Goal: Task Accomplishment & Management: Contribute content

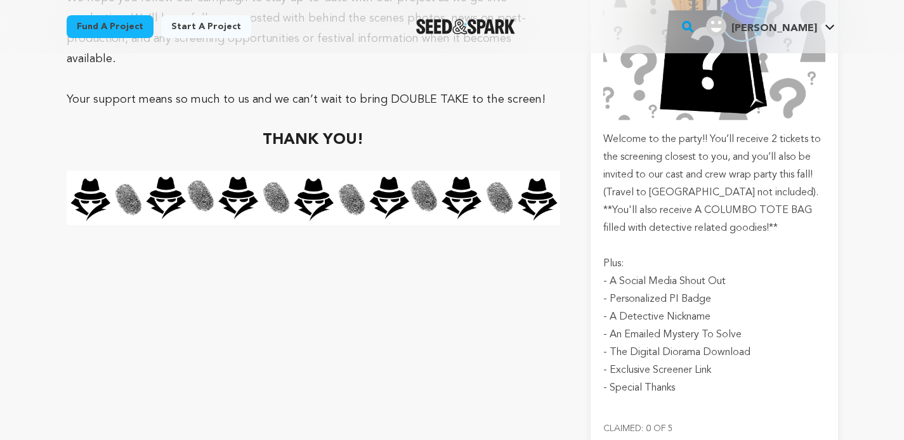
scroll to position [7499, 0]
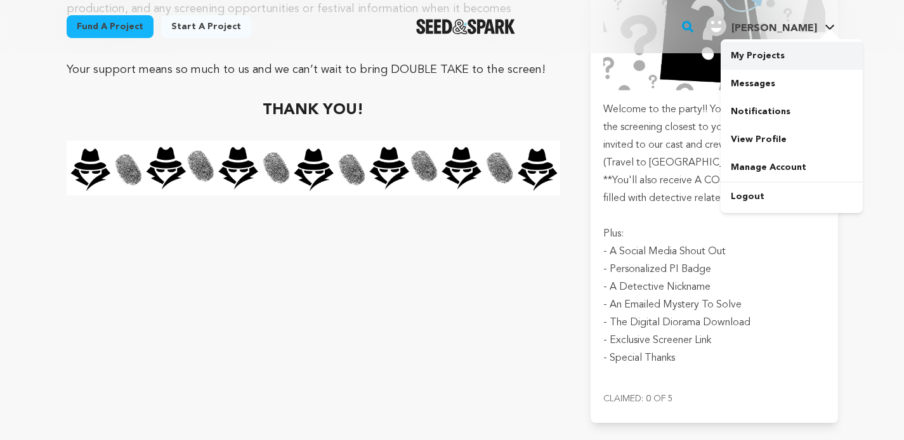
click at [765, 58] on link "My Projects" at bounding box center [792, 56] width 142 height 28
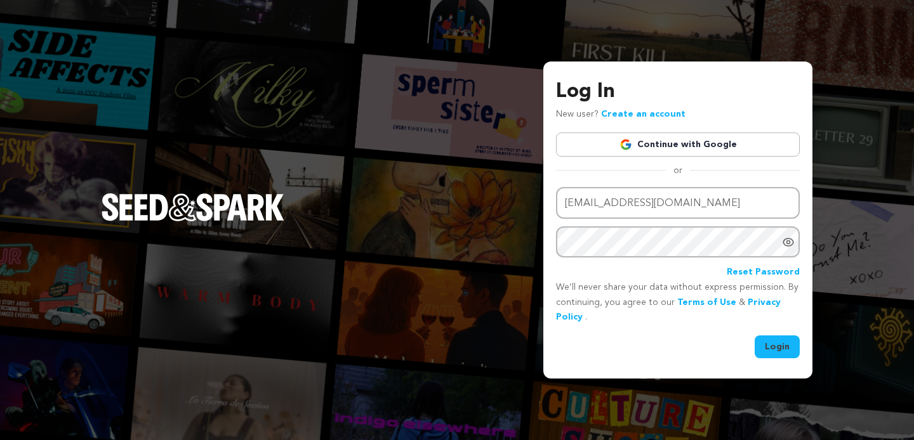
type input "teriastewart@gmail.com"
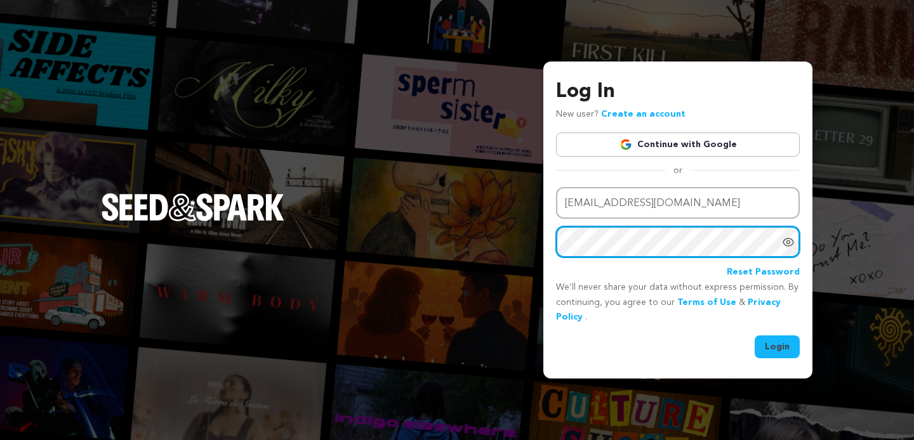
click at [755, 336] on button "Login" at bounding box center [777, 347] width 45 height 23
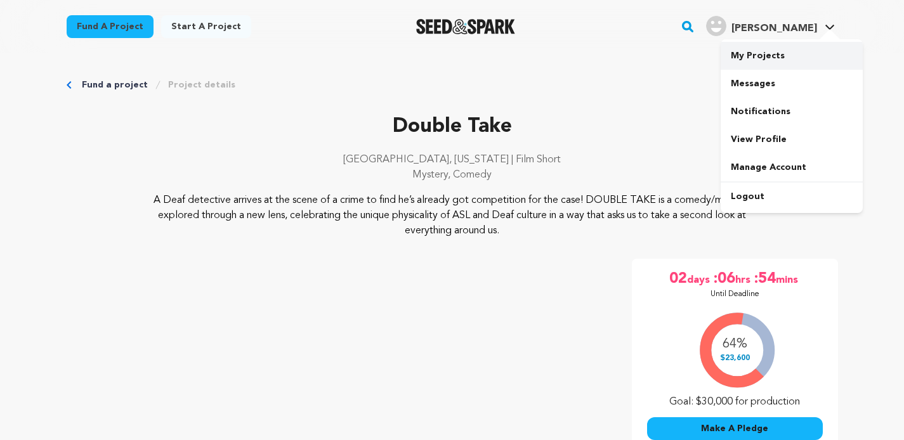
click at [783, 53] on link "My Projects" at bounding box center [792, 56] width 142 height 28
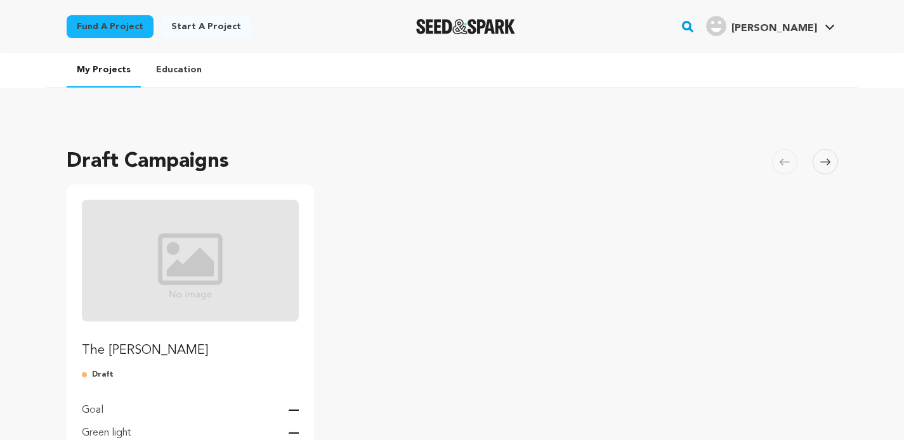
click at [222, 265] on img "Fund The Barber" at bounding box center [191, 261] width 218 height 122
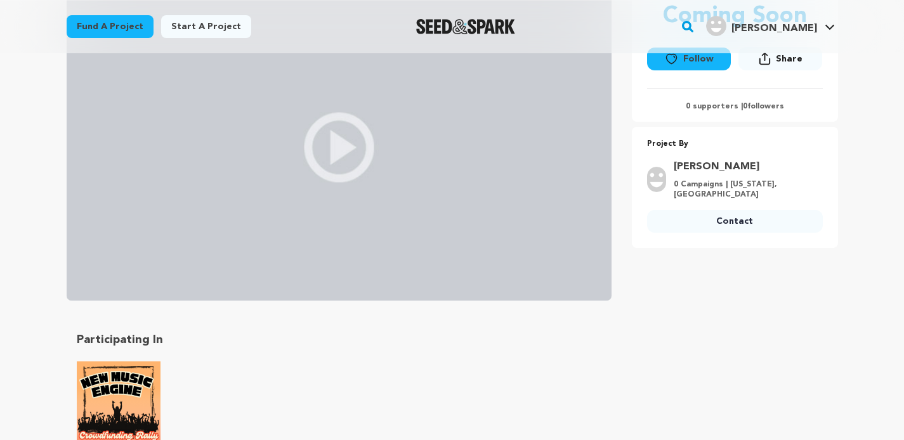
scroll to position [234, 0]
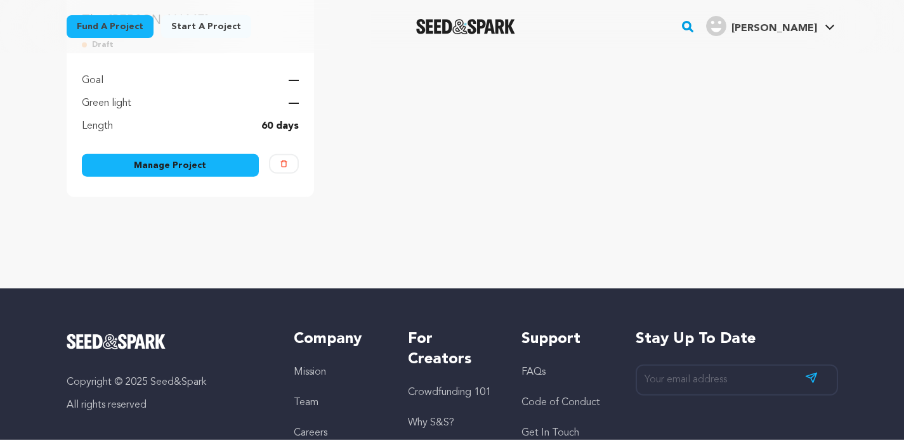
scroll to position [335, 0]
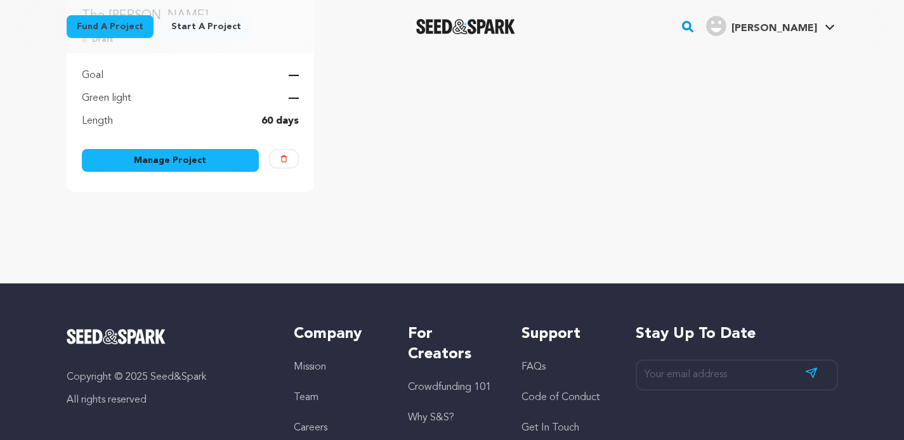
click at [199, 154] on link "Manage Project" at bounding box center [171, 160] width 178 height 23
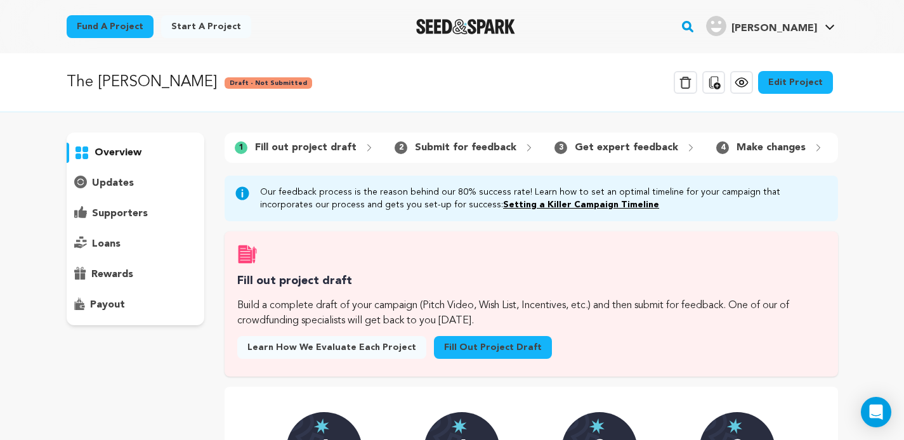
click at [462, 359] on link "Fill out project draft" at bounding box center [493, 347] width 118 height 23
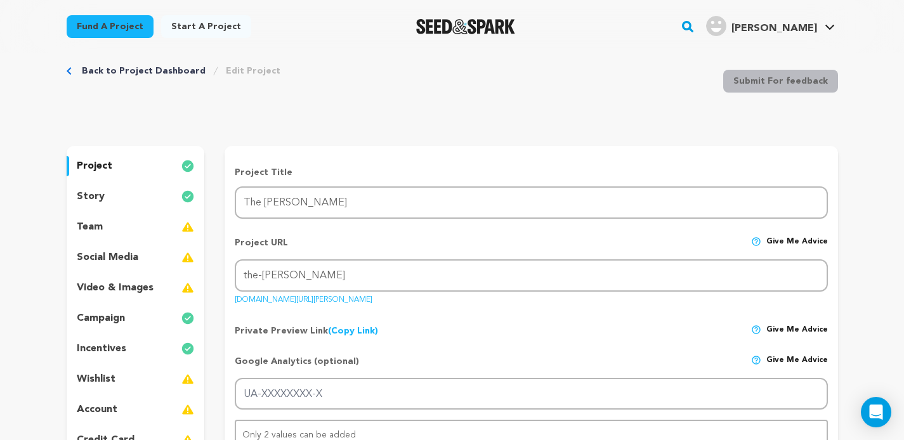
scroll to position [30, 0]
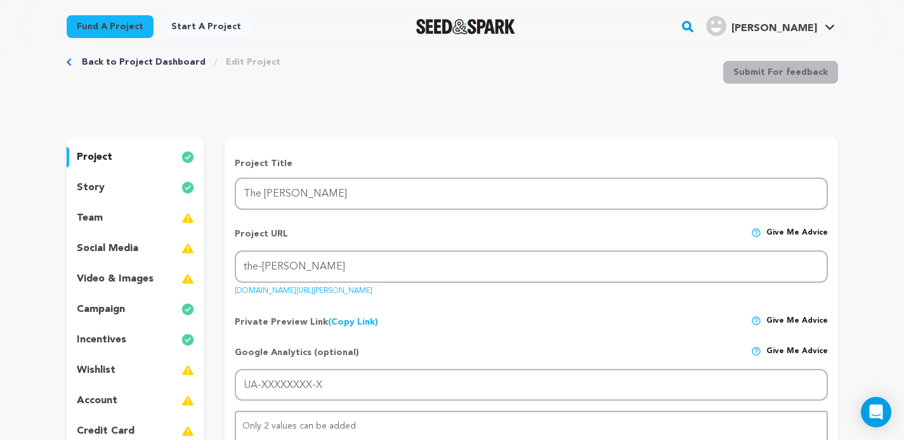
click at [108, 334] on p "incentives" at bounding box center [102, 340] width 50 height 15
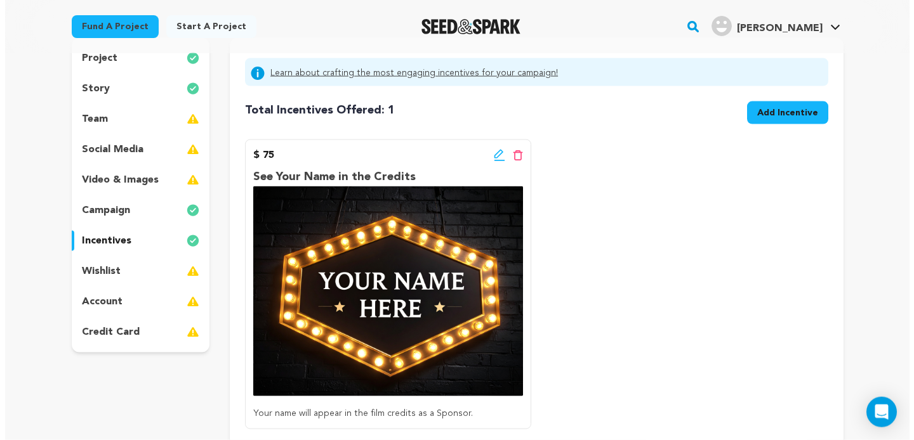
scroll to position [132, 0]
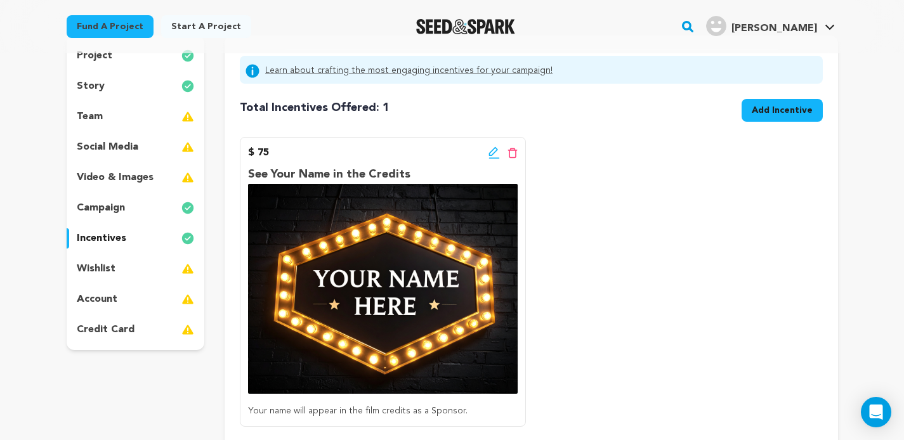
click at [777, 113] on span "Add Incentive" at bounding box center [782, 110] width 61 height 13
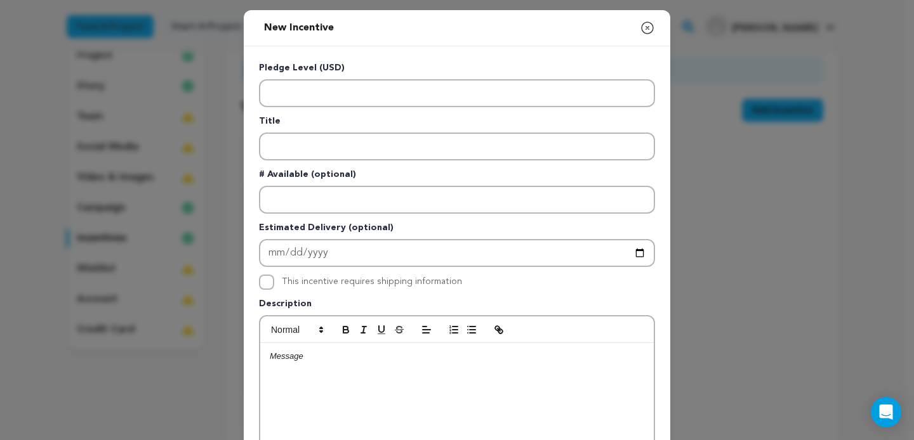
click at [321, 364] on div at bounding box center [457, 438] width 394 height 190
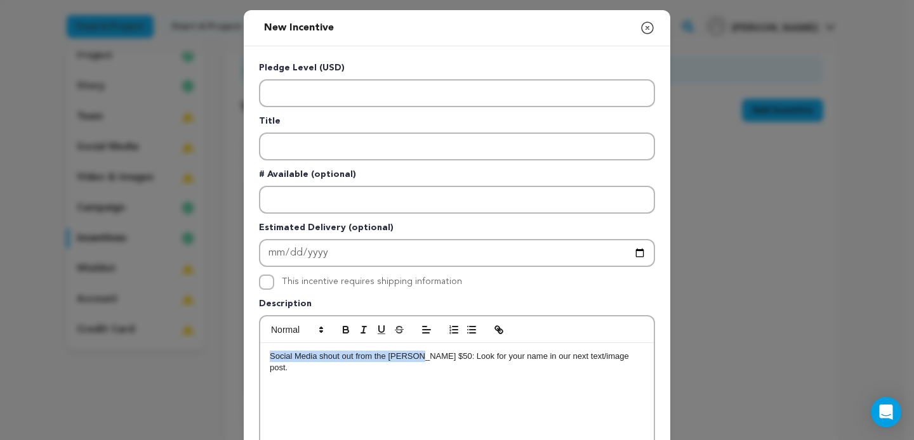
drag, startPoint x: 265, startPoint y: 359, endPoint x: 410, endPoint y: 359, distance: 145.3
click at [410, 359] on div "Social Media shout out from the Barber $50: Look for your name in our next text…" at bounding box center [457, 438] width 394 height 190
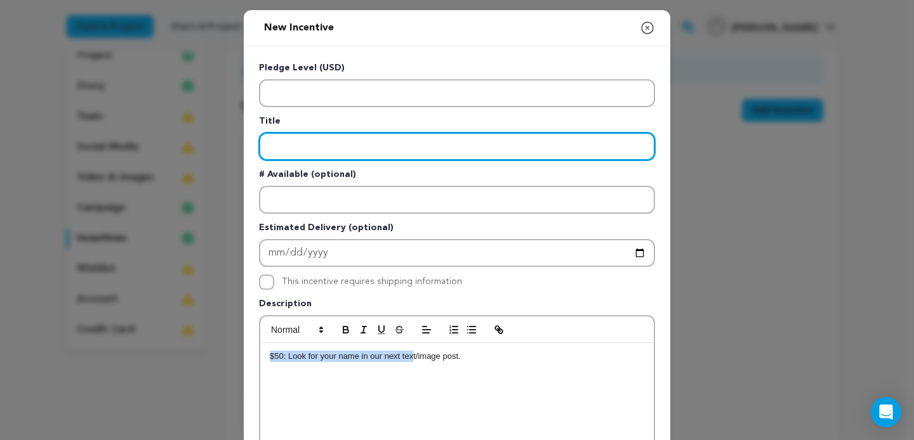
type input "Social Media shout out from the Barber"
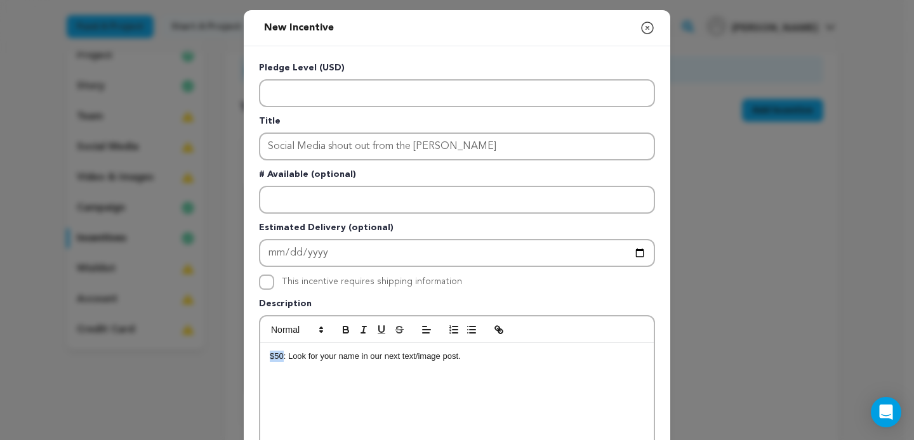
drag, startPoint x: 279, startPoint y: 359, endPoint x: 250, endPoint y: 362, distance: 29.4
click at [260, 362] on div "$50: Look for your name in our next text/image post." at bounding box center [457, 438] width 394 height 190
click at [270, 354] on p ": Look for your name in our next text/image post." at bounding box center [457, 356] width 374 height 11
click at [480, 361] on p "Look for your name in our next text/image post." at bounding box center [457, 356] width 374 height 11
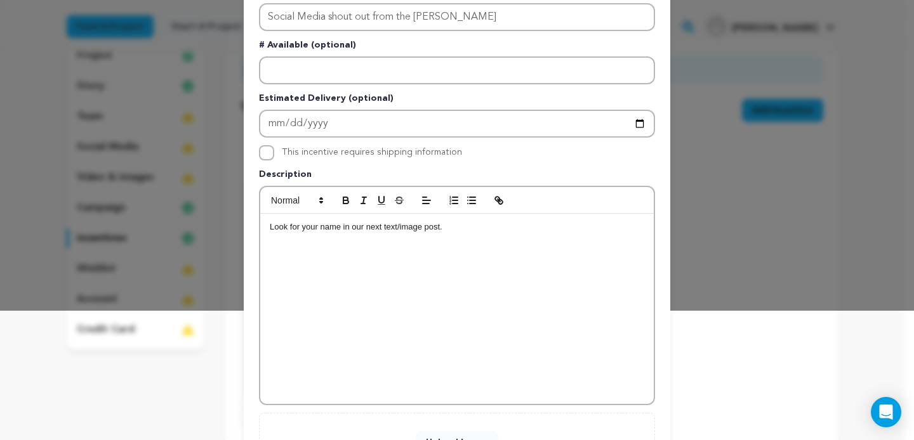
scroll to position [241, 0]
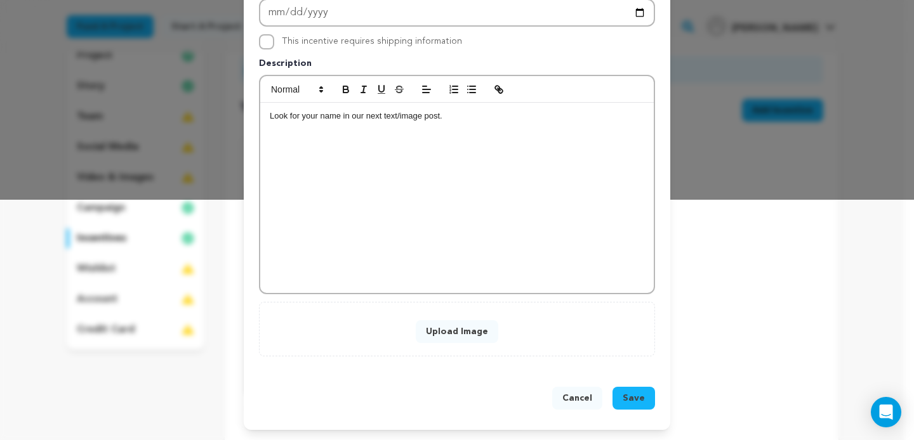
drag, startPoint x: 644, startPoint y: 398, endPoint x: 389, endPoint y: 336, distance: 261.9
click at [389, 336] on div "New Incentive Close modal Pledge Level (USD) Title Social Media shout out from …" at bounding box center [457, 100] width 427 height 661
click at [455, 334] on button "Upload Image" at bounding box center [457, 332] width 83 height 23
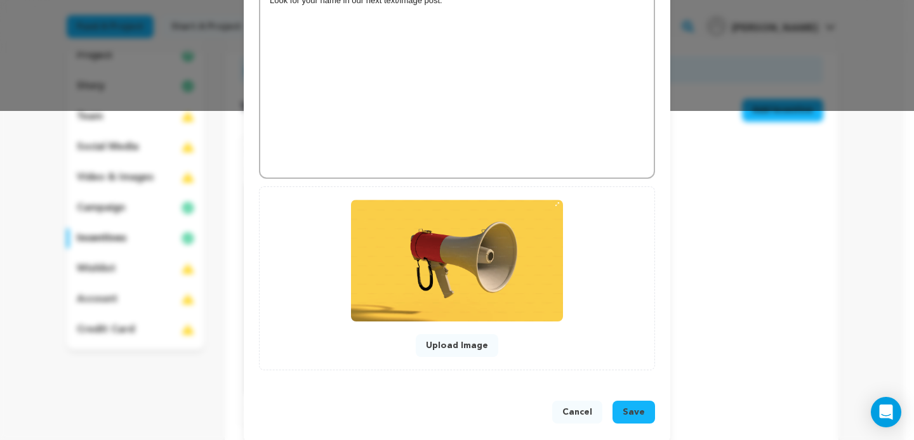
scroll to position [343, 0]
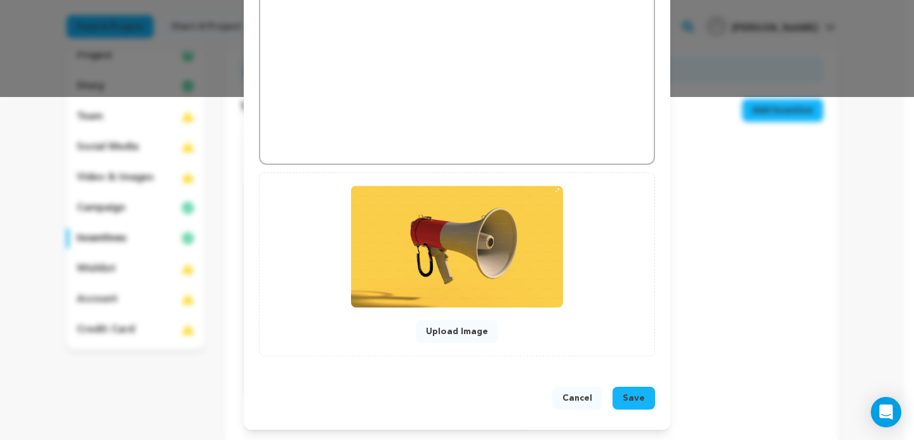
click at [628, 400] on span "Save" at bounding box center [634, 398] width 22 height 13
click at [449, 333] on button "Upload Image" at bounding box center [457, 332] width 83 height 23
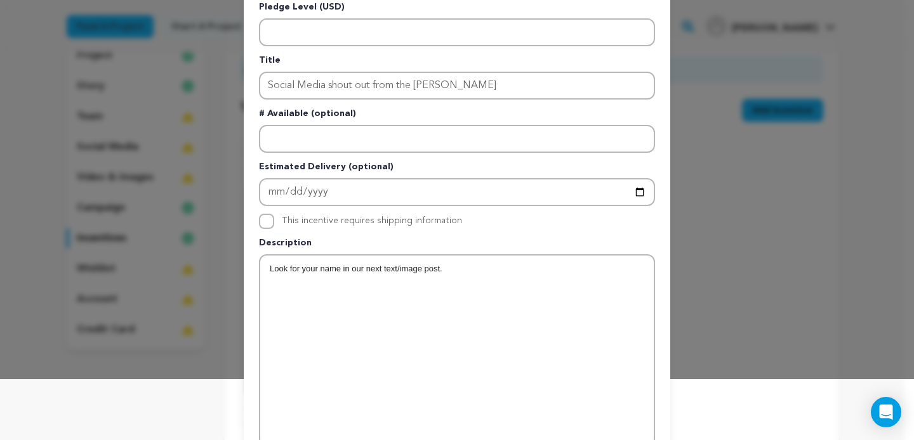
scroll to position [0, 0]
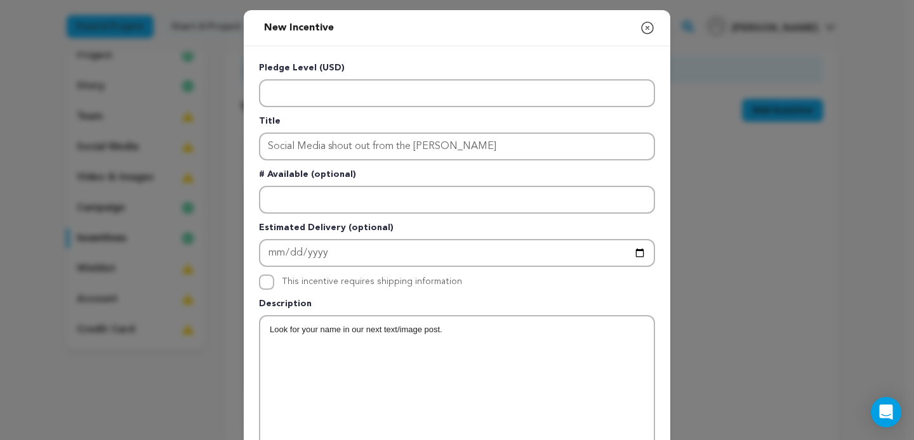
click at [477, 334] on p "Look for your name in our next text/image post." at bounding box center [457, 329] width 374 height 11
click at [315, 78] on p "Pledge Level (USD)" at bounding box center [457, 71] width 396 height 18
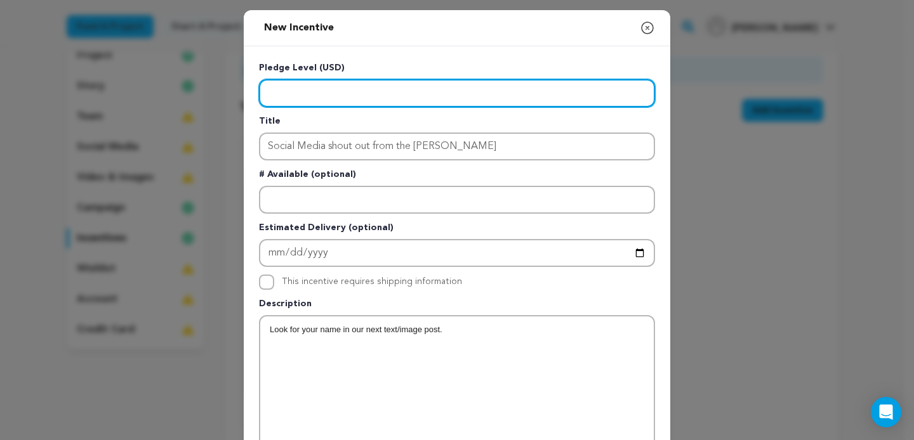
click at [296, 91] on input "Enter level" at bounding box center [457, 93] width 396 height 28
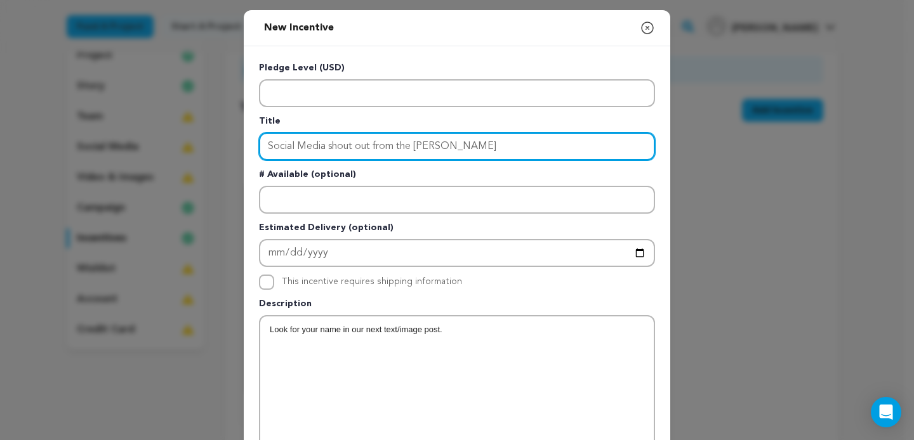
click at [504, 143] on input "Social Media shout out from the Barber" at bounding box center [457, 147] width 396 height 28
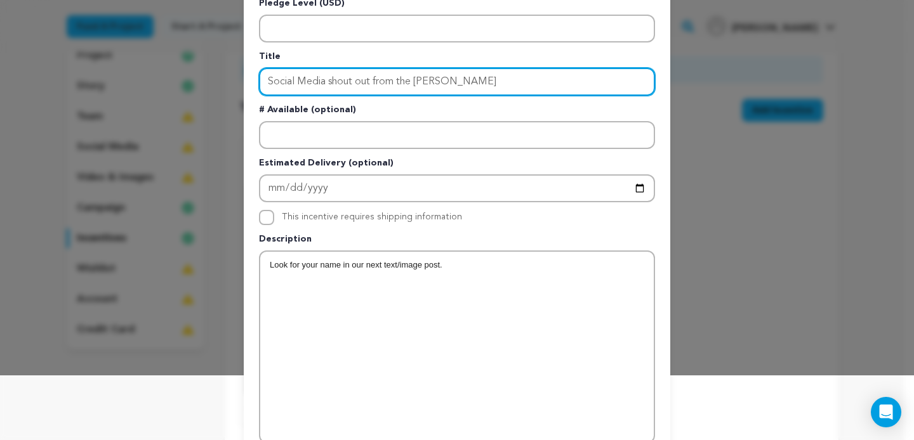
scroll to position [343, 0]
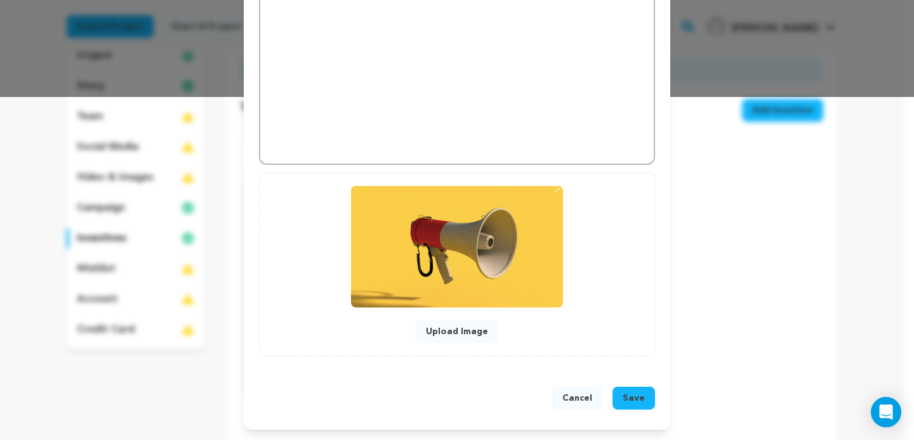
type input "Social Media shout out from the Barber"
click at [637, 399] on span "Save" at bounding box center [634, 398] width 22 height 13
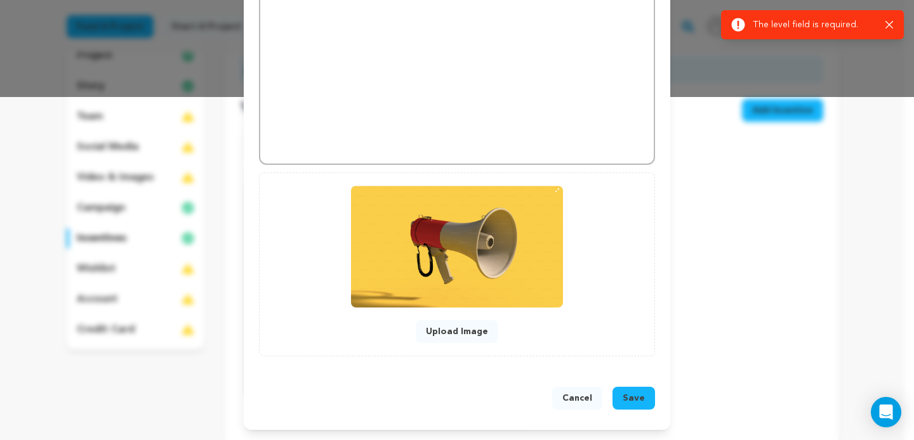
click at [884, 18] on div "Success: Info: Warning: Error: The level field is required. Close notification" at bounding box center [812, 25] width 162 height 14
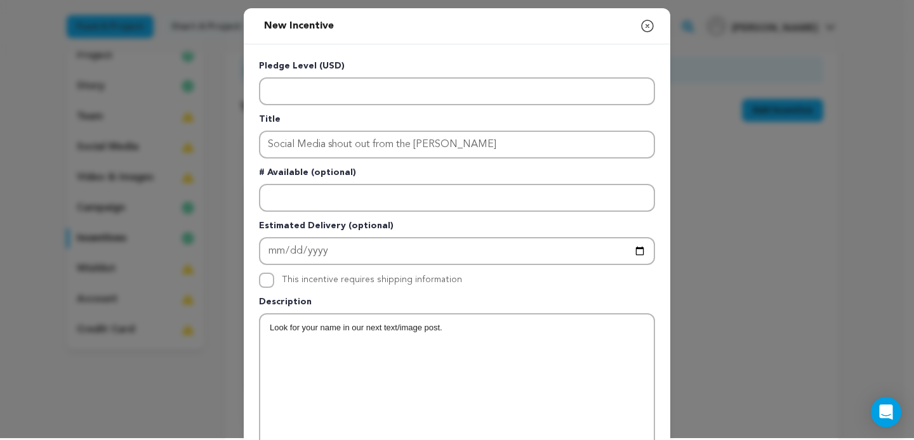
scroll to position [0, 0]
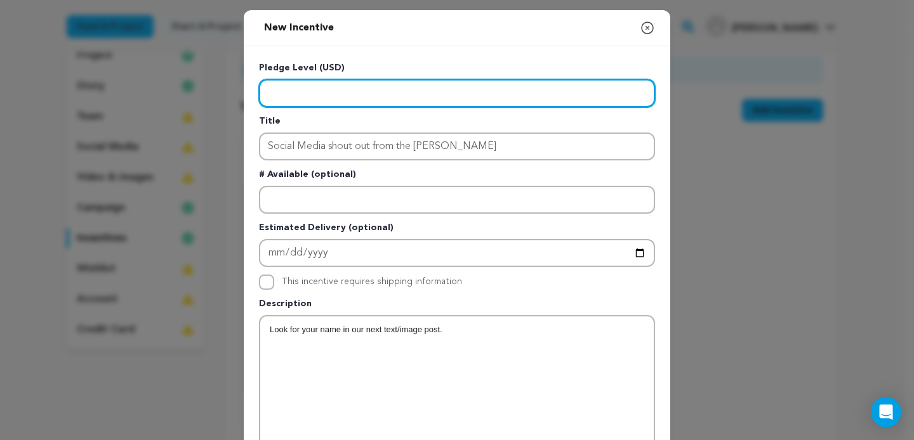
click at [475, 100] on input "Enter level" at bounding box center [457, 93] width 396 height 28
drag, startPoint x: 389, startPoint y: 91, endPoint x: 201, endPoint y: 84, distance: 188.0
click at [259, 84] on input "Enter level" at bounding box center [457, 93] width 396 height 28
type input "50"
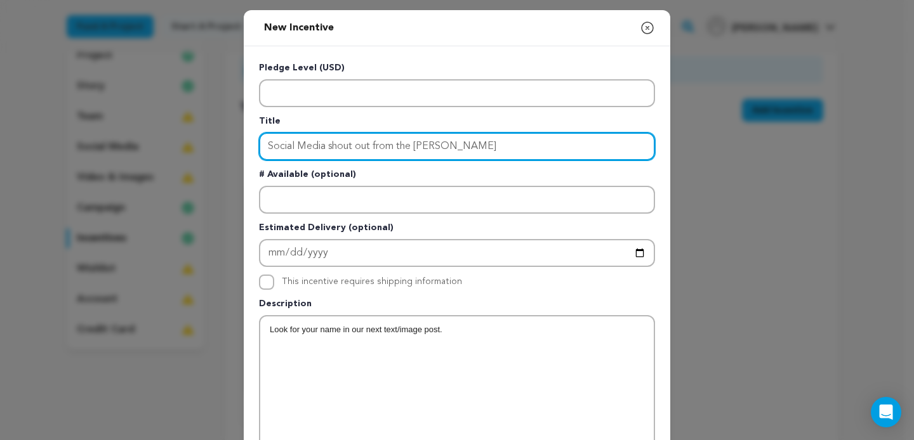
click at [493, 159] on input "Social Media shout out from the Barber" at bounding box center [457, 147] width 396 height 28
click at [396, 143] on input "Social Media shout out from the Barber" at bounding box center [457, 147] width 396 height 28
drag, startPoint x: 440, startPoint y: 143, endPoint x: 371, endPoint y: 142, distance: 69.2
click at [371, 142] on input "Social Media shout out from the Barber" at bounding box center [457, 147] width 396 height 28
drag, startPoint x: 329, startPoint y: 147, endPoint x: 332, endPoint y: 140, distance: 7.4
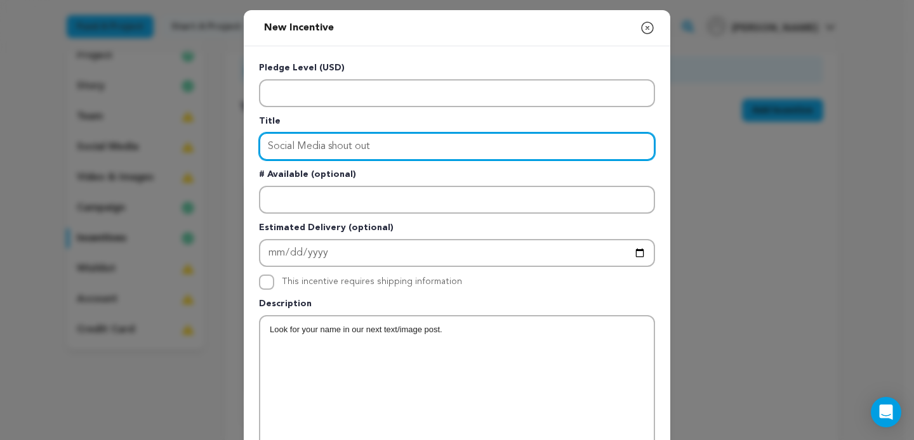
click at [329, 147] on input "Social Media shout out" at bounding box center [457, 147] width 396 height 28
click at [360, 143] on input "Social Media Shout out" at bounding box center [457, 147] width 396 height 28
type input "Social Media Shout Out"
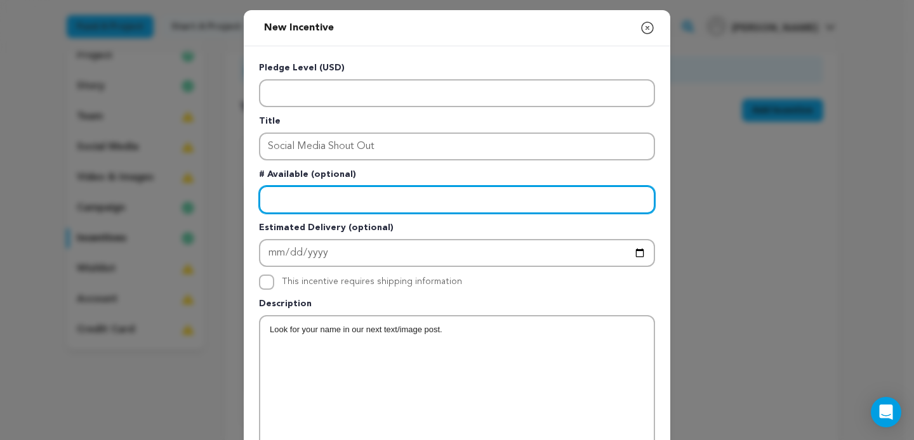
click at [365, 190] on input "Enter number available" at bounding box center [457, 200] width 396 height 28
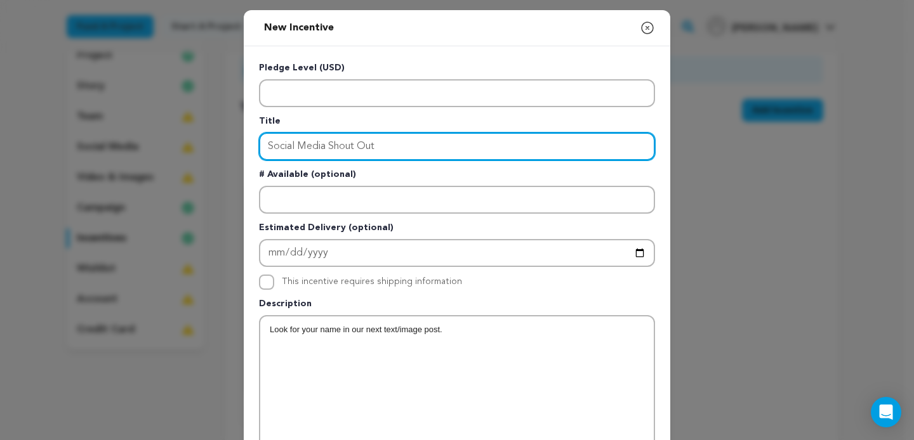
click at [406, 153] on input "Social Media Shout Out" at bounding box center [457, 147] width 396 height 28
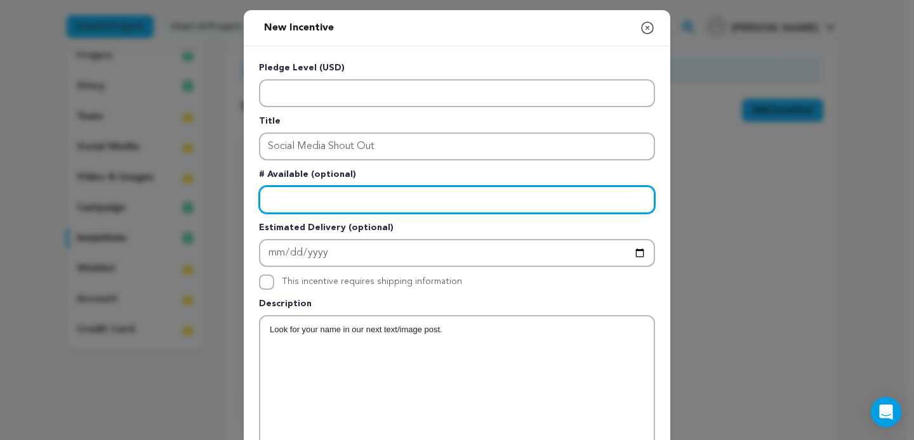
click at [395, 200] on input "Enter number available" at bounding box center [457, 200] width 396 height 28
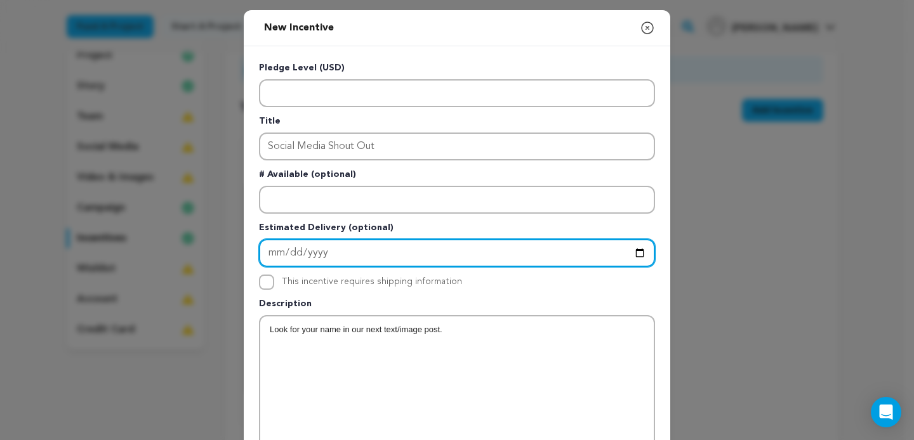
click at [397, 252] on input "Enter Estimated Delivery" at bounding box center [457, 253] width 396 height 28
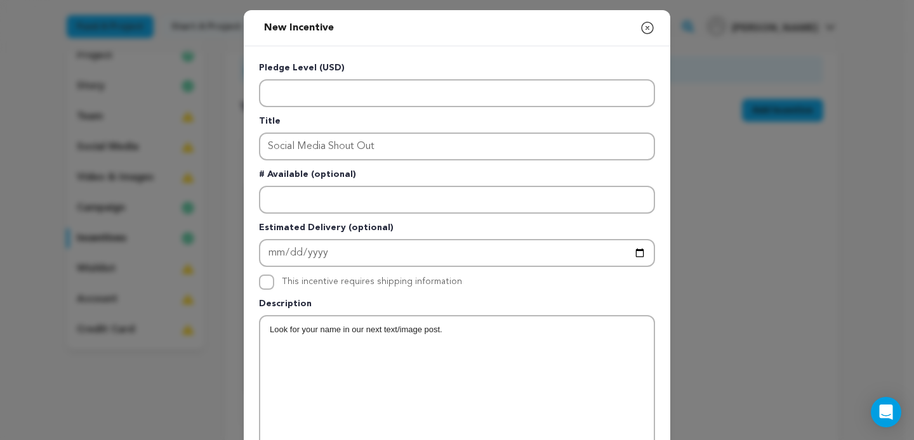
click at [491, 347] on div "Look for your name in our next text/image post." at bounding box center [457, 412] width 394 height 190
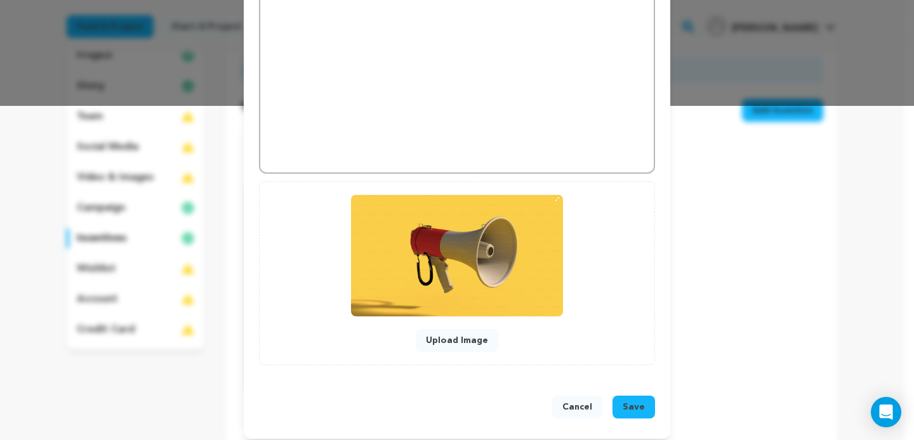
scroll to position [343, 0]
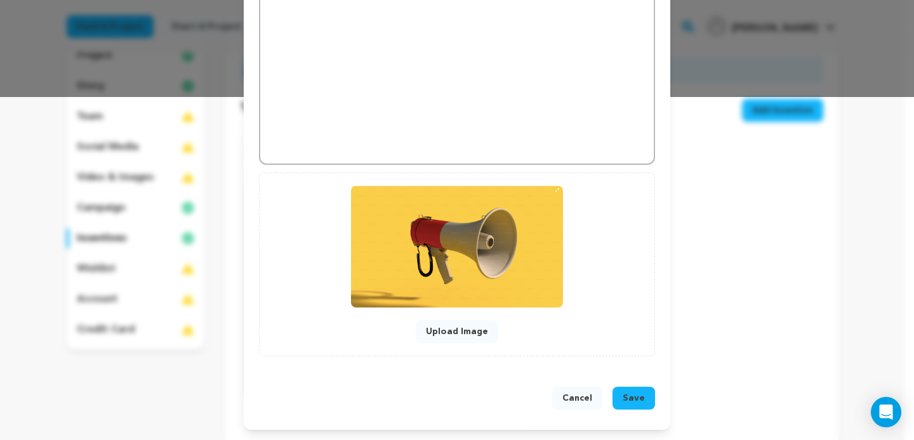
click at [620, 397] on button "Save" at bounding box center [633, 398] width 43 height 23
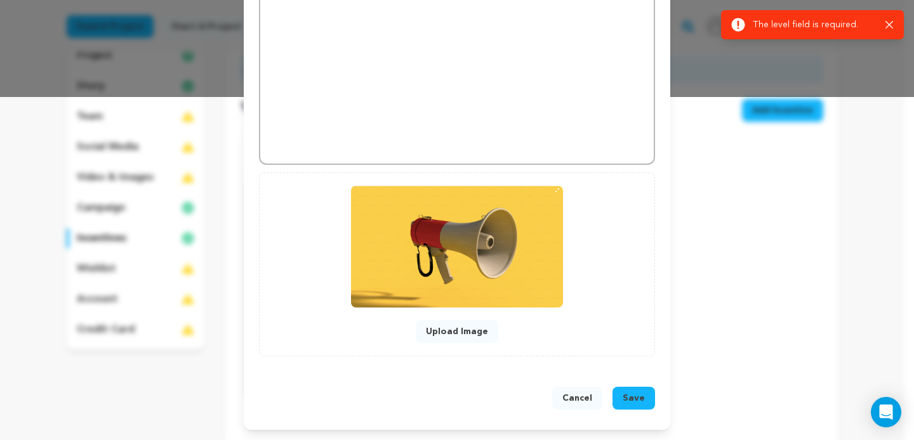
click at [893, 23] on icon "button" at bounding box center [889, 25] width 8 height 8
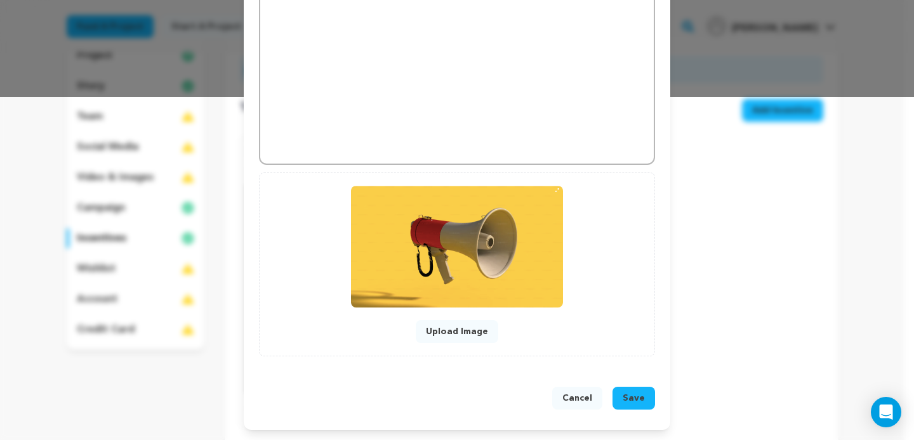
click at [571, 401] on button "Cancel" at bounding box center [577, 398] width 50 height 23
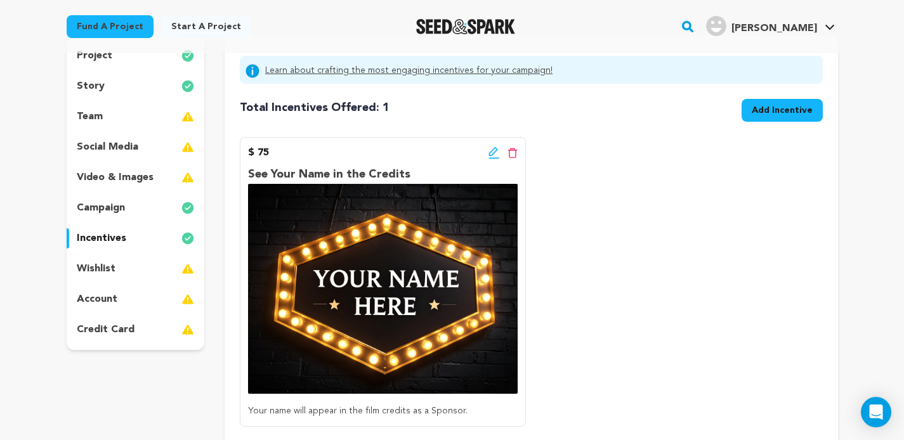
click at [766, 119] on button "Add Incentive" at bounding box center [782, 110] width 81 height 23
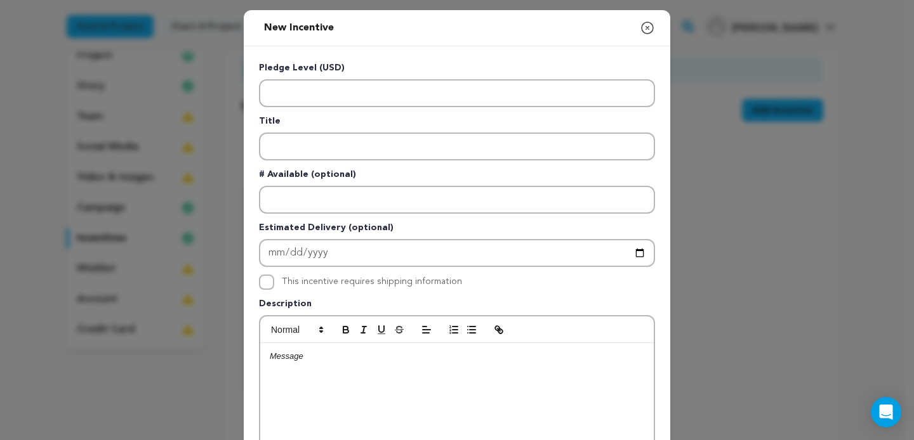
click at [323, 357] on p at bounding box center [457, 356] width 374 height 11
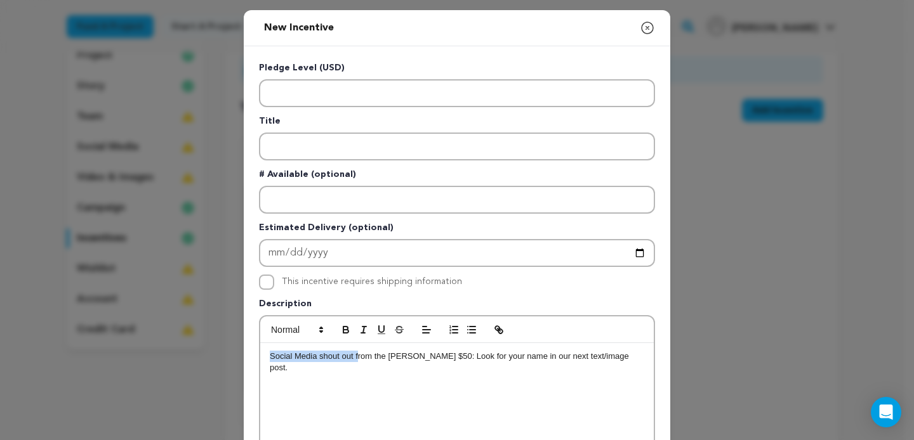
drag, startPoint x: 265, startPoint y: 357, endPoint x: 352, endPoint y: 360, distance: 87.6
click at [352, 360] on div "Social Media shout out from the Barber $50: Look for your name in our next text…" at bounding box center [457, 438] width 394 height 190
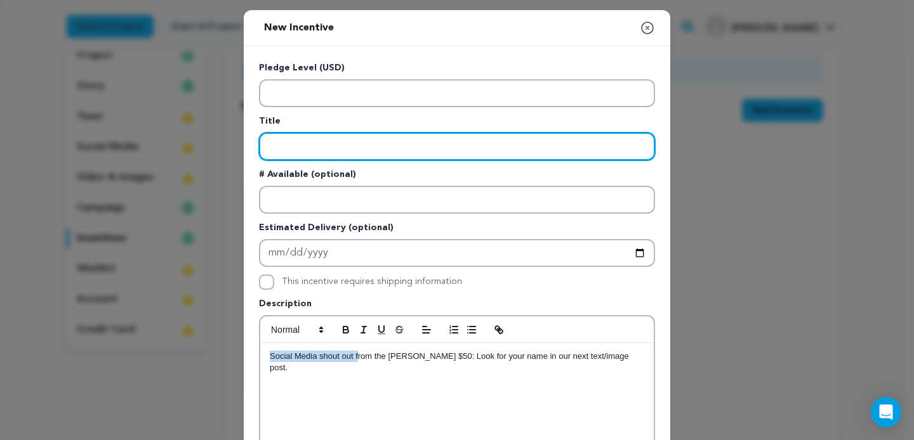
type input "Social Media shout out f"
click at [331, 144] on input "Social Media shout out f" at bounding box center [457, 147] width 396 height 28
click at [328, 142] on input "Social Media shout out f" at bounding box center [457, 147] width 396 height 28
click at [359, 148] on input "Social Media Shout out f" at bounding box center [457, 147] width 396 height 28
click at [397, 147] on input "Social Media Shout Out f" at bounding box center [457, 147] width 396 height 28
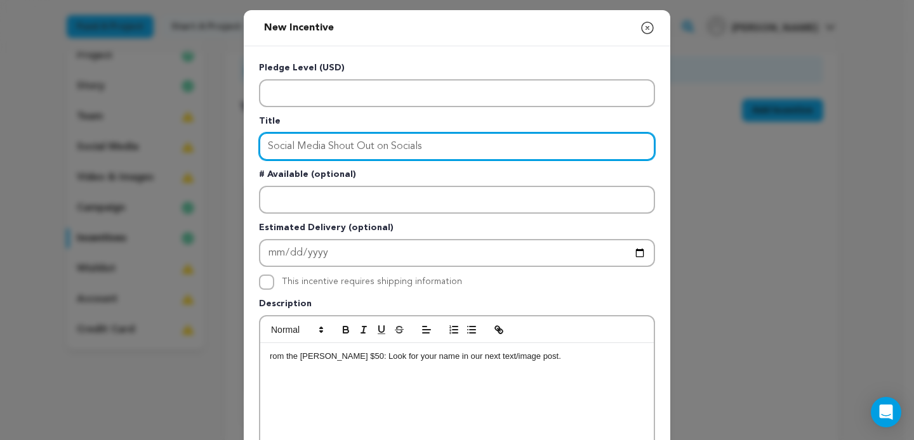
drag, startPoint x: 324, startPoint y: 145, endPoint x: 110, endPoint y: 148, distance: 213.9
click at [259, 154] on input "Social Media Shout Out on Socials" at bounding box center [457, 147] width 396 height 28
type input "Shout Out on Socials"
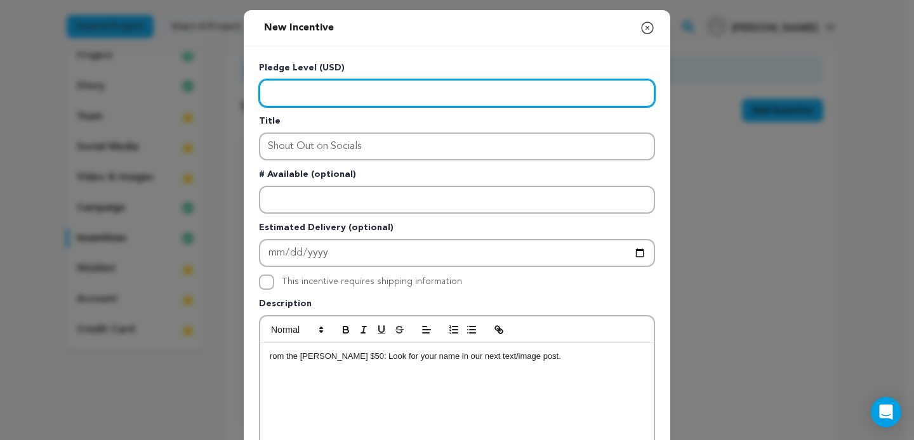
click at [335, 79] on input "Enter level" at bounding box center [457, 93] width 396 height 28
type input "50"
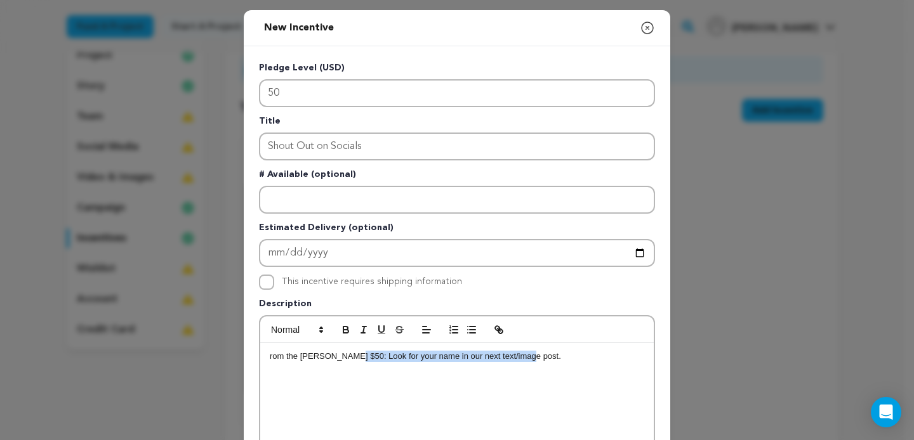
drag, startPoint x: 341, startPoint y: 356, endPoint x: 135, endPoint y: 367, distance: 207.2
click at [260, 370] on div "rom the Barber $50: Look for your name in our next text/image post." at bounding box center [457, 438] width 394 height 190
click at [136, 366] on div "New Incentive Close modal Pledge Level (USD) 50 Title Shout Out on Socials # Av…" at bounding box center [457, 340] width 914 height 681
drag, startPoint x: 341, startPoint y: 357, endPoint x: 212, endPoint y: 348, distance: 129.8
click at [260, 352] on div "rom the Barber $50: Look for your name in our next text/image post." at bounding box center [457, 438] width 394 height 190
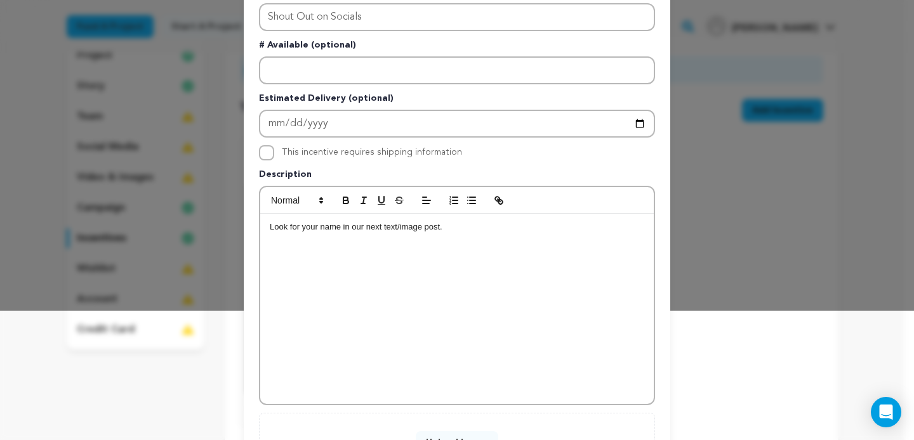
scroll to position [241, 0]
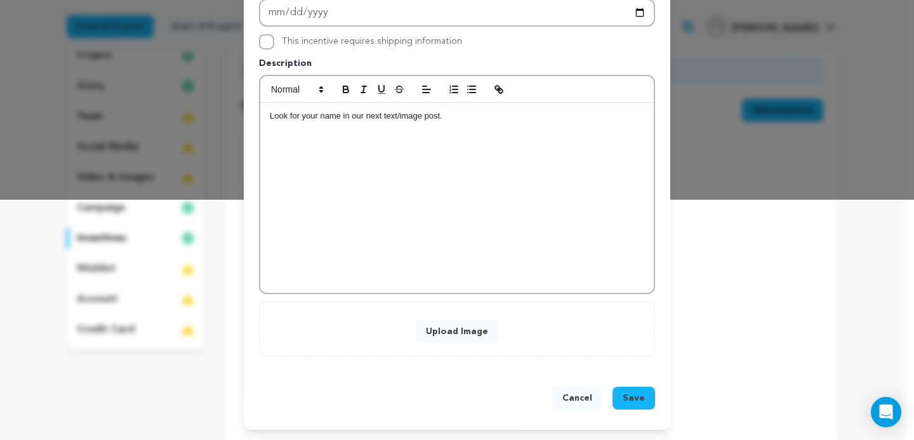
click at [458, 322] on button "Upload Image" at bounding box center [457, 332] width 83 height 23
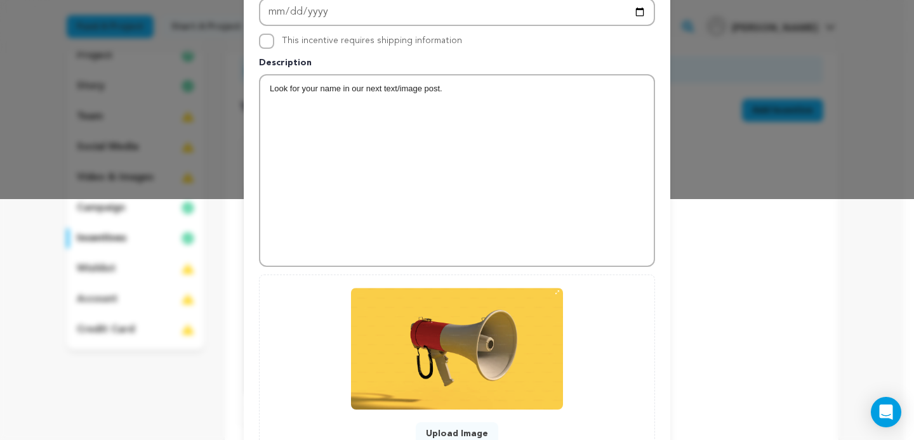
scroll to position [343, 0]
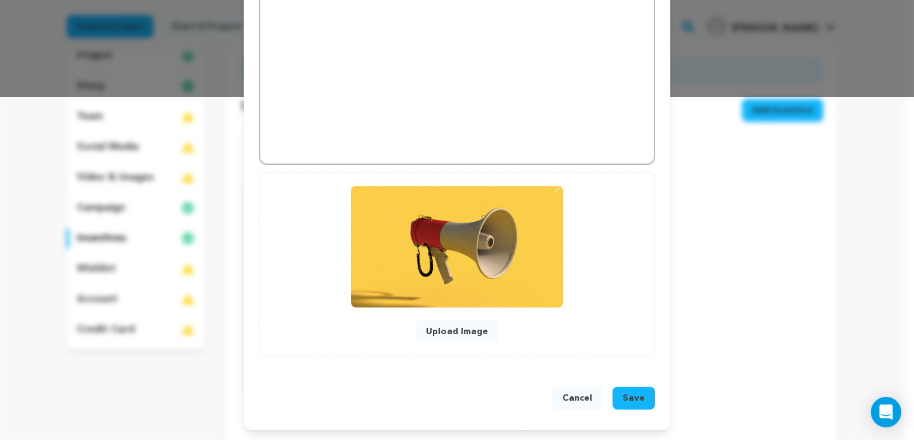
click at [628, 397] on span "Save" at bounding box center [634, 398] width 22 height 13
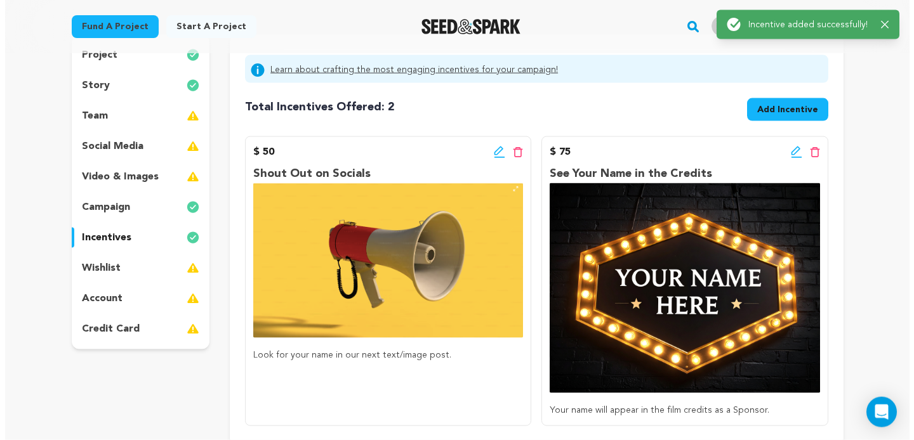
scroll to position [142, 0]
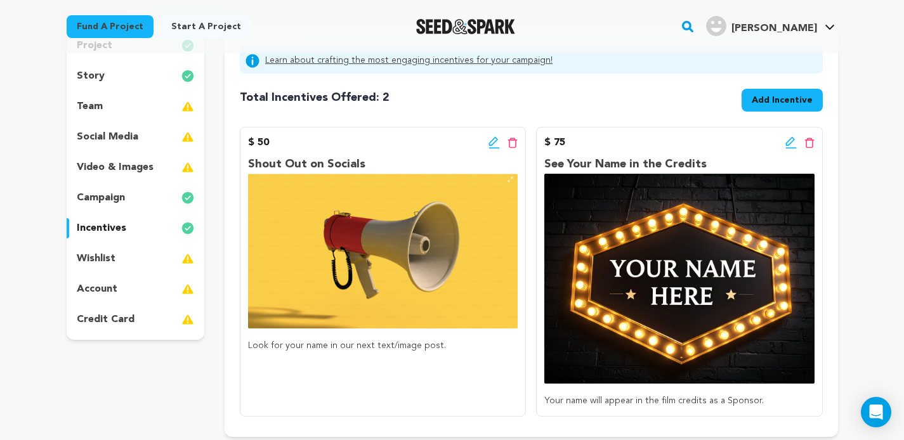
click at [770, 92] on button "Add Incentive" at bounding box center [782, 100] width 81 height 23
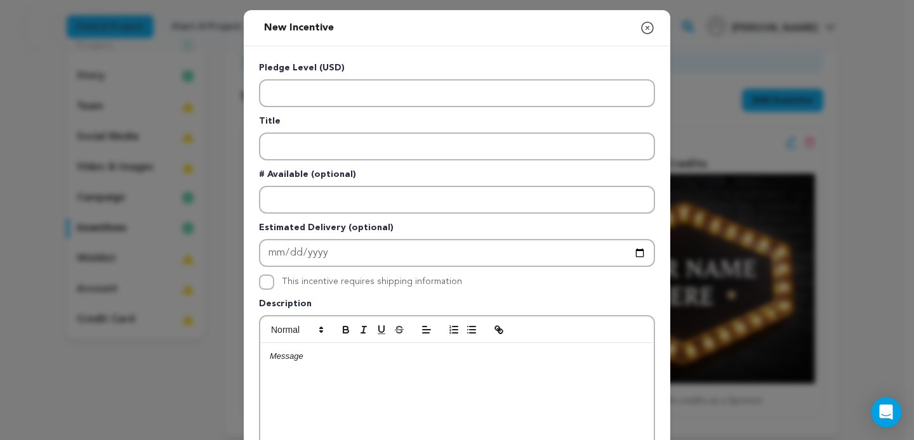
scroll to position [241, 0]
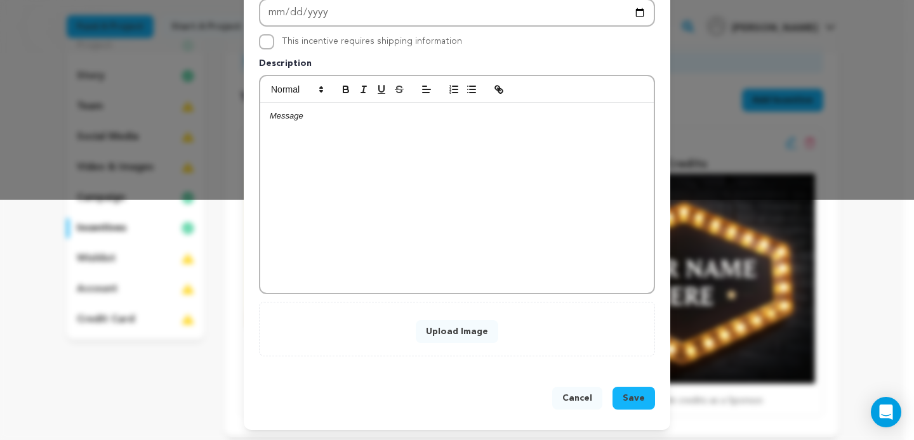
click at [447, 337] on button "Upload Image" at bounding box center [457, 332] width 83 height 23
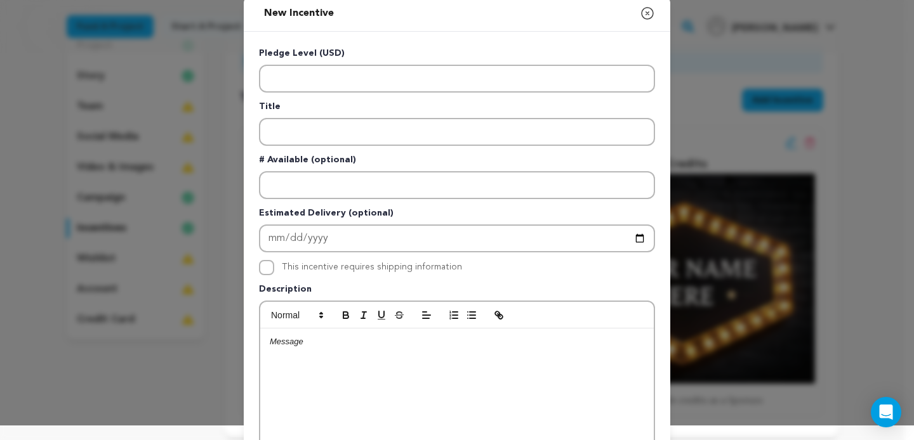
scroll to position [0, 0]
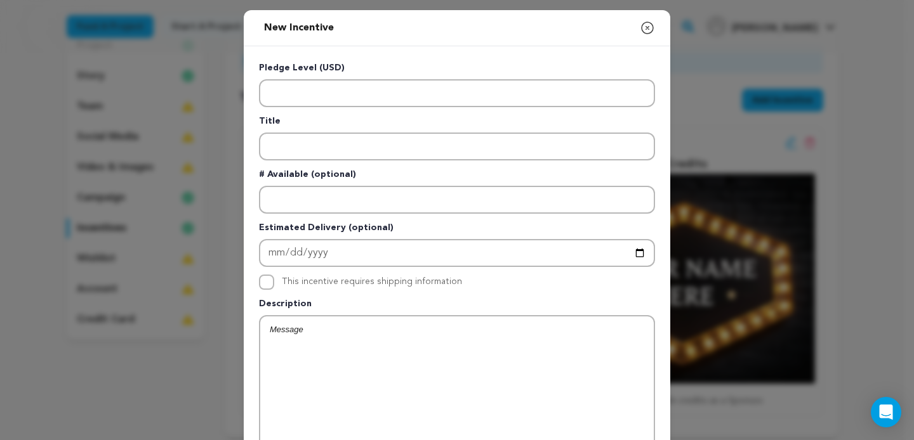
click at [307, 321] on div at bounding box center [457, 412] width 394 height 190
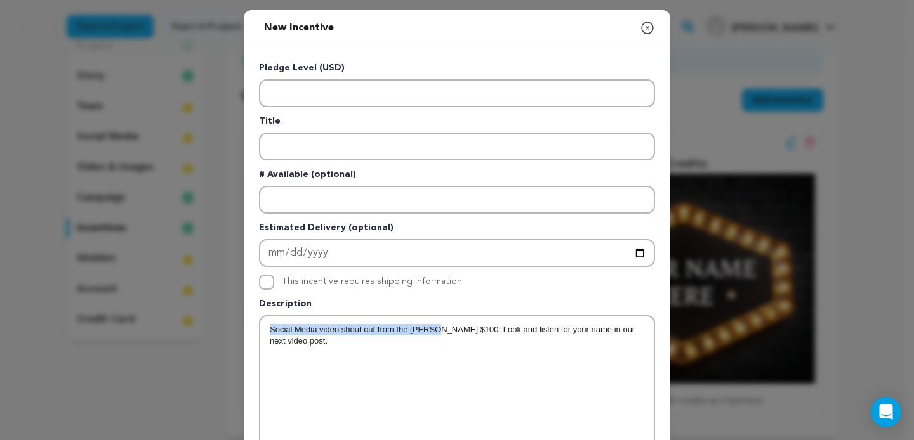
drag, startPoint x: 267, startPoint y: 328, endPoint x: 430, endPoint y: 329, distance: 163.8
click at [430, 329] on p "Social Media video shout out from the Barber $100: Look and listen for your nam…" at bounding box center [457, 335] width 374 height 23
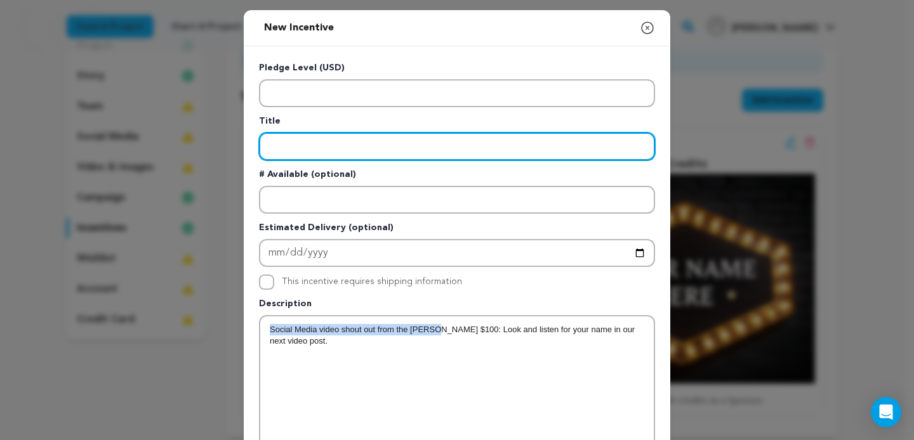
type input "Social Media video shout out from the Barber"
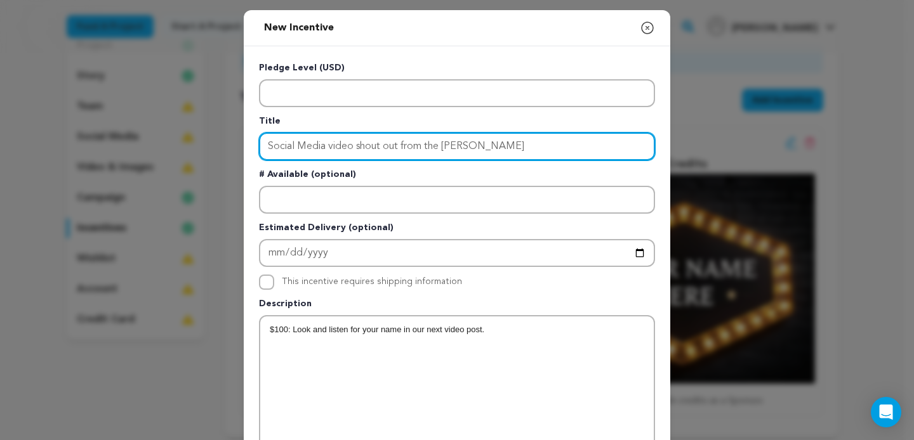
click at [330, 150] on input "Social Media video shout out from the Barber" at bounding box center [457, 147] width 396 height 28
click at [327, 149] on input "Social Media video shout out from the Barber" at bounding box center [457, 147] width 396 height 28
drag, startPoint x: 324, startPoint y: 148, endPoint x: 361, endPoint y: 154, distance: 37.3
click at [361, 154] on input "Social Media video shout out from the Barber" at bounding box center [457, 147] width 396 height 28
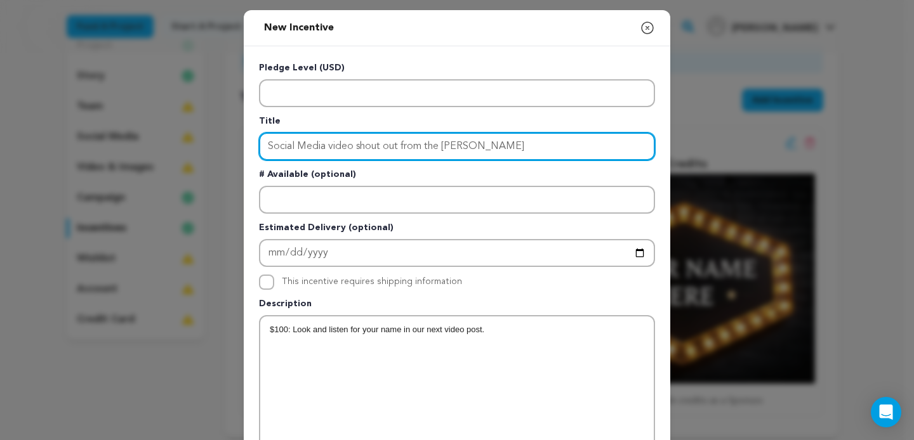
click at [362, 153] on input "Social Media video shout out from the Barber" at bounding box center [457, 147] width 396 height 28
drag, startPoint x: 326, startPoint y: 149, endPoint x: 395, endPoint y: 153, distance: 69.3
click at [395, 153] on input "Social Media video shout out from the Barber" at bounding box center [457, 147] width 396 height 28
click at [263, 145] on input "video shout outSocial Media from the Barber" at bounding box center [457, 147] width 396 height 28
click at [267, 145] on input "video shout outSocial Media from the Barber" at bounding box center [457, 147] width 396 height 28
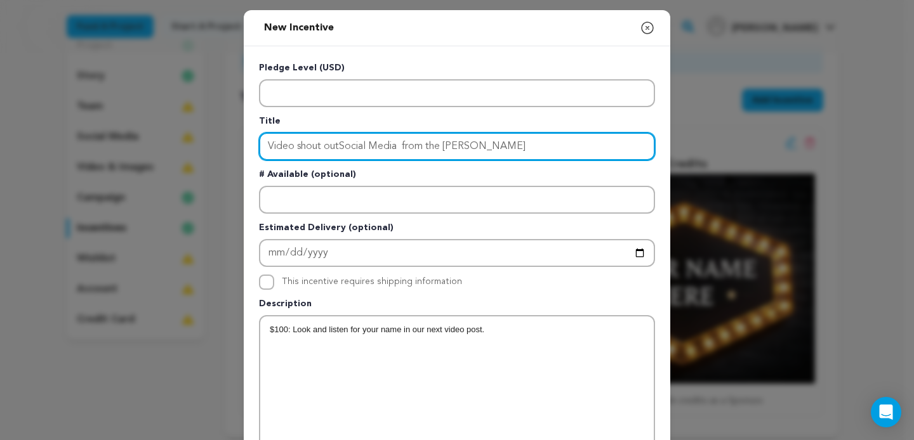
drag, startPoint x: 303, startPoint y: 143, endPoint x: 296, endPoint y: 144, distance: 6.4
click at [300, 143] on input "Video shout outSocial Media from the Barber" at bounding box center [457, 147] width 396 height 28
click at [295, 145] on input "Video shout outSocial Media from the Barber" at bounding box center [457, 147] width 396 height 28
click at [338, 148] on input "Video Shout outSocial Media from the Barber" at bounding box center [457, 147] width 396 height 28
drag, startPoint x: 491, startPoint y: 147, endPoint x: 380, endPoint y: 142, distance: 111.8
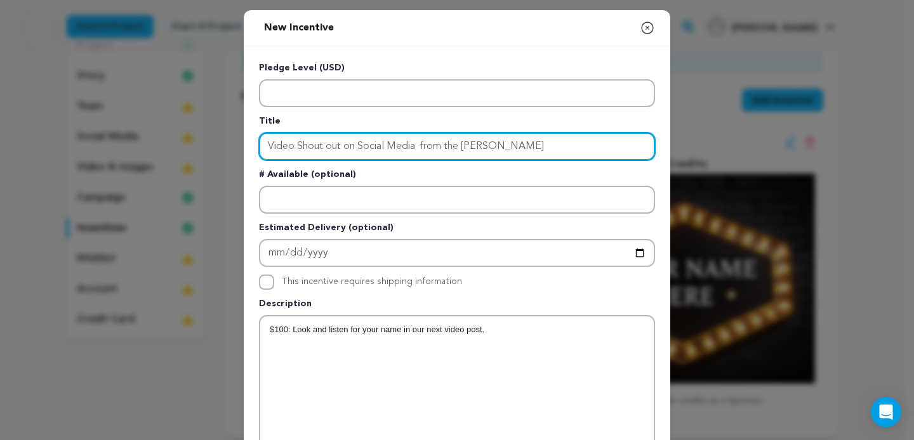
click at [380, 142] on input "Video Shout out on Social Media from the Barber" at bounding box center [457, 147] width 396 height 28
click at [475, 156] on input "Video Shout out on Social Media from the Barber" at bounding box center [457, 147] width 396 height 28
drag, startPoint x: 495, startPoint y: 151, endPoint x: 380, endPoint y: 142, distance: 115.3
click at [380, 142] on input "Video Shout out on Social Media from the Barber" at bounding box center [457, 147] width 396 height 28
click at [501, 151] on input "Video Shout out on Socials" at bounding box center [457, 147] width 396 height 28
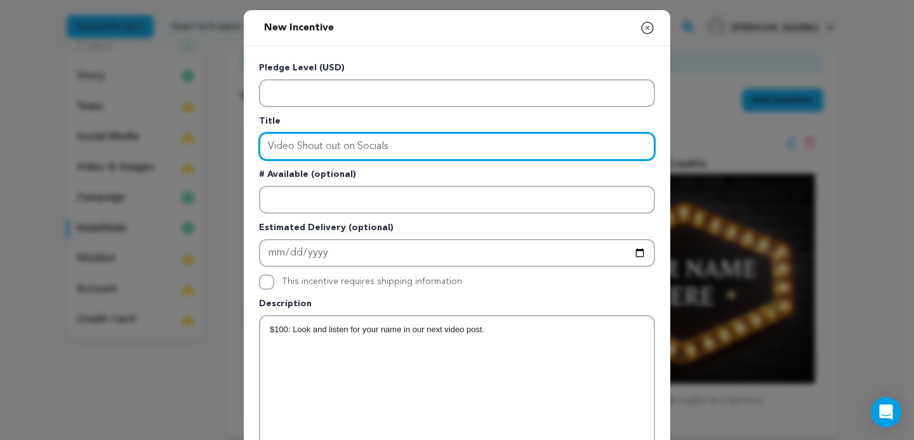
type input "Video Shout out on Socials"
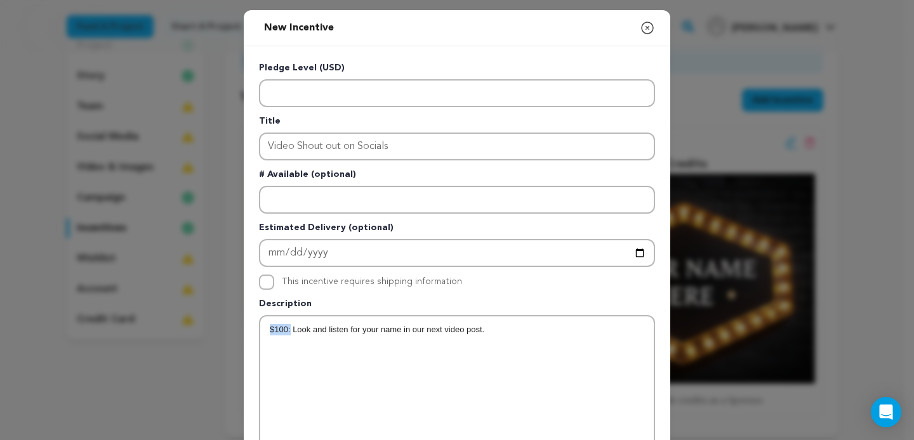
drag, startPoint x: 285, startPoint y: 329, endPoint x: 265, endPoint y: 333, distance: 20.0
click at [270, 333] on p "$100: Look and listen for your name in our next video post." at bounding box center [457, 329] width 374 height 11
drag, startPoint x: 269, startPoint y: 333, endPoint x: 228, endPoint y: 334, distance: 40.6
click at [260, 334] on div ": Look and listen for your name in our next video post." at bounding box center [457, 412] width 394 height 190
click at [515, 333] on p "Look and listen for your name in our next video post." at bounding box center [457, 329] width 374 height 11
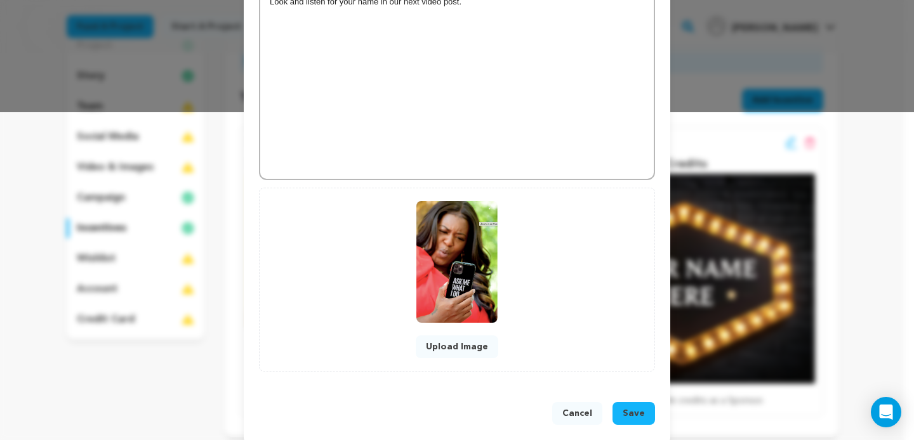
scroll to position [343, 0]
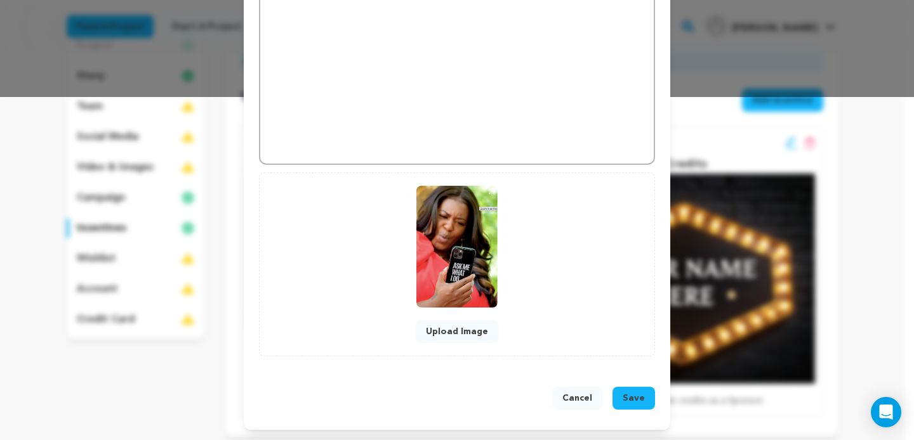
click at [637, 409] on button "Save" at bounding box center [633, 398] width 43 height 23
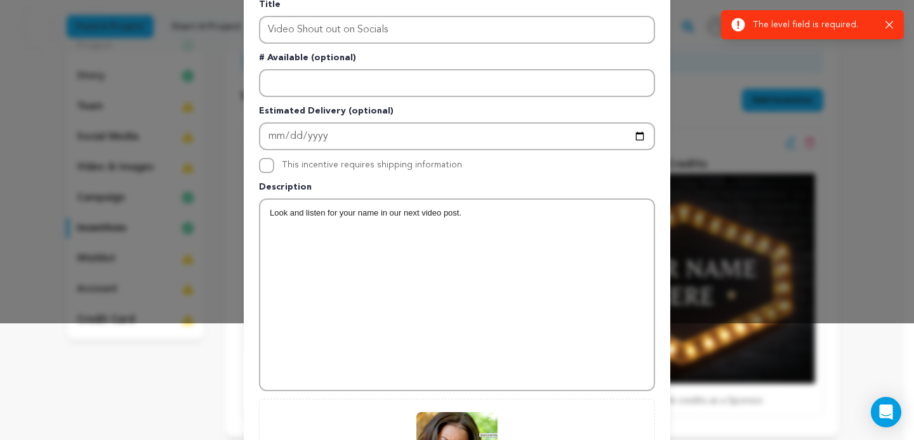
scroll to position [0, 0]
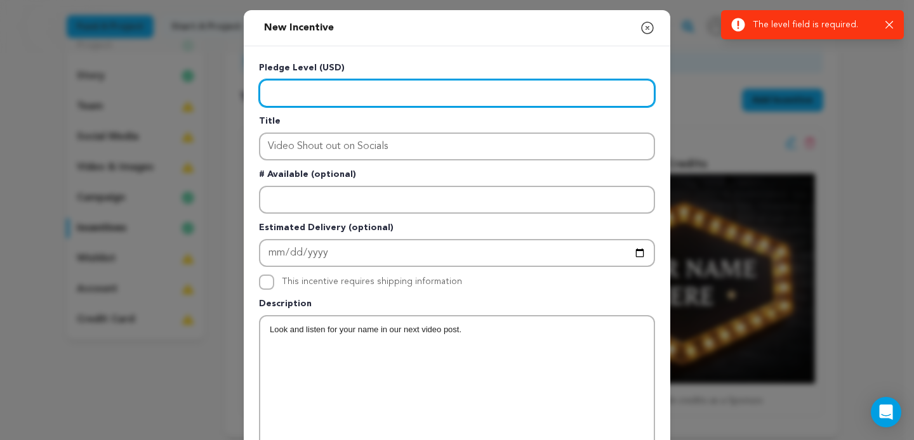
click at [339, 92] on input "Enter level" at bounding box center [457, 93] width 396 height 28
drag, startPoint x: 333, startPoint y: 93, endPoint x: 182, endPoint y: 88, distance: 150.5
click at [259, 88] on input "Enter level" at bounding box center [457, 93] width 396 height 28
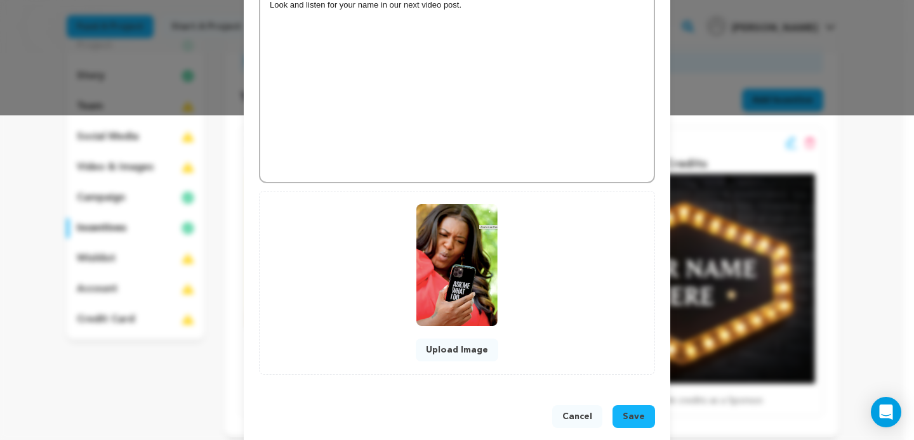
scroll to position [343, 0]
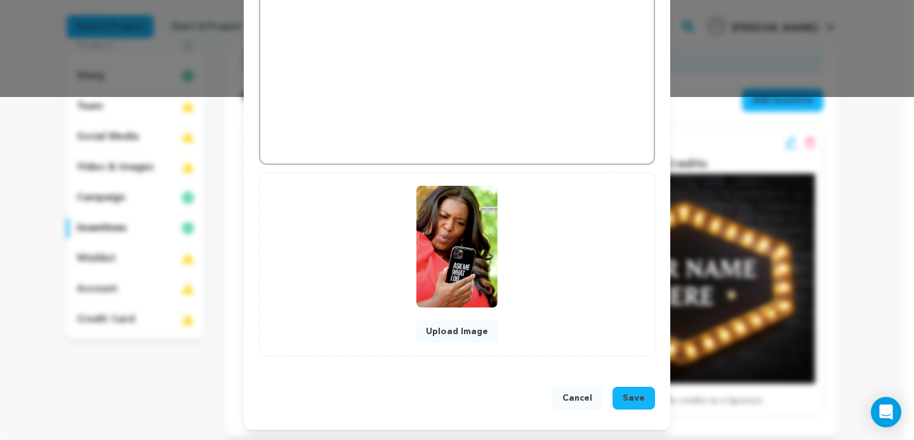
drag, startPoint x: 634, startPoint y: 391, endPoint x: 632, endPoint y: 383, distance: 8.0
click at [634, 391] on button "Save" at bounding box center [633, 398] width 43 height 23
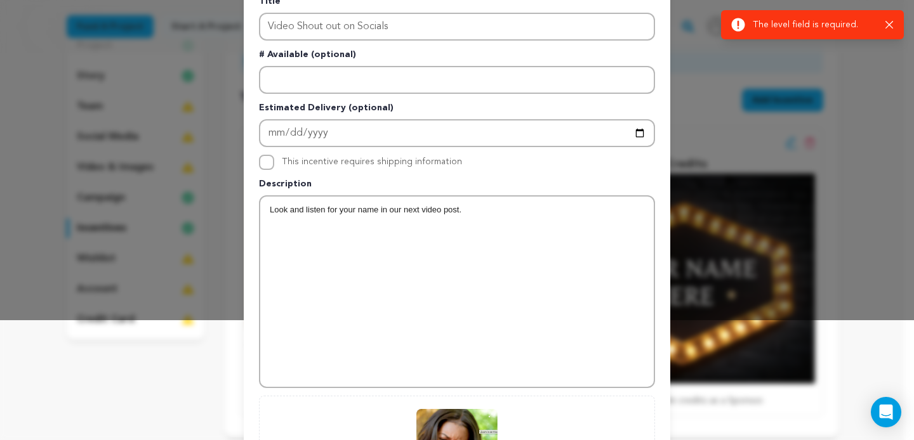
scroll to position [117, 0]
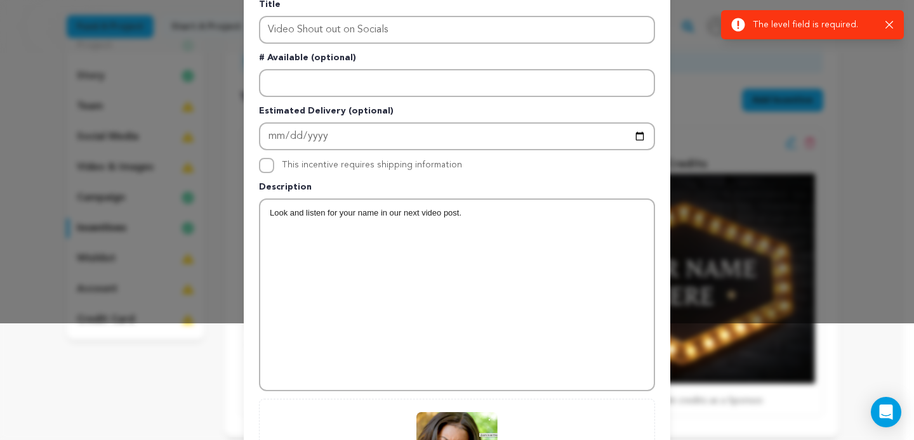
click at [465, 230] on div "Look and listen for your name in our next video post." at bounding box center [457, 295] width 394 height 190
click at [427, 261] on div "Look and listen for your name in our next video post." at bounding box center [457, 295] width 394 height 190
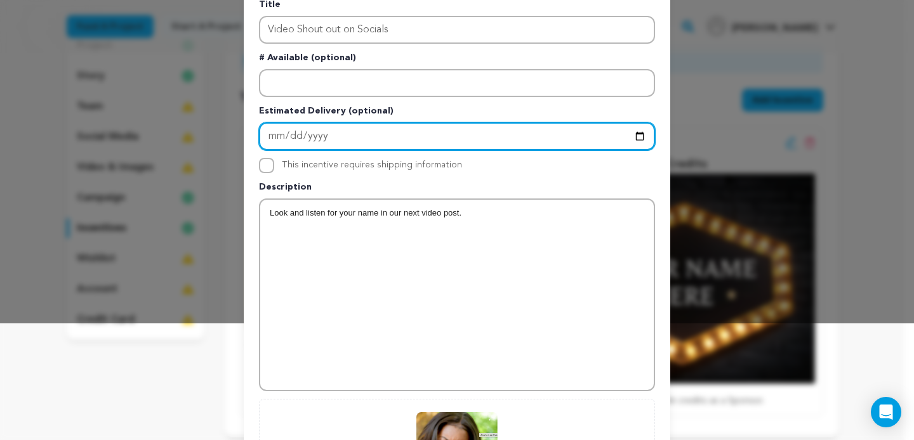
click at [423, 129] on input "Enter Estimated Delivery" at bounding box center [457, 136] width 396 height 28
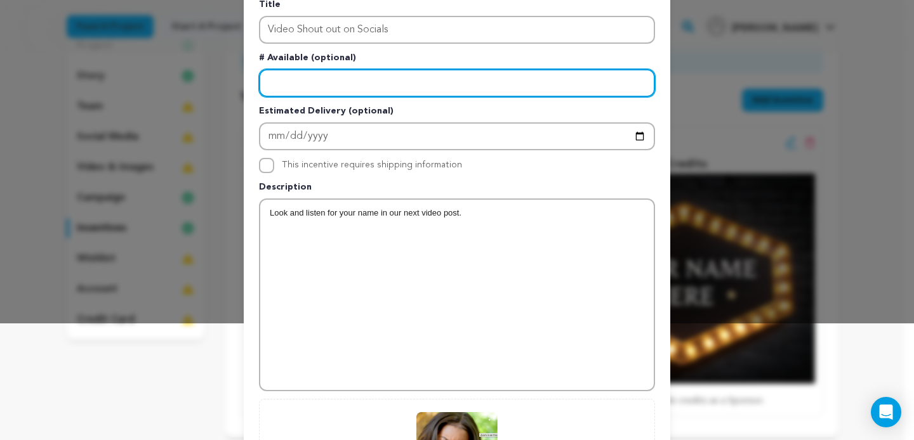
click at [426, 79] on input "Enter number available" at bounding box center [457, 83] width 396 height 28
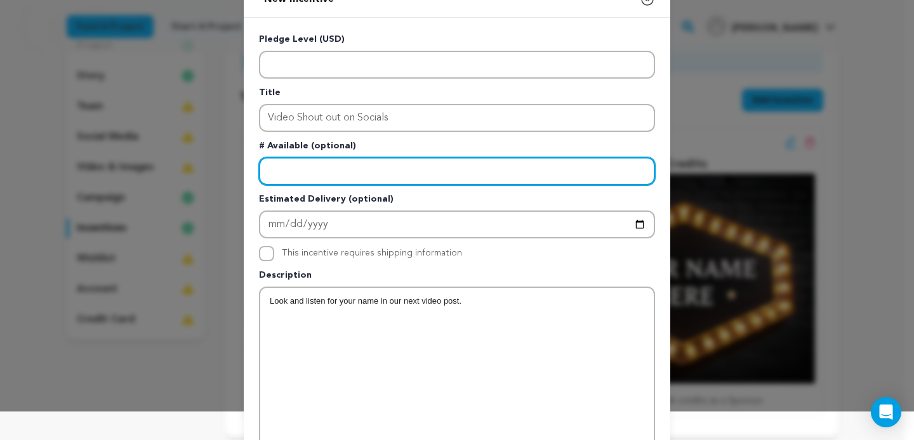
scroll to position [9, 0]
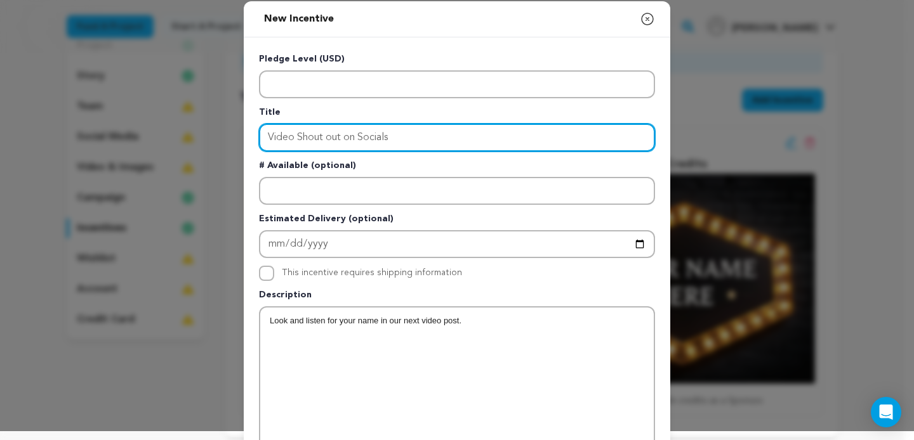
click at [411, 136] on input "Video Shout out on Socials" at bounding box center [457, 138] width 396 height 28
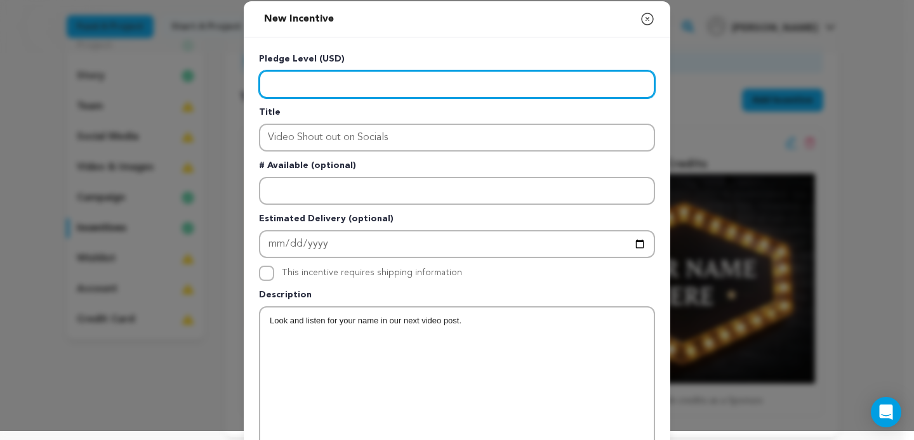
click at [376, 73] on input "Enter level" at bounding box center [457, 84] width 396 height 28
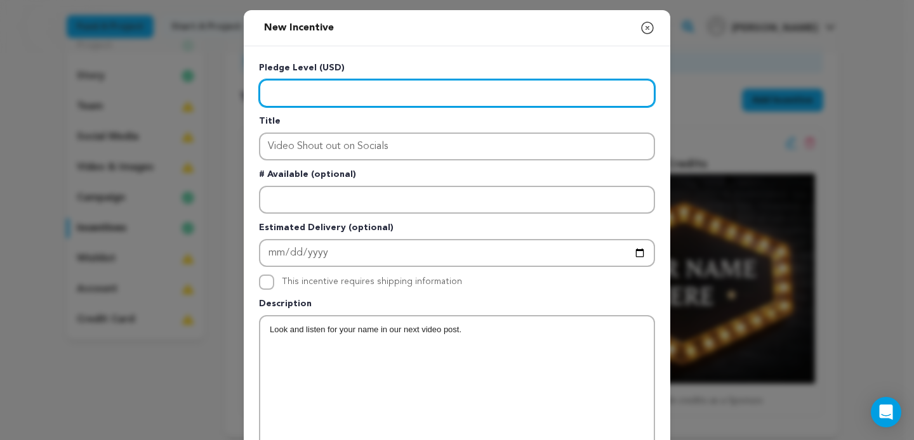
scroll to position [302, 0]
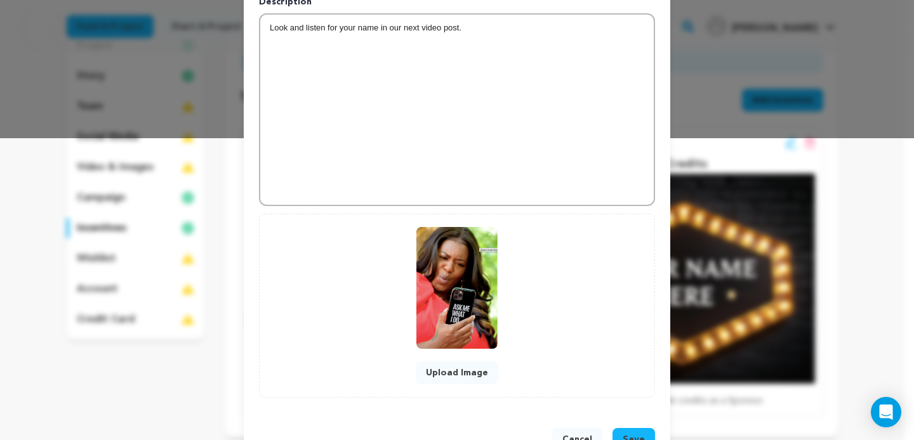
click at [631, 434] on span "Save" at bounding box center [634, 439] width 22 height 13
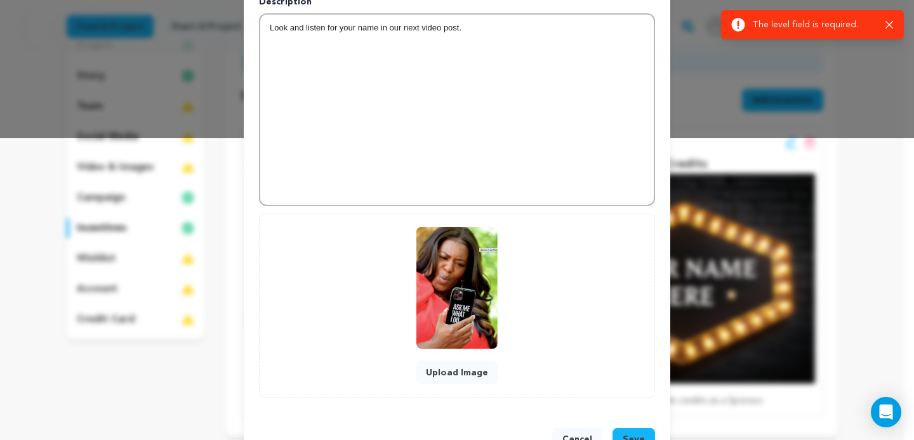
click at [590, 433] on button "Cancel" at bounding box center [577, 439] width 50 height 23
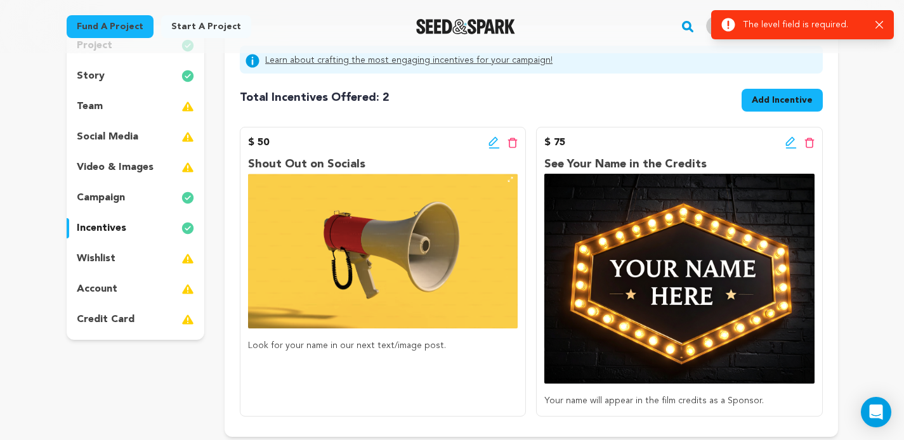
click at [783, 105] on span "Add Incentive" at bounding box center [782, 100] width 61 height 13
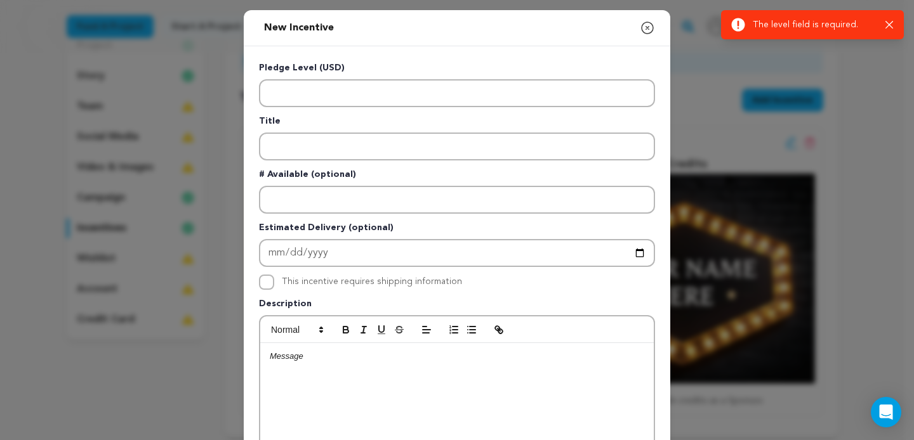
click at [371, 367] on div at bounding box center [457, 438] width 394 height 190
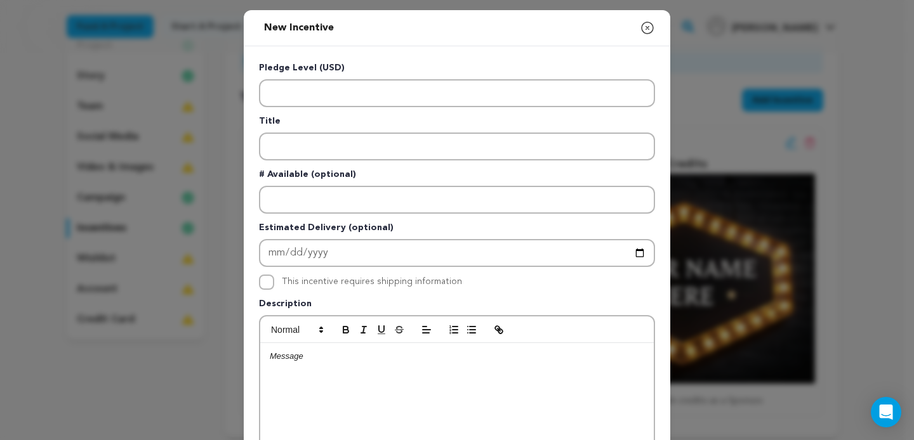
scroll to position [0, 0]
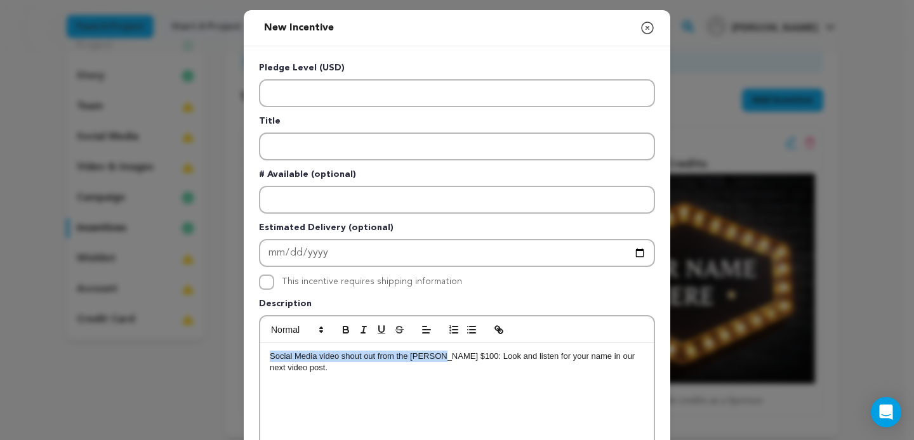
drag, startPoint x: 265, startPoint y: 355, endPoint x: 433, endPoint y: 362, distance: 167.7
click at [433, 362] on p "Social Media video shout out from the Barber $100: Look and listen for your nam…" at bounding box center [457, 362] width 374 height 23
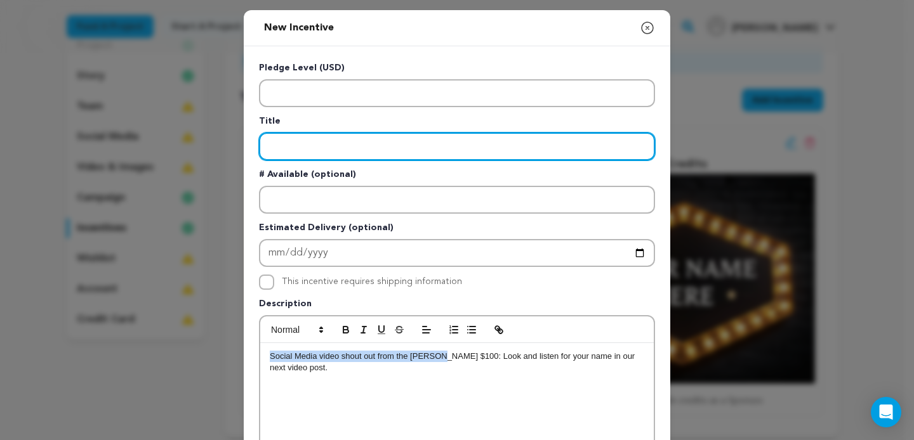
type input "Social Media video shout out from the Barber"
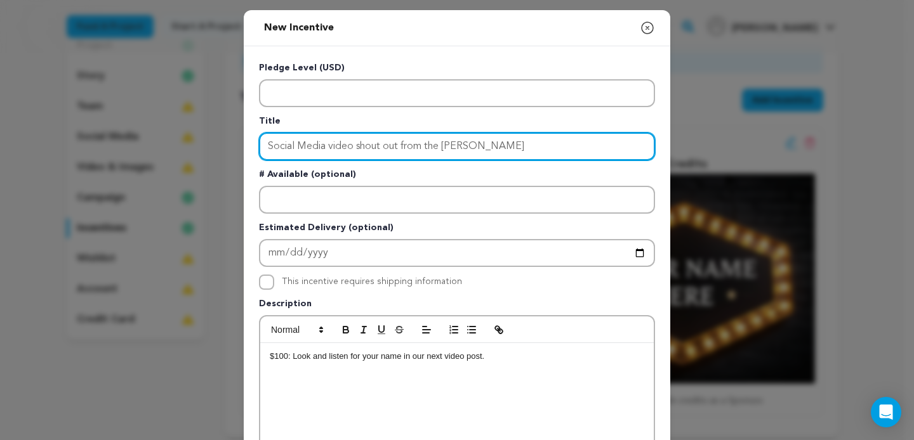
click at [336, 147] on input "Social Media video shout out from the Barber" at bounding box center [457, 147] width 396 height 28
drag, startPoint x: 326, startPoint y: 147, endPoint x: 375, endPoint y: 153, distance: 49.3
click at [375, 153] on input "Social Media video shout out from the Barber" at bounding box center [457, 147] width 396 height 28
click at [377, 152] on input "Social Media video shout out from the Barber" at bounding box center [457, 147] width 396 height 28
drag, startPoint x: 378, startPoint y: 151, endPoint x: 326, endPoint y: 149, distance: 52.1
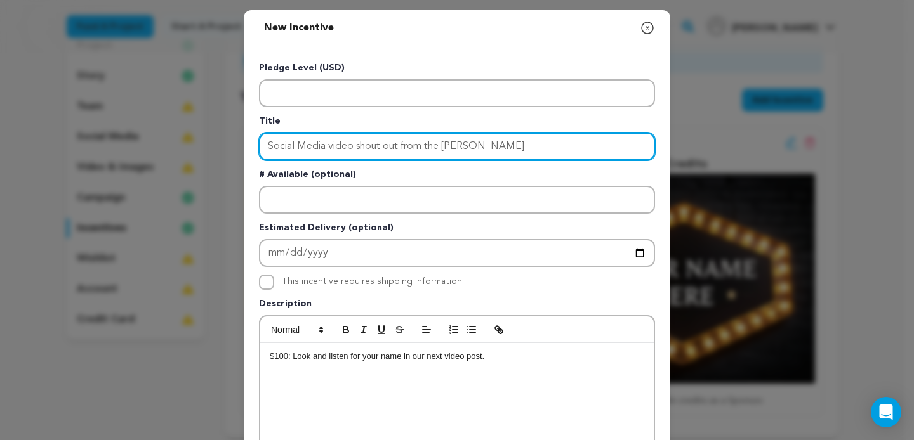
click at [326, 149] on input "Social Media video shout out from the Barber" at bounding box center [457, 147] width 396 height 28
click at [398, 148] on input "video shout Social Media out from the Barber" at bounding box center [457, 147] width 396 height 28
click at [395, 148] on input "video shout Social Media out from the Barber" at bounding box center [457, 147] width 396 height 28
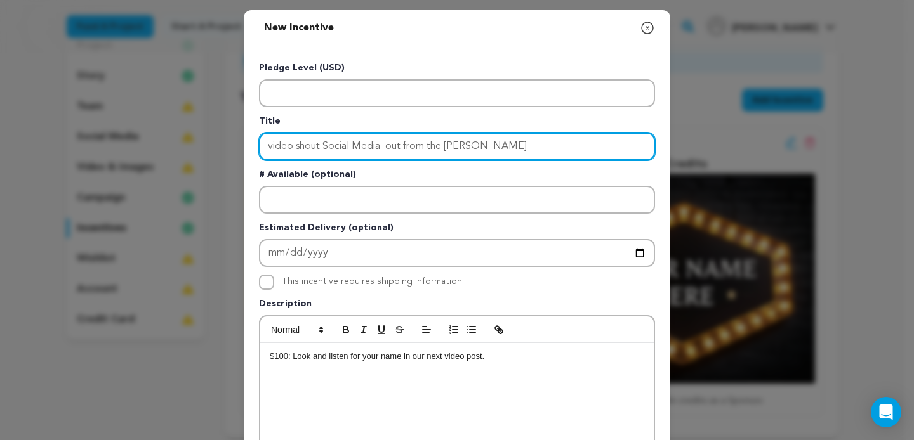
click at [393, 148] on input "video shout Social Media out from the Barber" at bounding box center [457, 147] width 396 height 28
drag, startPoint x: 393, startPoint y: 148, endPoint x: 378, endPoint y: 154, distance: 15.9
click at [378, 154] on input "video shout Social Media out from the Barber" at bounding box center [457, 147] width 396 height 28
click at [390, 147] on input "video shout Social Media out from the Barber" at bounding box center [457, 147] width 396 height 28
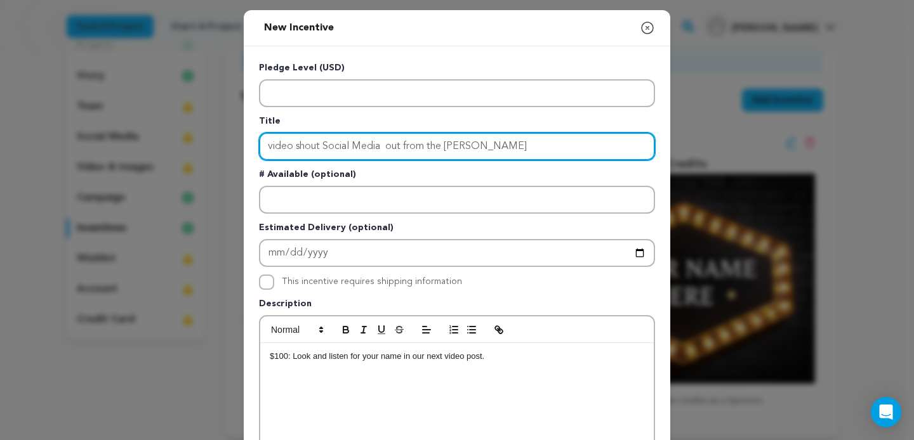
click at [390, 147] on input "video shout Social Media out from the Barber" at bounding box center [457, 147] width 396 height 28
click at [317, 144] on input "video shoutout Social Media from the Barber" at bounding box center [457, 147] width 396 height 28
click at [269, 147] on input "video shout out Social Media from the Barber" at bounding box center [457, 147] width 396 height 28
drag, startPoint x: 296, startPoint y: 147, endPoint x: 336, endPoint y: 119, distance: 48.8
click at [298, 146] on input "Video shout out Social Media from the Barber" at bounding box center [457, 147] width 396 height 28
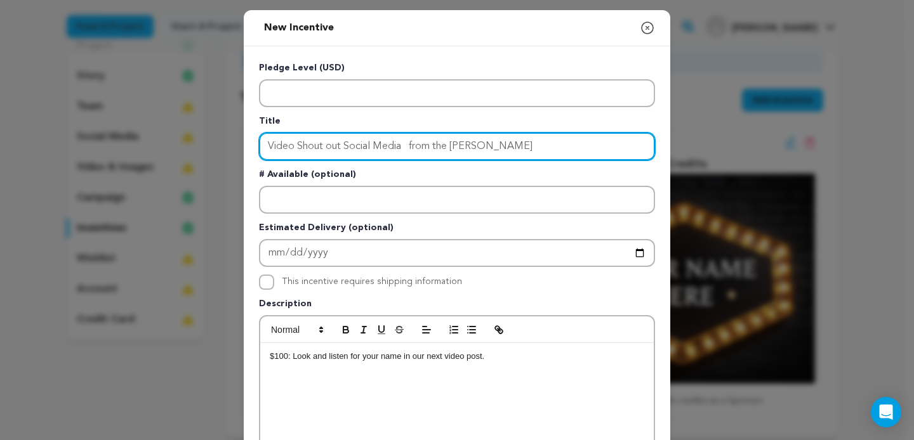
click at [329, 148] on input "Video Shout out Social Media from the Barber" at bounding box center [457, 147] width 396 height 28
drag, startPoint x: 495, startPoint y: 148, endPoint x: 369, endPoint y: 150, distance: 126.3
click at [369, 150] on input "Video Shout Out Social Media from the Barber" at bounding box center [457, 147] width 396 height 28
type input "Video Shout Out Socials"
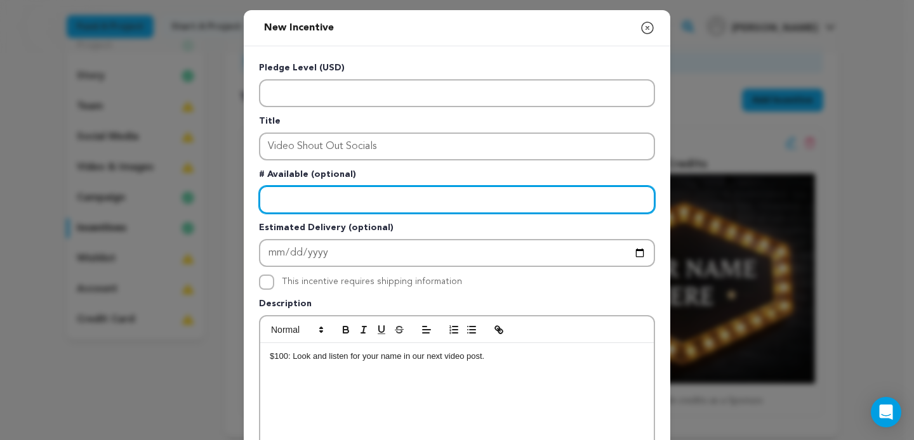
click at [313, 191] on input "Enter number available" at bounding box center [457, 200] width 396 height 28
type input "5"
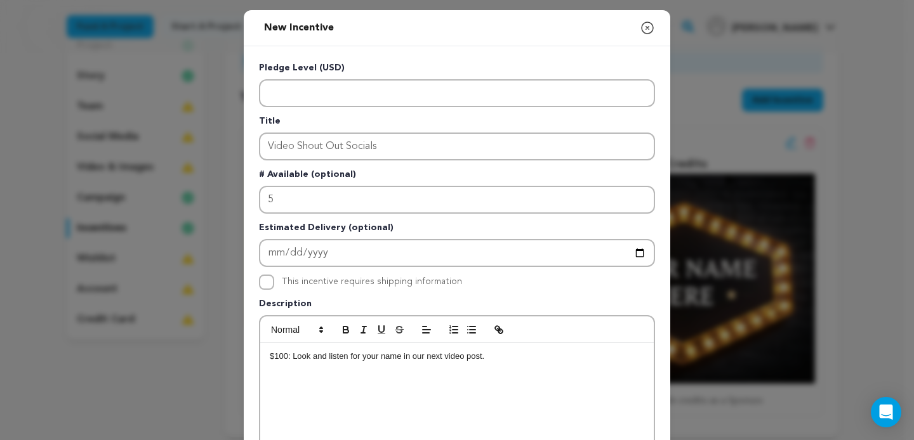
click at [533, 352] on p "$100: Look and listen for your name in our next video post." at bounding box center [457, 356] width 374 height 11
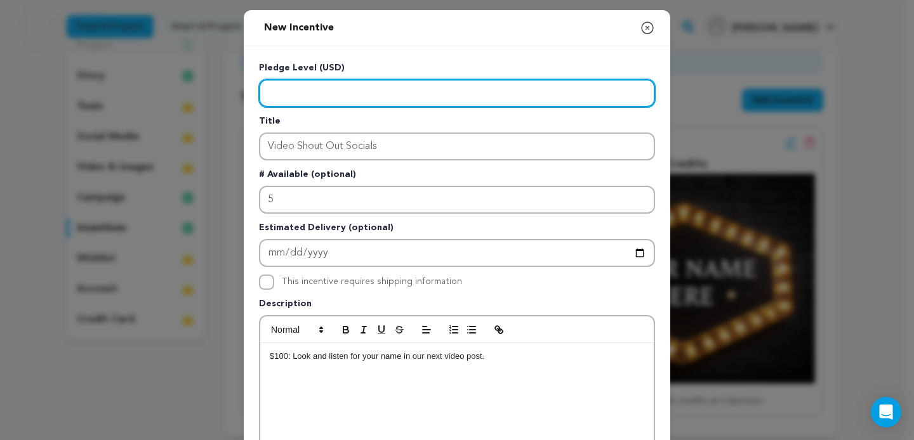
click at [289, 93] on input "Enter level" at bounding box center [457, 93] width 396 height 28
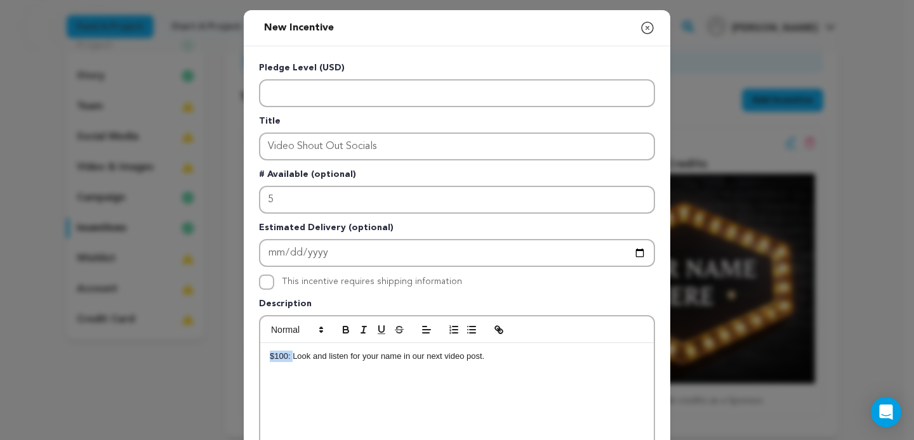
drag, startPoint x: 288, startPoint y: 355, endPoint x: 206, endPoint y: 352, distance: 81.9
click at [260, 352] on div "$100: Look and listen for your name in our next video post." at bounding box center [457, 438] width 394 height 190
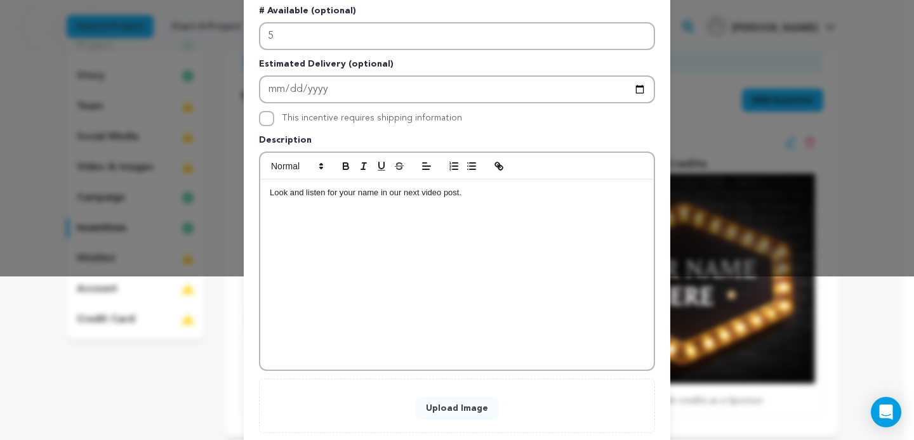
scroll to position [227, 0]
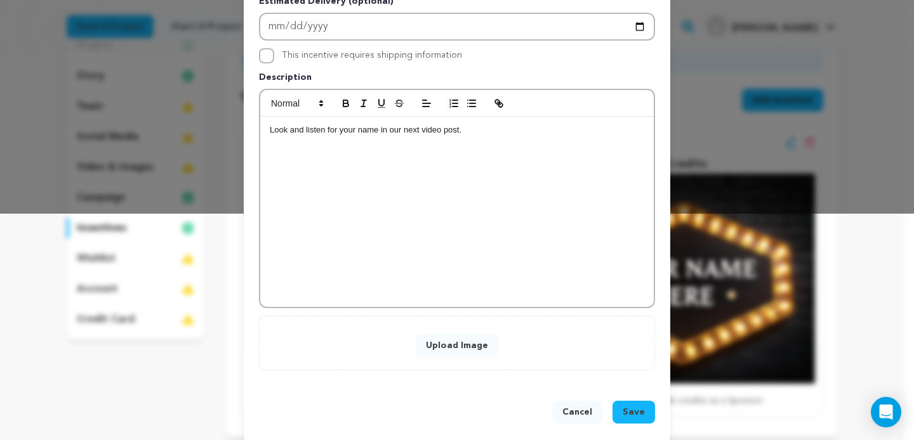
click at [440, 348] on button "Upload Image" at bounding box center [457, 345] width 83 height 23
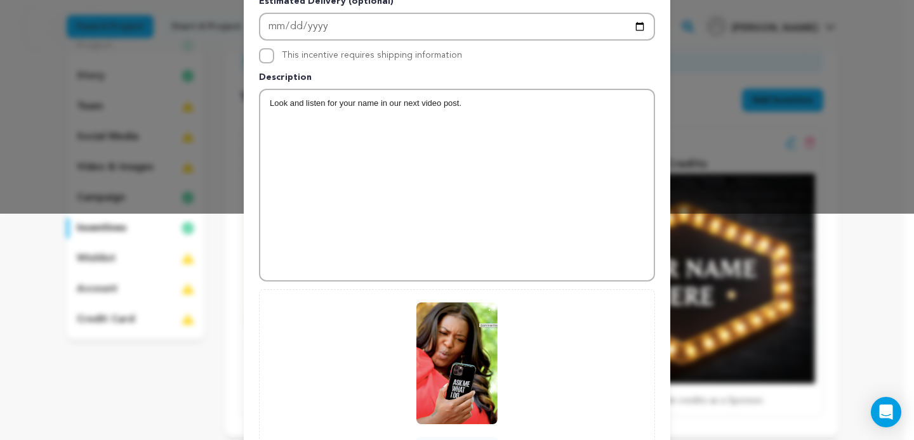
scroll to position [343, 0]
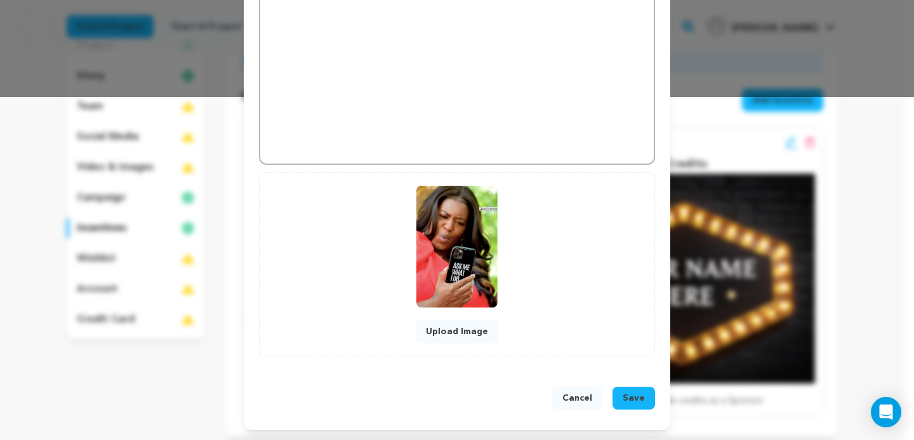
click at [623, 403] on span "Save" at bounding box center [634, 398] width 22 height 13
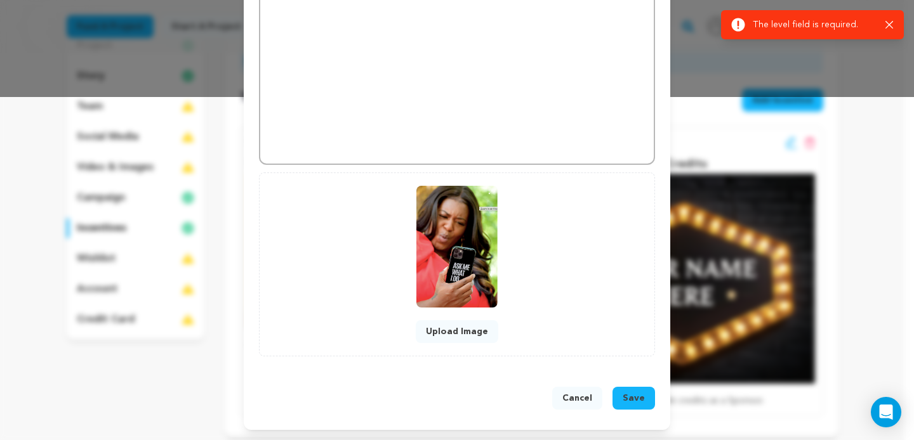
click at [896, 26] on div "Success: Info: Warning: Error: The level field is required. Close notification" at bounding box center [812, 24] width 183 height 29
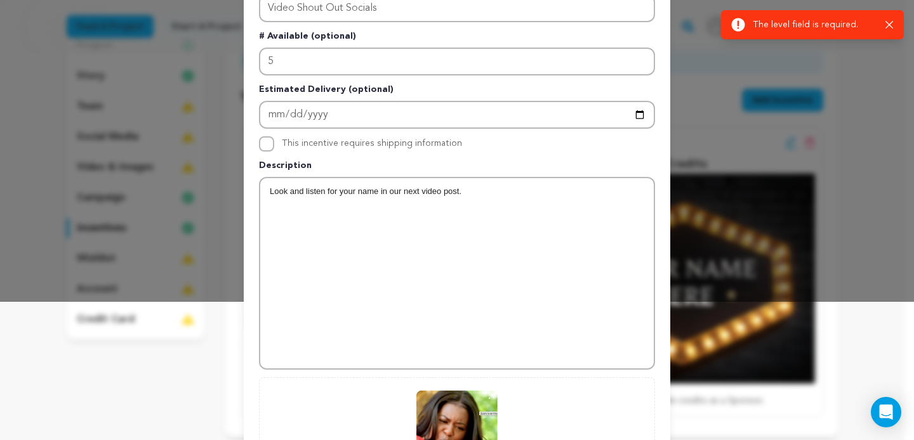
scroll to position [0, 0]
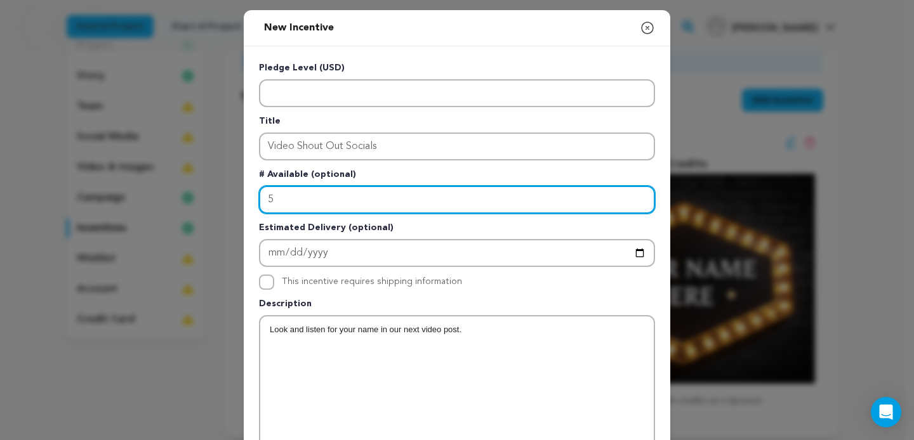
click at [418, 205] on input "5" at bounding box center [457, 200] width 396 height 28
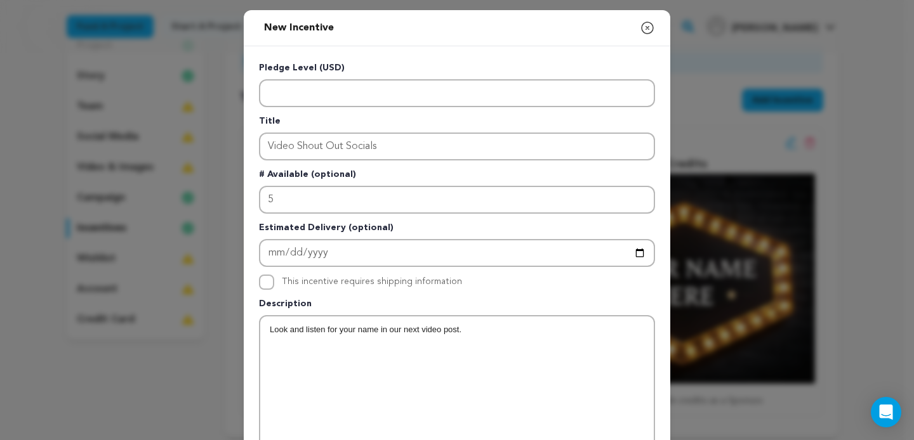
click at [270, 284] on div "This incentive requires shipping information" at bounding box center [457, 282] width 396 height 15
click at [265, 284] on input "This incentive requires shipping information" at bounding box center [266, 282] width 15 height 15
checkbox input "false"
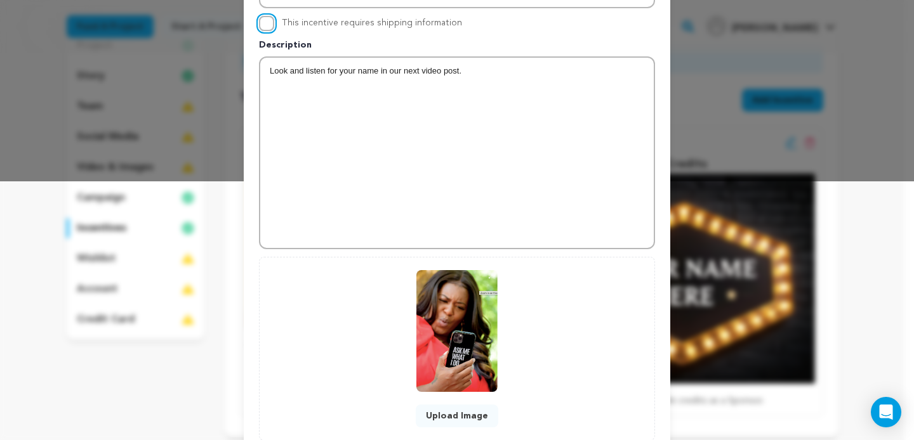
scroll to position [343, 0]
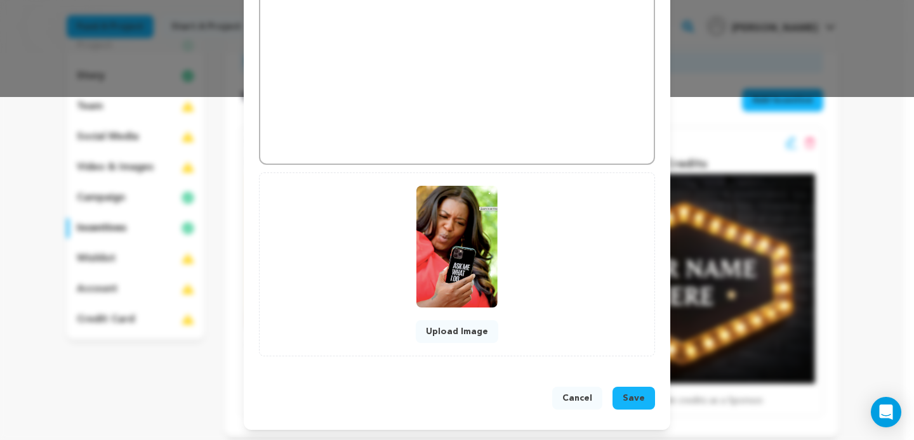
click at [640, 395] on button "Save" at bounding box center [633, 398] width 43 height 23
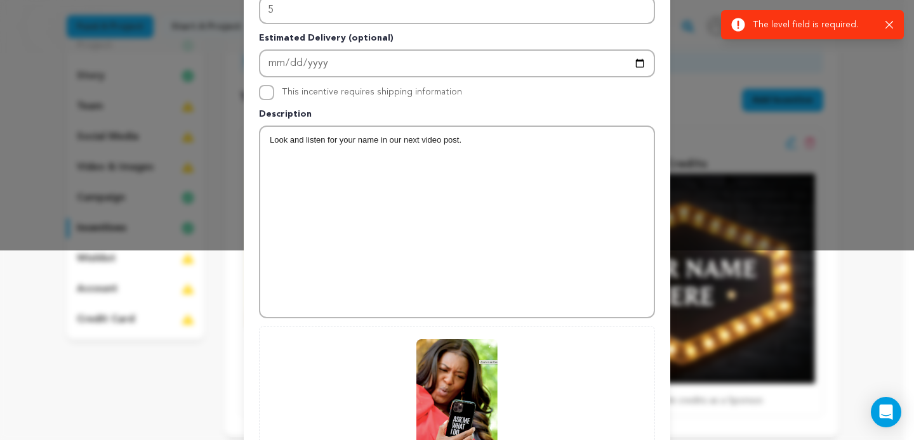
scroll to position [149, 0]
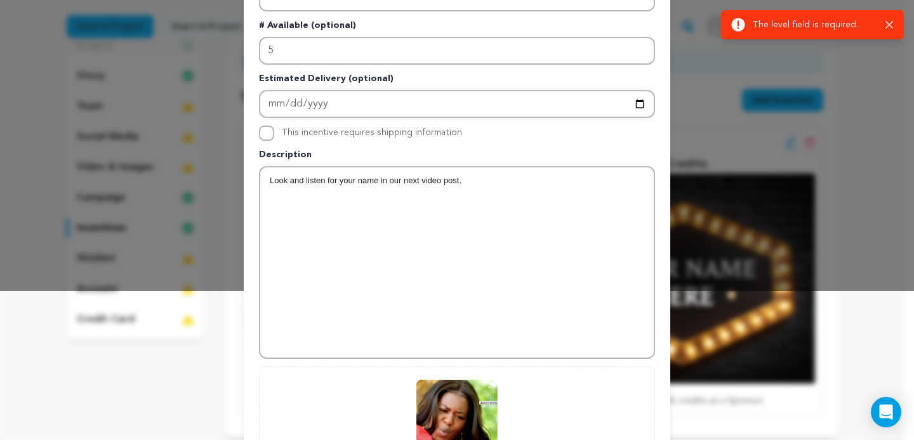
click at [525, 254] on div "Look and listen for your name in our next video post." at bounding box center [457, 263] width 394 height 190
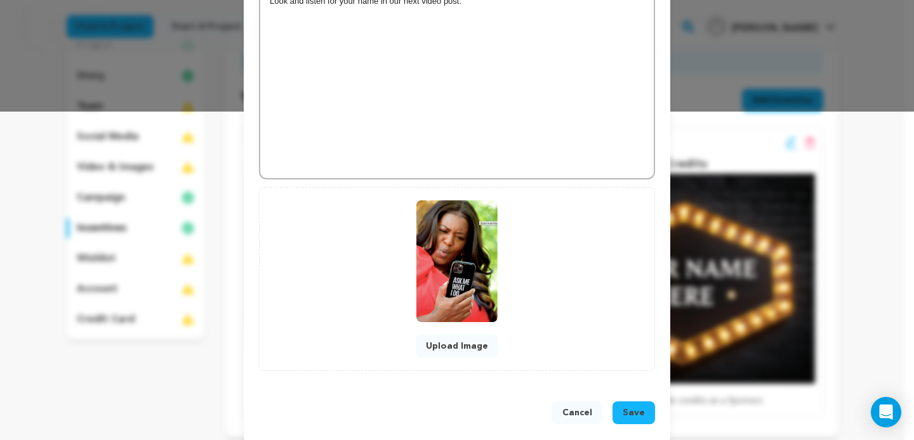
scroll to position [343, 0]
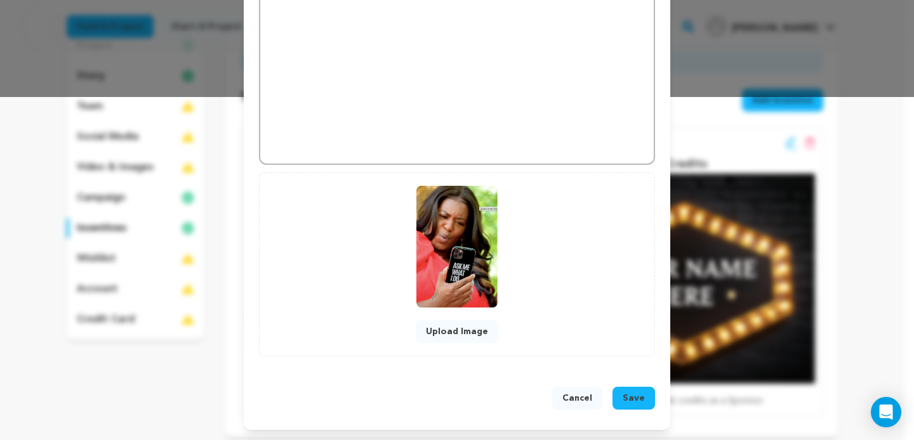
click at [627, 402] on span "Save" at bounding box center [634, 398] width 22 height 13
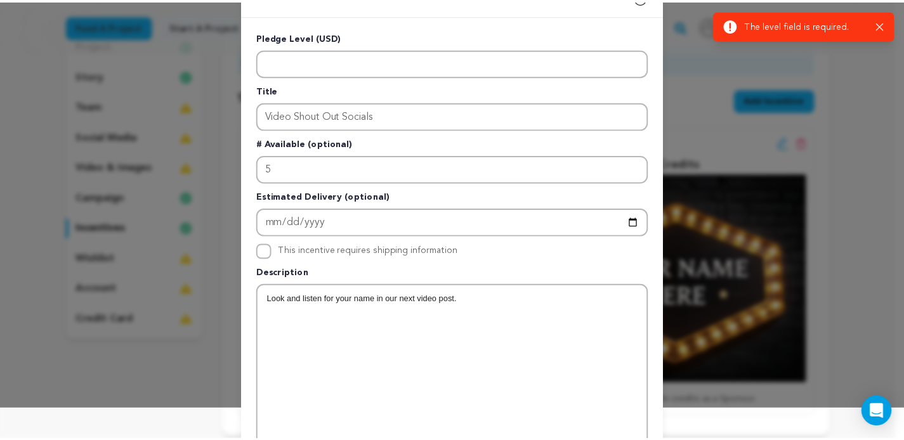
scroll to position [0, 0]
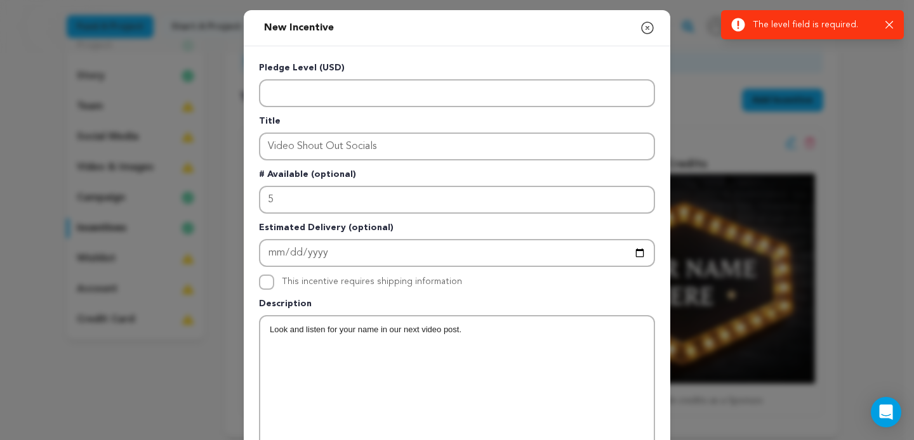
click at [892, 20] on div "Success: Info: Warning: Error: The level field is required. Close notification" at bounding box center [812, 25] width 162 height 14
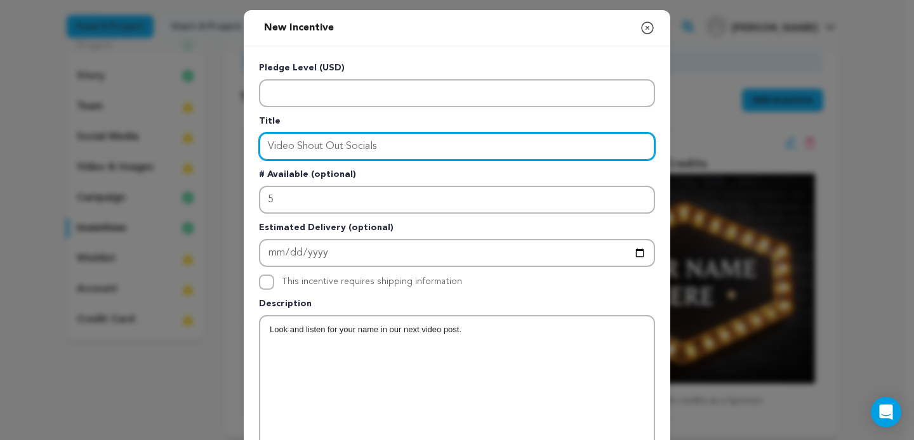
drag, startPoint x: 390, startPoint y: 147, endPoint x: 121, endPoint y: 128, distance: 269.2
click at [259, 133] on input "Video Shout Out Socials" at bounding box center [457, 147] width 396 height 28
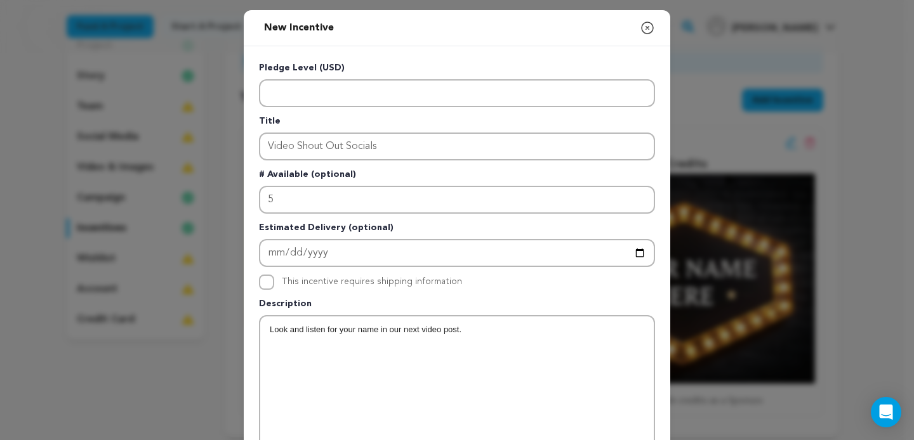
click at [633, 25] on div "New Incentive Close modal" at bounding box center [457, 28] width 427 height 36
click at [640, 26] on icon "button" at bounding box center [647, 27] width 15 height 15
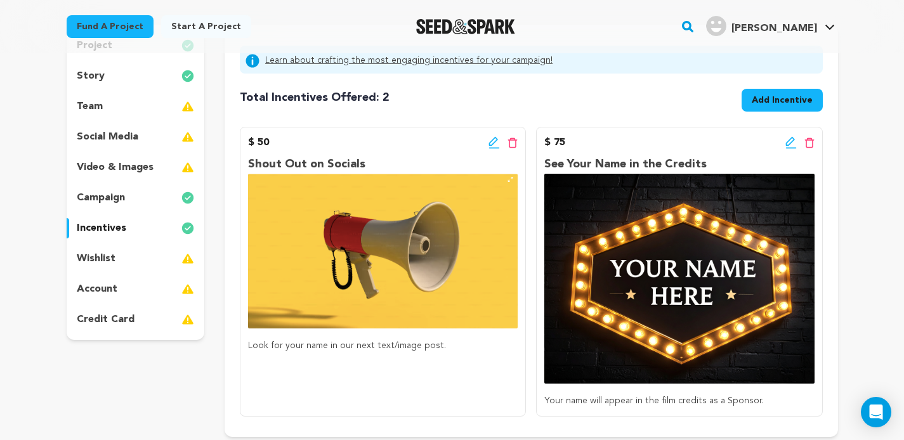
click at [764, 96] on span "Add Incentive" at bounding box center [782, 100] width 61 height 13
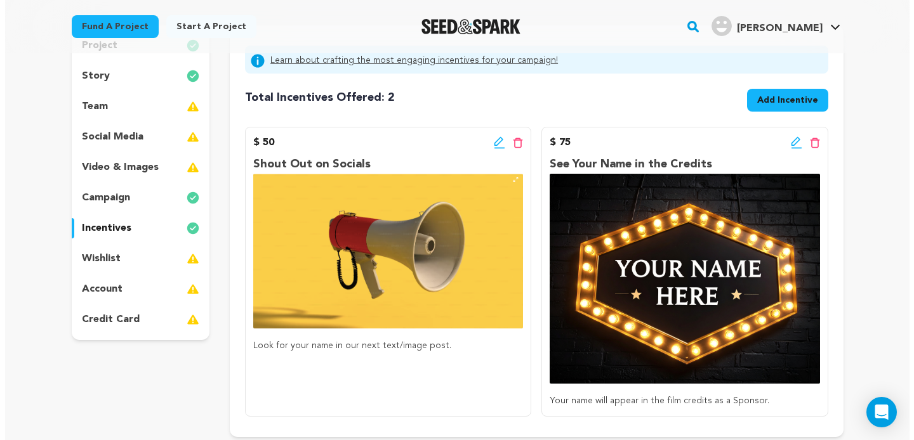
scroll to position [195, 0]
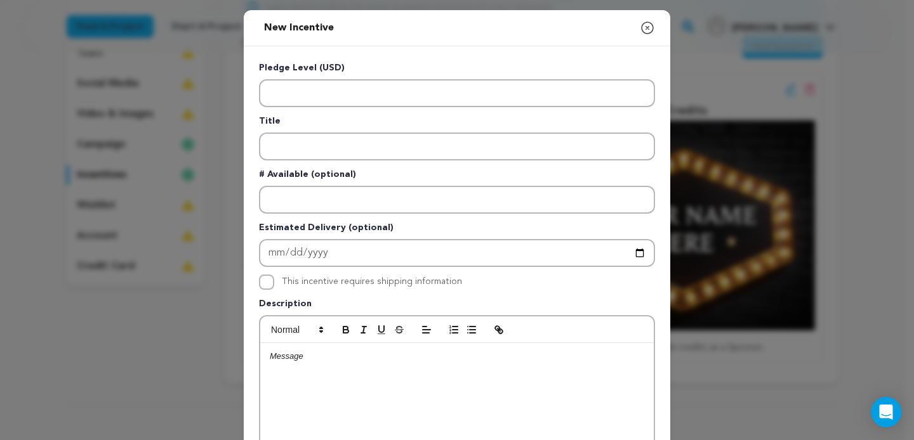
click at [325, 371] on div at bounding box center [457, 438] width 394 height 190
drag, startPoint x: 265, startPoint y: 357, endPoint x: 358, endPoint y: 355, distance: 92.7
click at [358, 355] on p "Video Shout Out Socials $100: Look and listen for your name in our next video p…" at bounding box center [457, 356] width 374 height 11
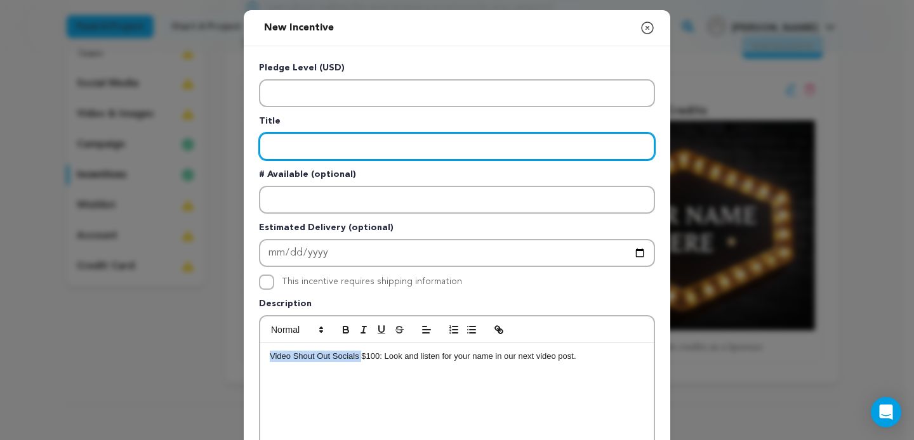
type input "Video Shout Out Socials"
click at [417, 157] on input "Video Shout Out Socials" at bounding box center [457, 147] width 396 height 28
drag, startPoint x: 264, startPoint y: 141, endPoint x: 282, endPoint y: 127, distance: 22.6
click at [264, 140] on input "Video Shout Out Socials" at bounding box center [457, 147] width 396 height 28
type input "Video Shout Out Socials"
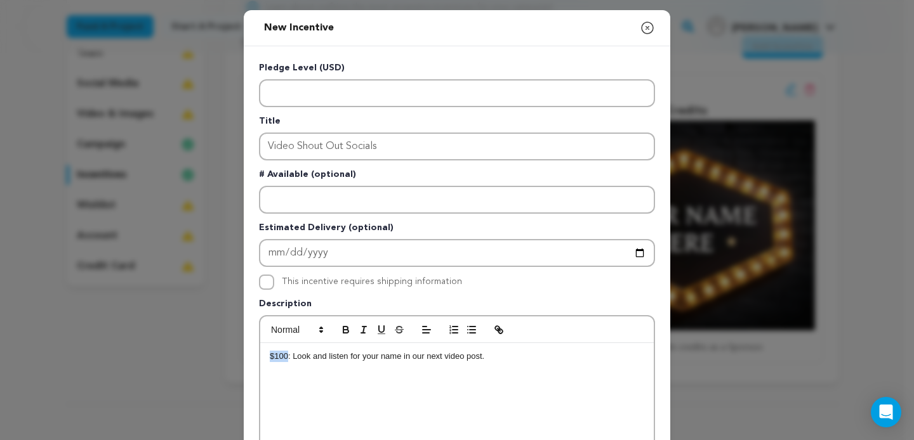
drag, startPoint x: 284, startPoint y: 357, endPoint x: 245, endPoint y: 355, distance: 39.4
click at [260, 355] on div "$100: Look and listen for your name in our next video post." at bounding box center [457, 438] width 394 height 190
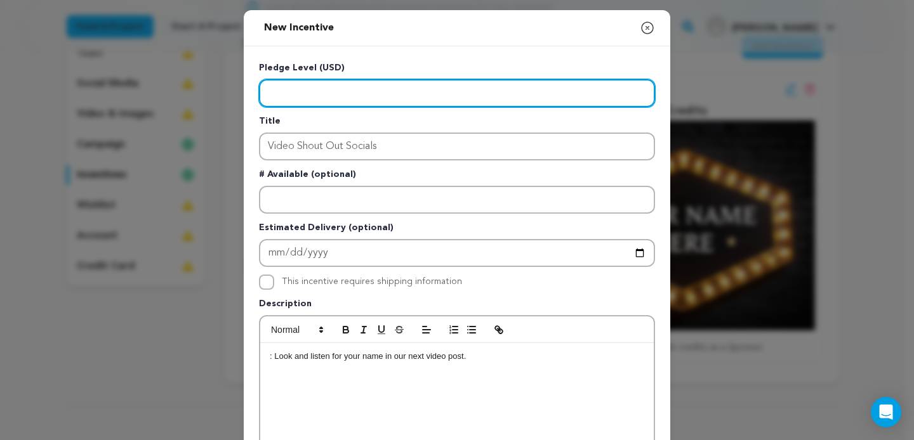
click at [321, 91] on input "Enter level" at bounding box center [457, 93] width 396 height 28
click at [264, 89] on input "Enter level" at bounding box center [457, 93] width 396 height 28
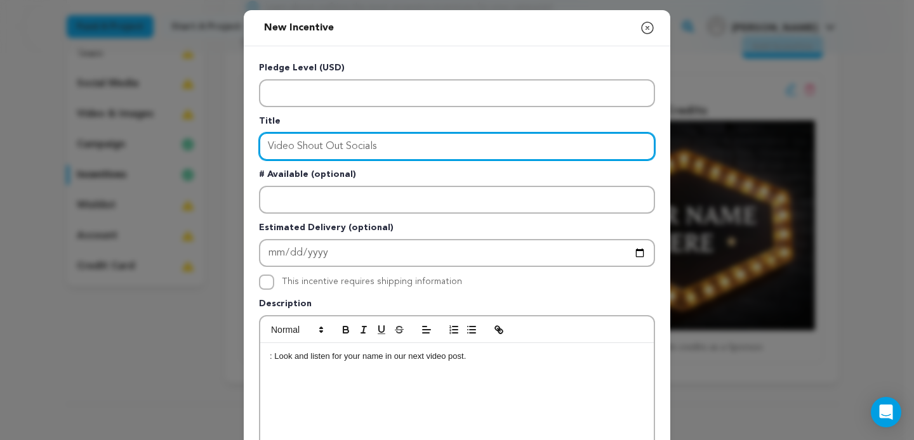
drag, startPoint x: 263, startPoint y: 143, endPoint x: 227, endPoint y: 137, distance: 36.6
click at [259, 137] on input "Video Shout Out Socials" at bounding box center [457, 147] width 396 height 28
click at [440, 144] on input "Video Shout Out Socials" at bounding box center [457, 147] width 396 height 28
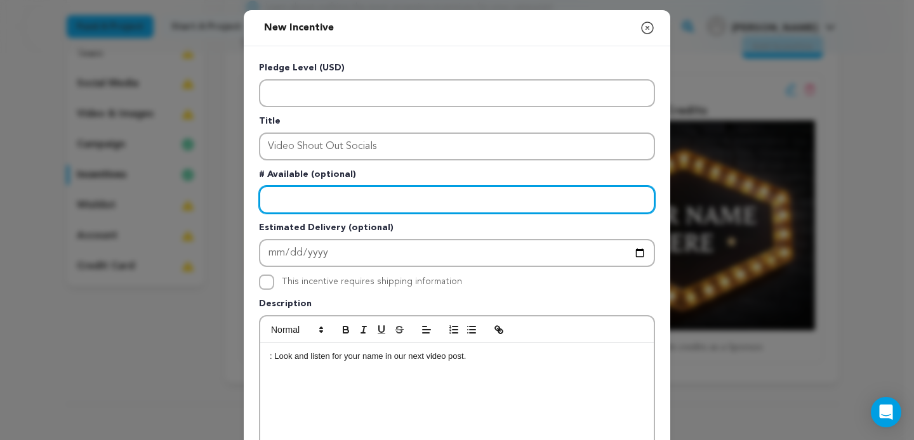
click at [392, 199] on input "Enter number available" at bounding box center [457, 200] width 396 height 28
type input "5"
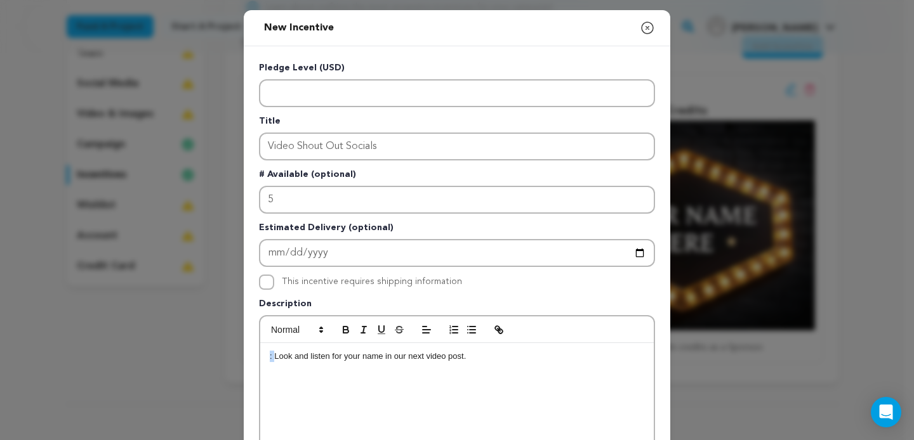
drag, startPoint x: 270, startPoint y: 357, endPoint x: 139, endPoint y: 347, distance: 131.1
click at [260, 363] on div ": Look and listen for your name in our next video post." at bounding box center [457, 438] width 394 height 190
click at [498, 359] on p "Look and listen for your name in our next video post." at bounding box center [457, 356] width 374 height 11
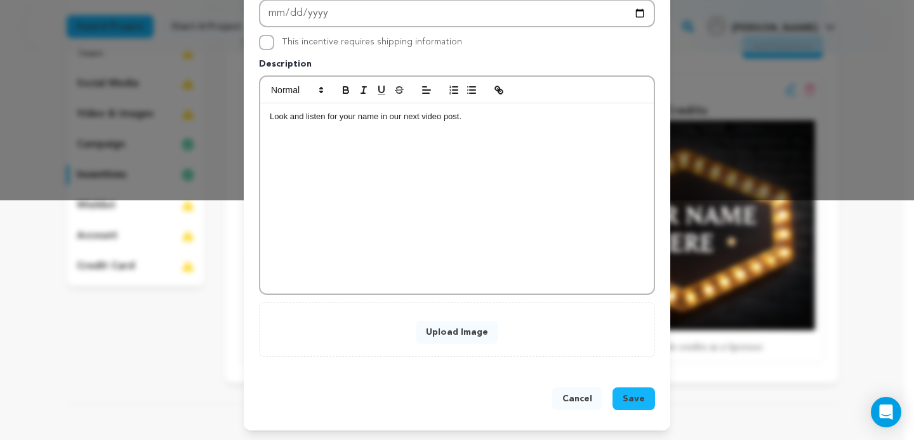
scroll to position [241, 0]
click at [449, 327] on button "Upload Image" at bounding box center [457, 332] width 83 height 23
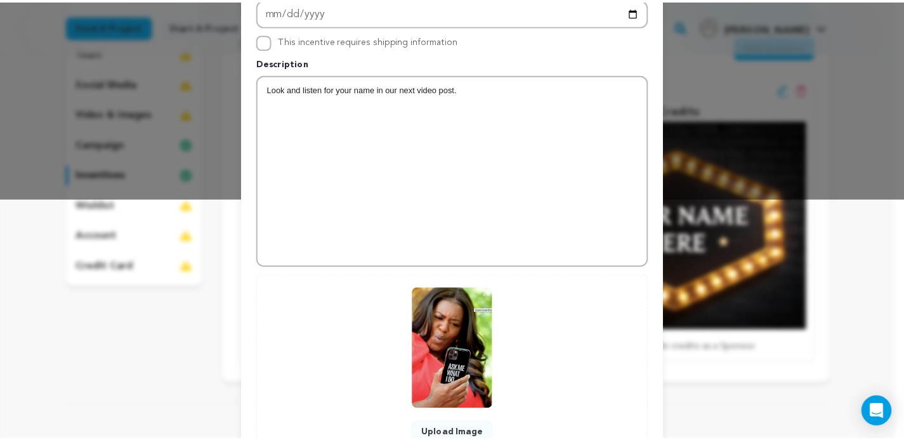
scroll to position [343, 0]
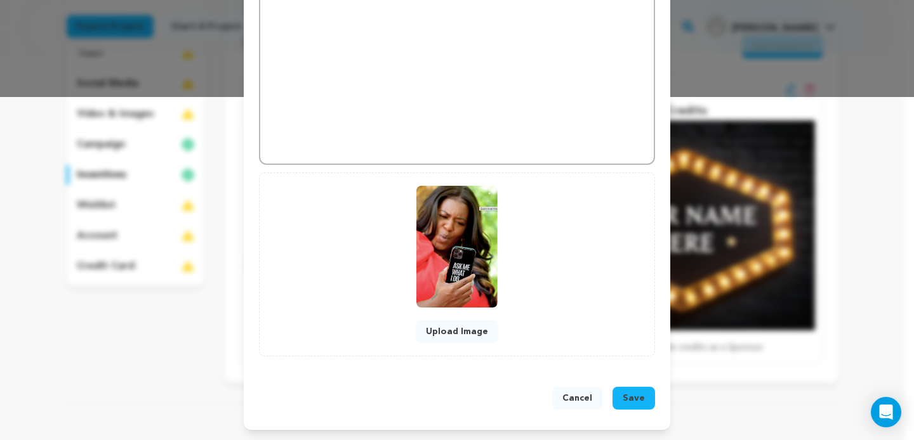
click at [642, 410] on div "Cancel Save" at bounding box center [457, 401] width 396 height 28
click at [638, 405] on button "Save" at bounding box center [633, 398] width 43 height 23
click at [557, 397] on button "Cancel" at bounding box center [577, 398] width 50 height 23
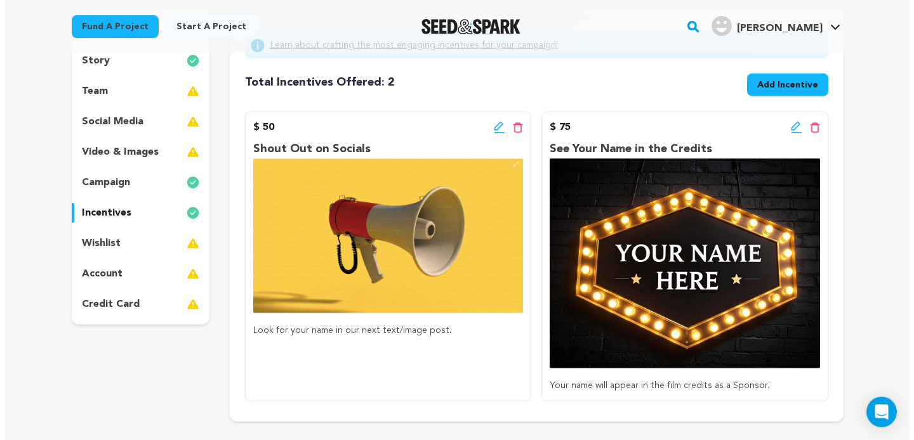
scroll to position [155, 0]
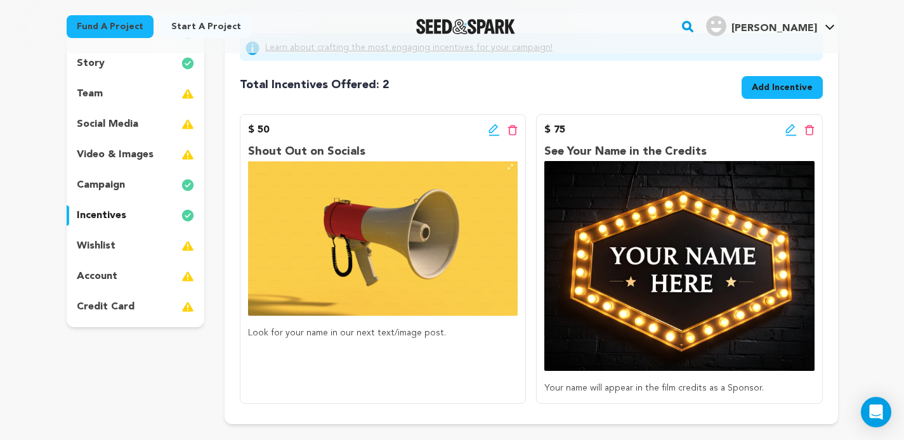
click at [774, 88] on span "Add Incentive" at bounding box center [782, 87] width 61 height 13
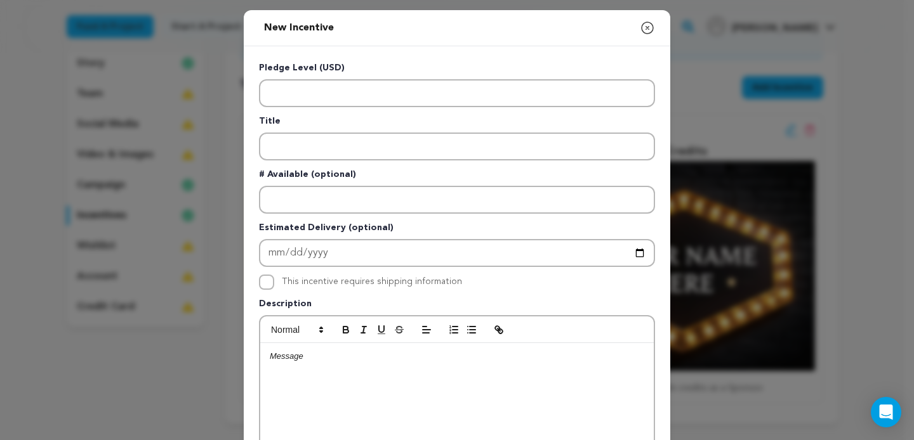
click at [273, 339] on div at bounding box center [457, 330] width 394 height 27
click at [276, 366] on div at bounding box center [457, 438] width 394 height 190
drag, startPoint x: 267, startPoint y: 357, endPoint x: 355, endPoint y: 357, distance: 88.9
click at [355, 357] on p "Video Shout Out Socials $100: Look and listen for your name in our next video p…" at bounding box center [457, 356] width 374 height 11
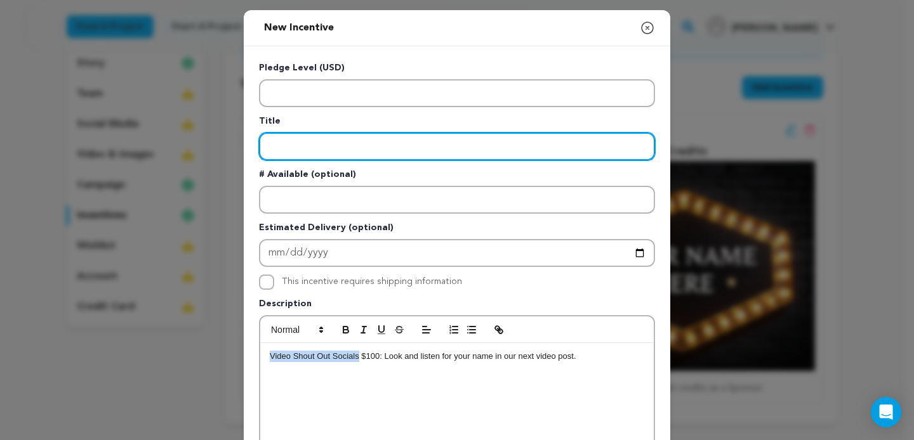
type input "Video Shout Out Socials"
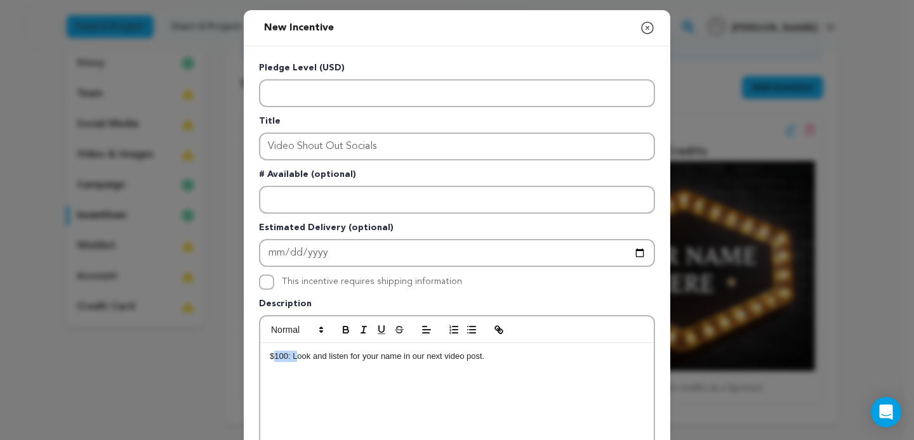
drag, startPoint x: 268, startPoint y: 357, endPoint x: 289, endPoint y: 359, distance: 21.0
click at [289, 359] on p "$100: Look and listen for your name in our next video post." at bounding box center [457, 356] width 374 height 11
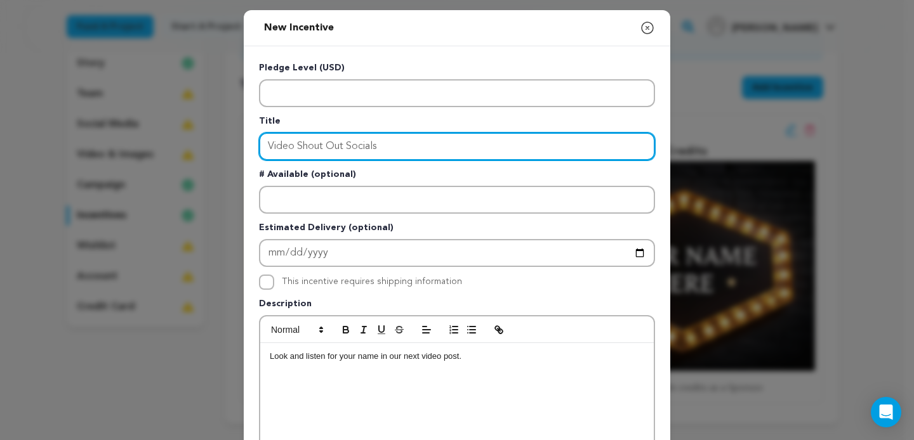
click at [489, 155] on input "Video Shout Out Socials" at bounding box center [457, 147] width 396 height 28
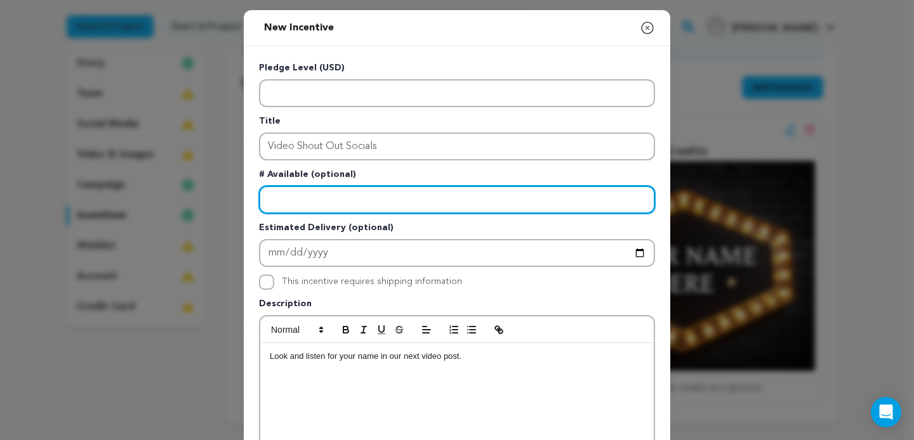
click at [392, 190] on input "Enter number available" at bounding box center [457, 200] width 396 height 28
type input "5"
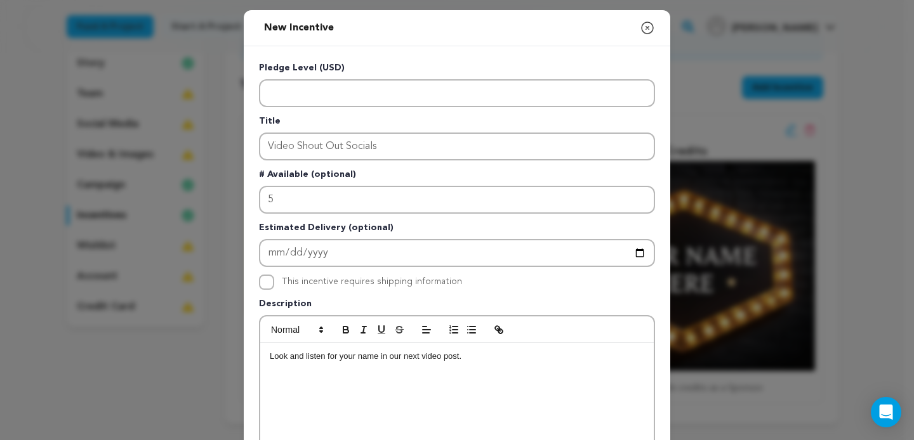
drag, startPoint x: 266, startPoint y: 357, endPoint x: 193, endPoint y: 361, distance: 73.1
click at [260, 361] on div "Look and listen for your name in our next video post." at bounding box center [457, 438] width 394 height 190
click at [506, 370] on div "Look and listen for your name in our next video post." at bounding box center [457, 438] width 394 height 190
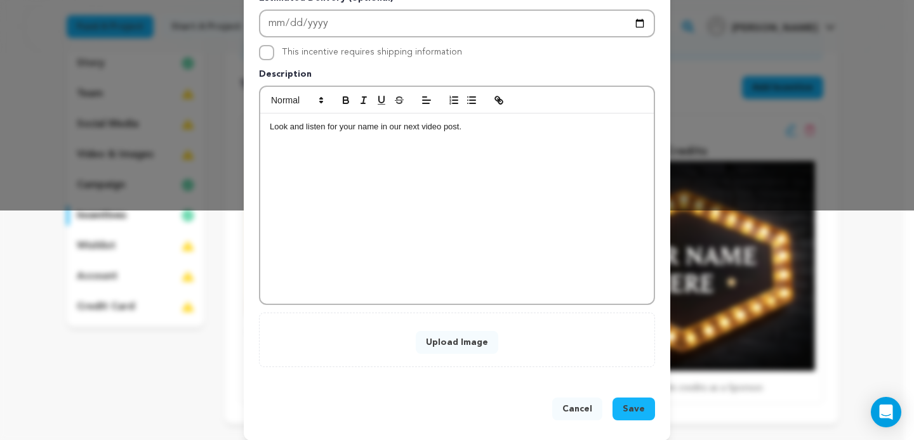
scroll to position [241, 0]
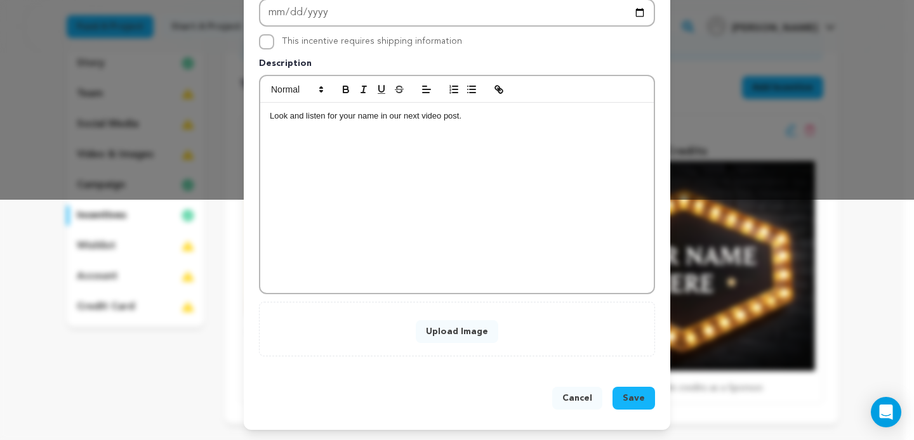
click at [446, 331] on button "Upload Image" at bounding box center [457, 332] width 83 height 23
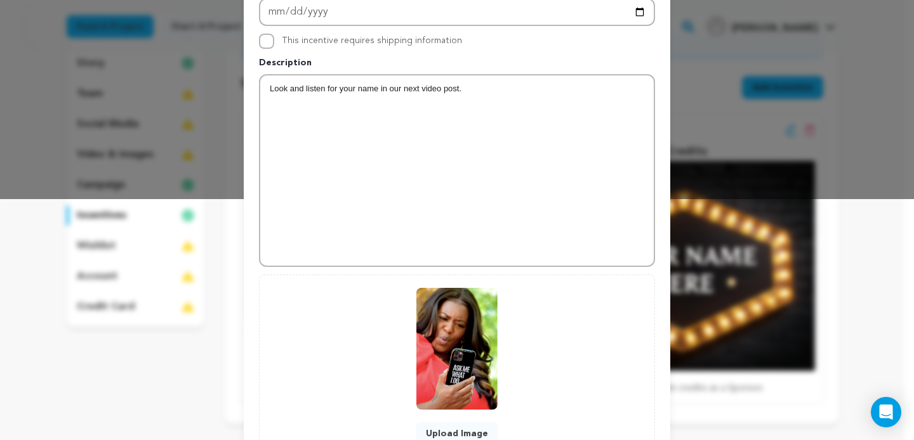
scroll to position [343, 0]
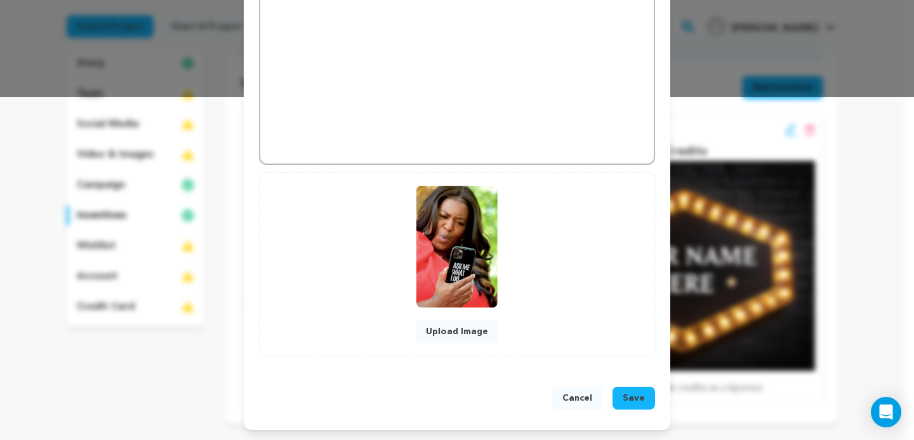
click at [633, 410] on div "Cancel Save" at bounding box center [457, 401] width 396 height 28
click at [634, 400] on span "Save" at bounding box center [634, 398] width 22 height 13
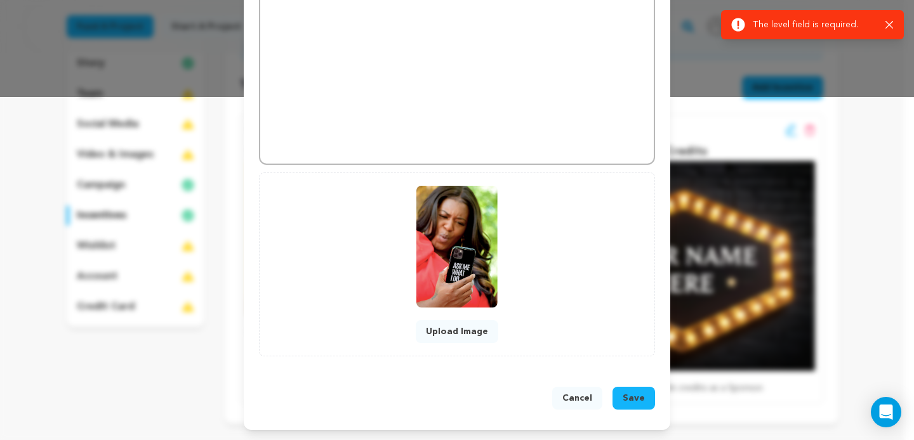
click at [890, 16] on div "Success: Info: Warning: Error: The level field is required. Close notification" at bounding box center [812, 24] width 183 height 29
click at [889, 19] on div "Success: Info: Warning: Error: The level field is required. Close notification" at bounding box center [812, 25] width 162 height 14
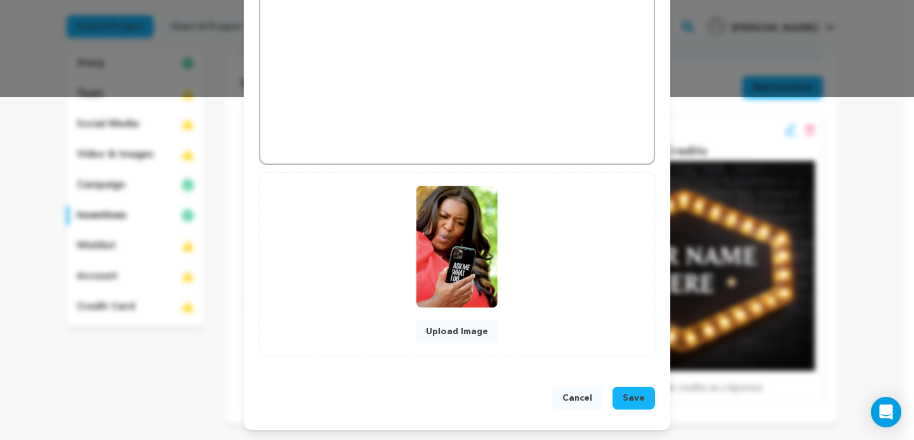
click at [467, 331] on button "Upload Image" at bounding box center [457, 332] width 83 height 23
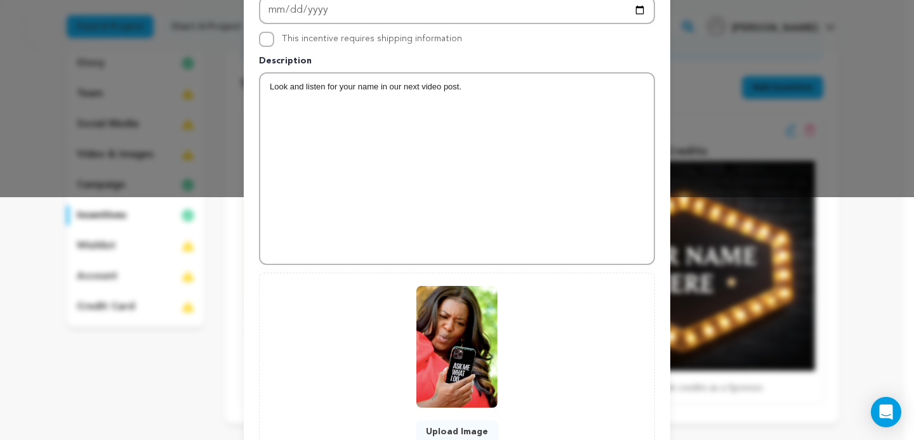
scroll to position [308, 0]
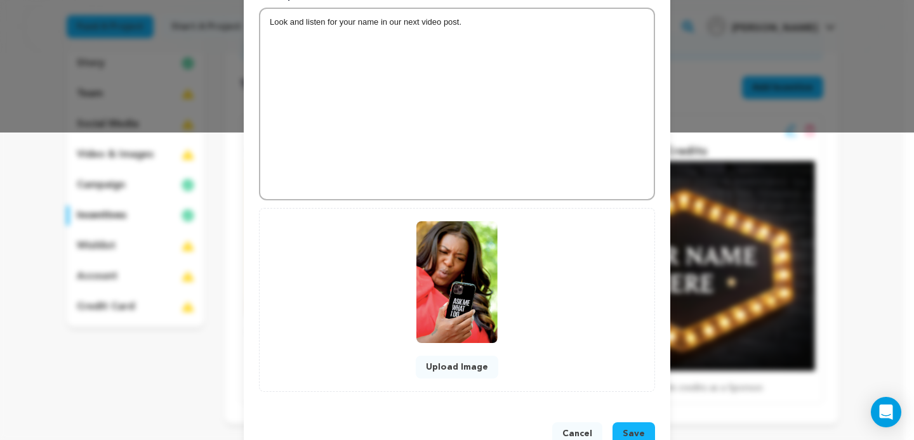
click at [633, 437] on span "Save" at bounding box center [634, 434] width 22 height 13
drag, startPoint x: 889, startPoint y: 18, endPoint x: 693, endPoint y: 153, distance: 237.7
click at [703, 150] on div "New Incentive Close modal Pledge Level (USD) Title Video Shout Out Socials # Av…" at bounding box center [457, 84] width 914 height 784
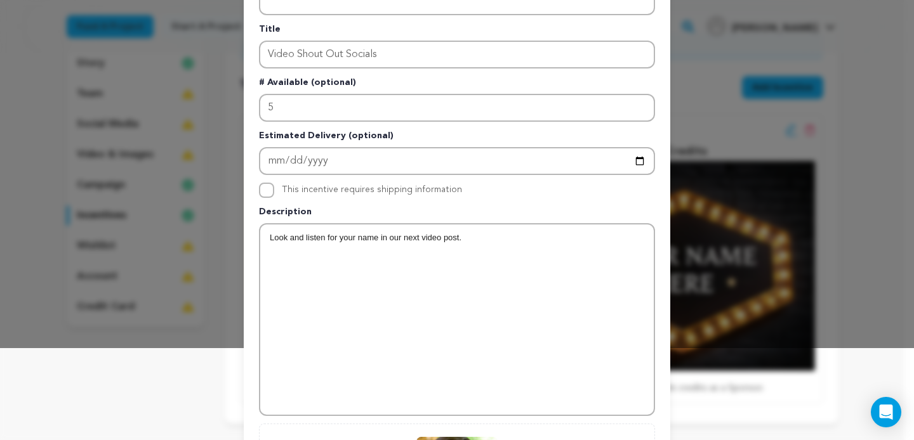
scroll to position [0, 0]
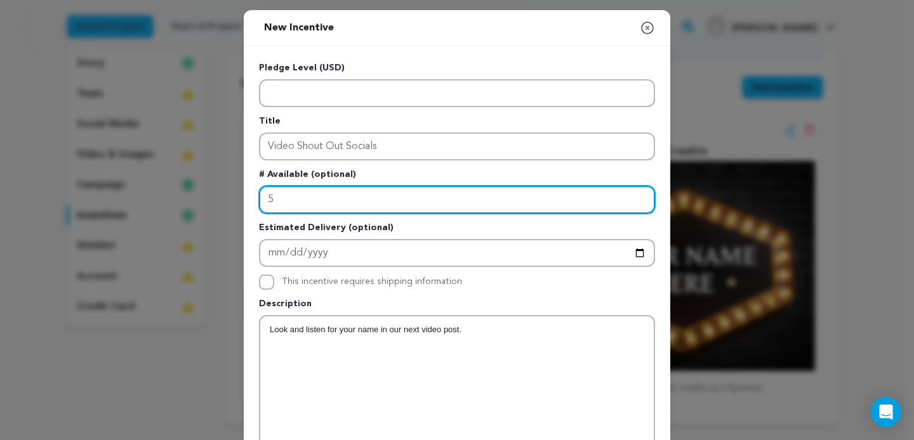
click at [322, 209] on input "5" at bounding box center [457, 200] width 396 height 28
click at [263, 196] on input "5" at bounding box center [457, 200] width 396 height 28
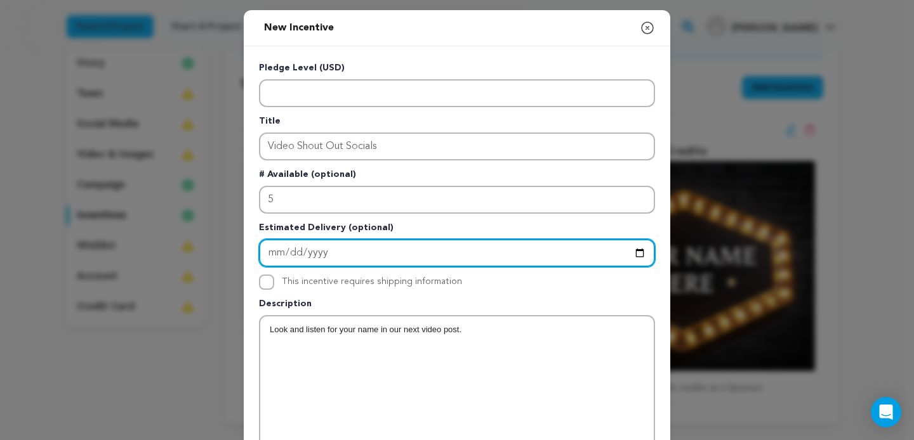
click at [260, 253] on input "Enter Estimated Delivery" at bounding box center [457, 253] width 396 height 28
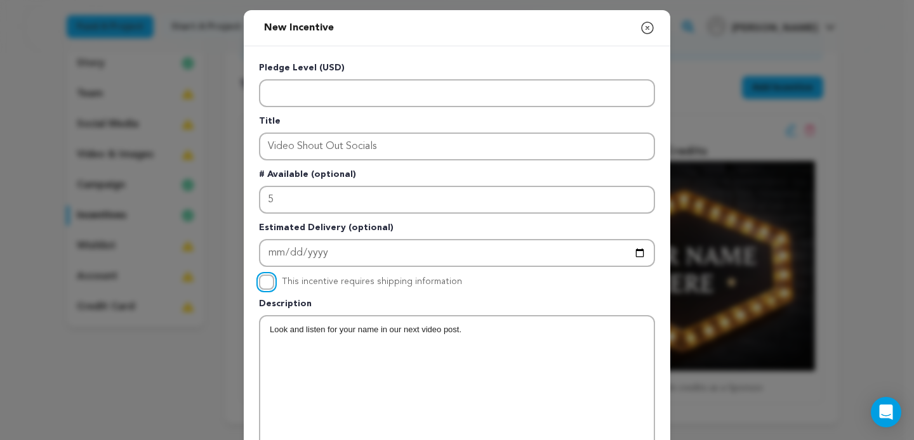
click at [261, 286] on input "This incentive requires shipping information" at bounding box center [266, 282] width 15 height 15
checkbox input "false"
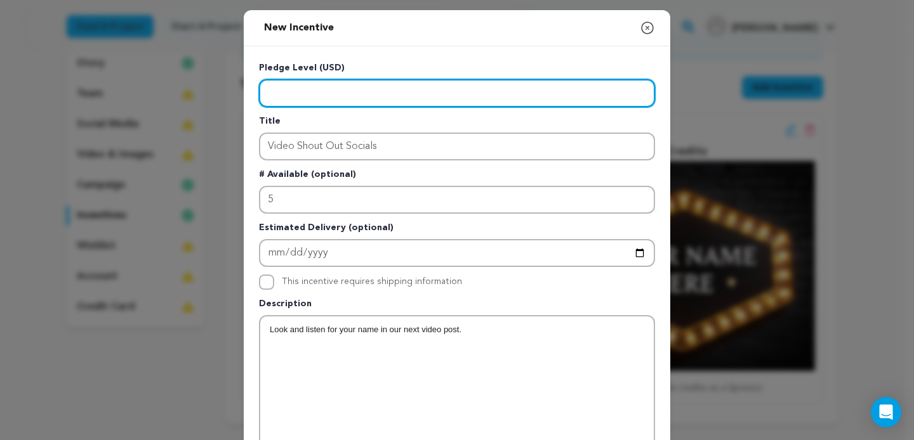
click at [371, 84] on input "Enter level" at bounding box center [457, 93] width 396 height 28
click at [305, 90] on input "Enter level" at bounding box center [457, 93] width 396 height 28
drag, startPoint x: 296, startPoint y: 91, endPoint x: 173, endPoint y: 83, distance: 122.8
click at [259, 83] on input "Enter level" at bounding box center [457, 93] width 396 height 28
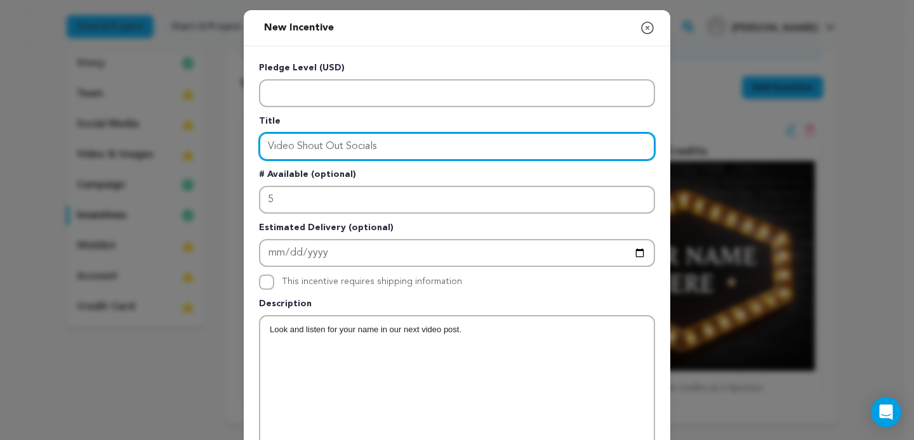
click at [425, 158] on input "Video Shout Out Socials" at bounding box center [457, 147] width 396 height 28
type input "Video Shout Out Socials"
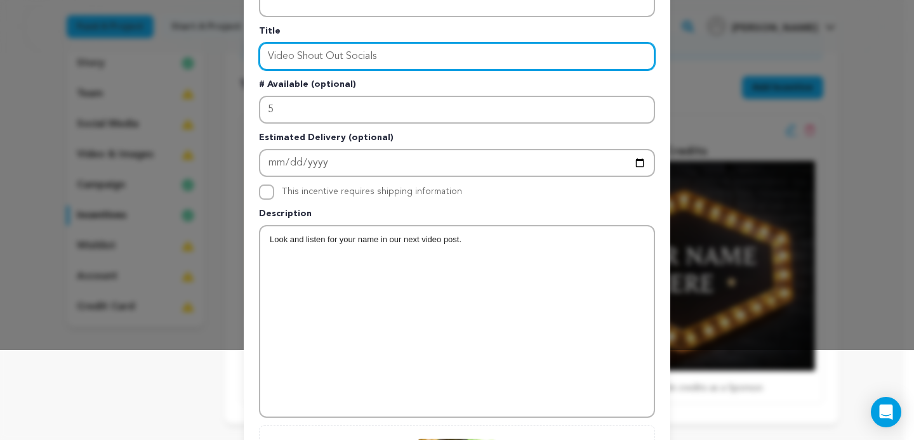
scroll to position [162, 0]
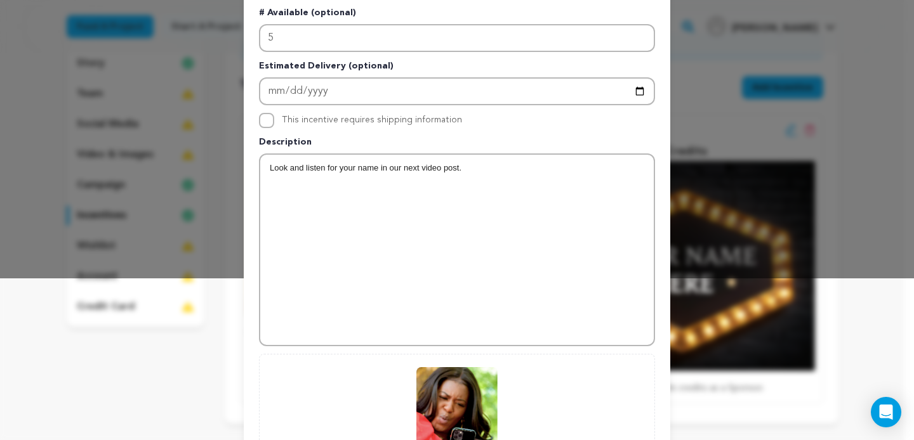
drag, startPoint x: 521, startPoint y: 145, endPoint x: 517, endPoint y: 152, distance: 8.5
click at [521, 145] on p "Description" at bounding box center [457, 145] width 396 height 18
click at [512, 163] on div "Look and listen for your name in our next video post." at bounding box center [457, 250] width 394 height 190
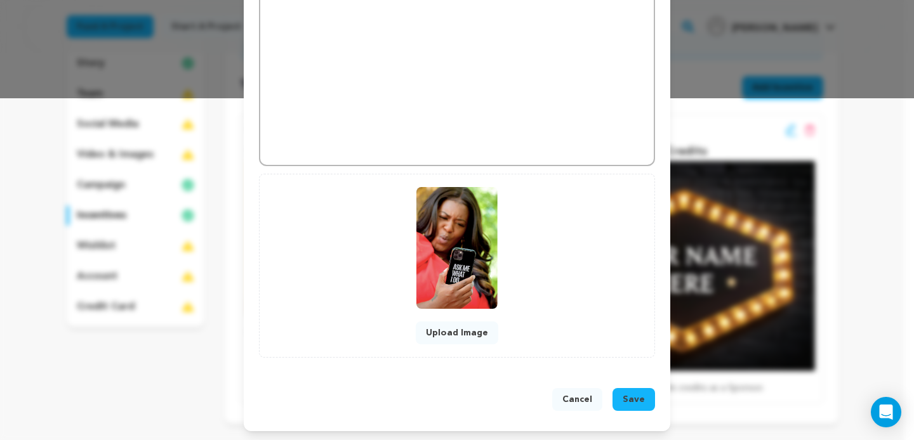
scroll to position [343, 0]
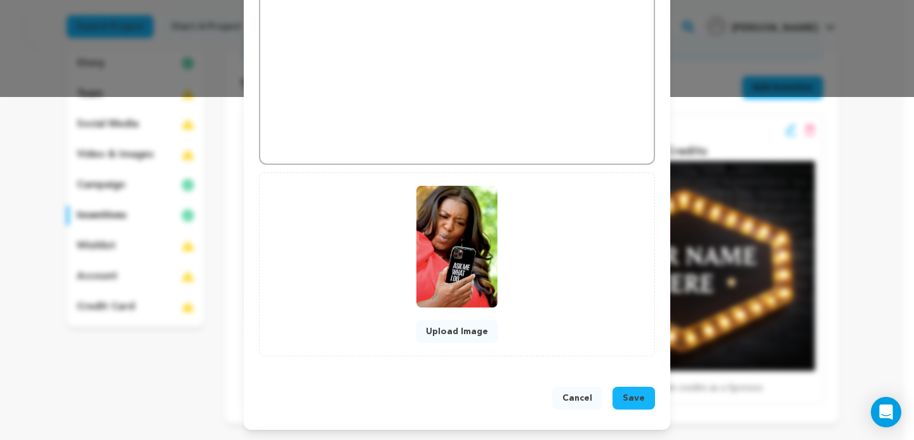
click at [628, 400] on span "Save" at bounding box center [634, 398] width 22 height 13
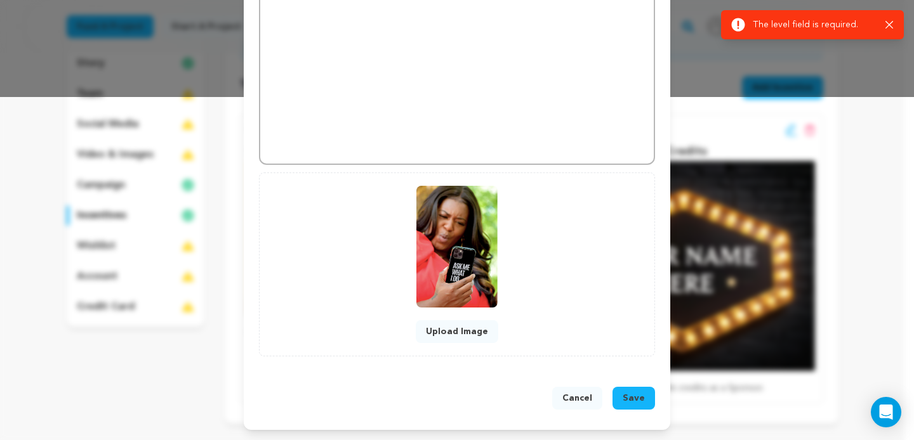
click at [898, 17] on div "Success: Info: Warning: Error: The level field is required. Close notification" at bounding box center [812, 24] width 183 height 29
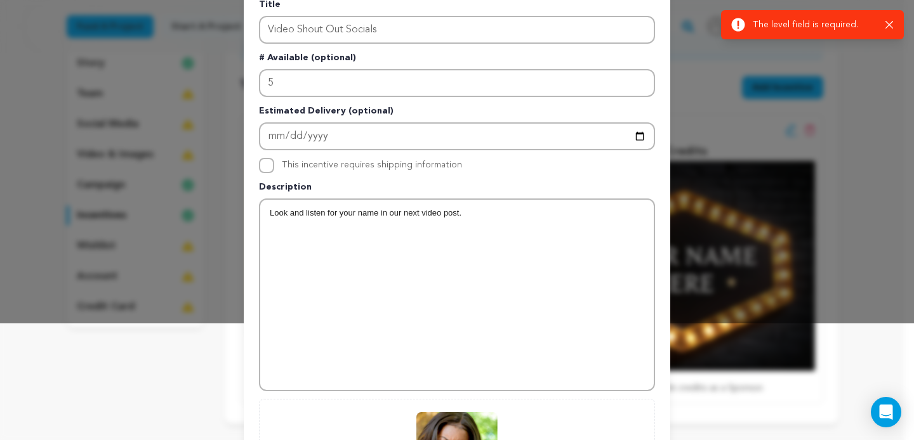
scroll to position [0, 0]
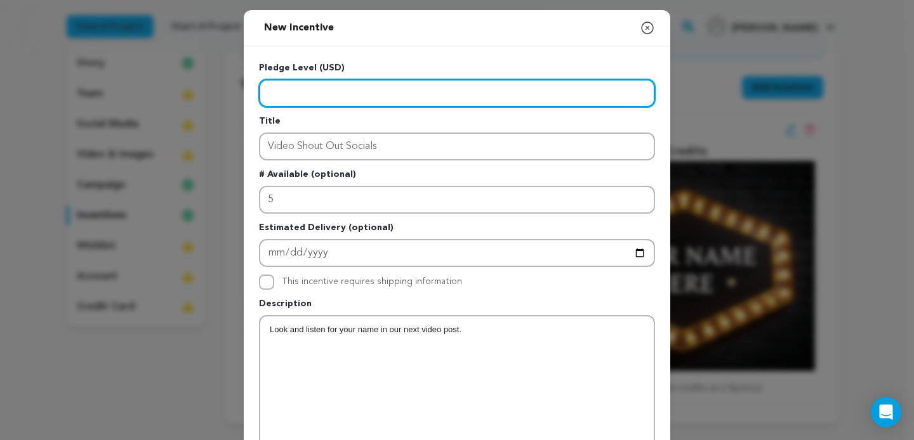
click at [370, 86] on input "Enter level" at bounding box center [457, 93] width 396 height 28
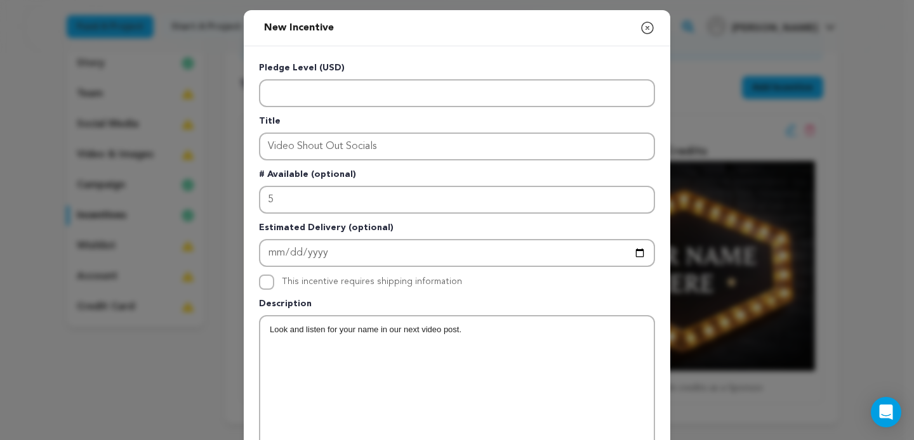
click at [308, 69] on p "Pledge Level (USD)" at bounding box center [457, 71] width 396 height 18
click at [327, 67] on p "Pledge Level (USD)" at bounding box center [457, 71] width 396 height 18
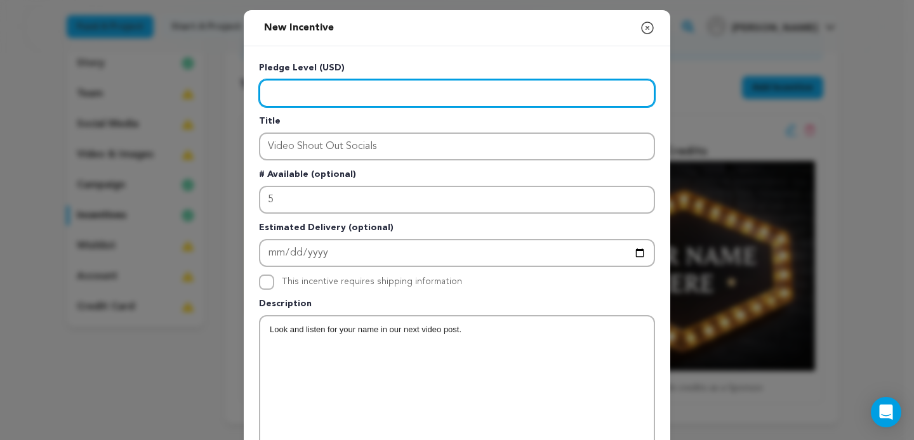
click at [323, 97] on input "Enter level" at bounding box center [457, 93] width 396 height 28
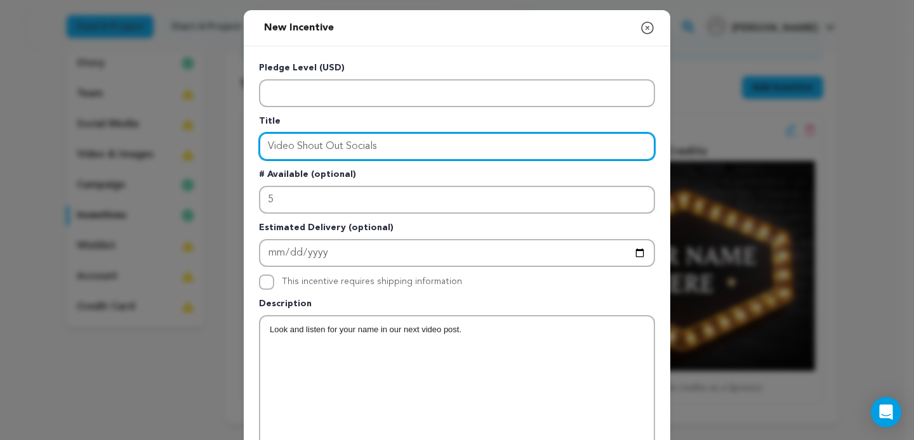
click at [323, 146] on input "Video Shout Out Socials" at bounding box center [457, 147] width 396 height 28
click at [409, 154] on input "Video Shout Out Socials" at bounding box center [457, 147] width 396 height 28
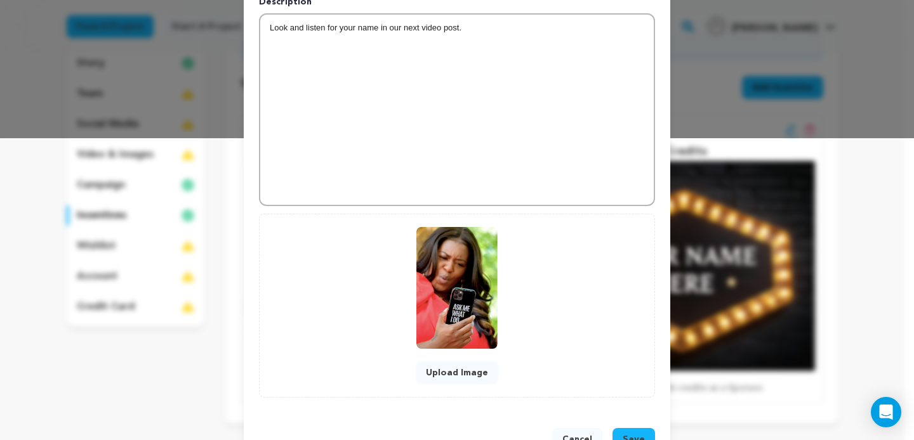
click at [466, 25] on p "Look and listen for your name in our next video post." at bounding box center [457, 27] width 374 height 11
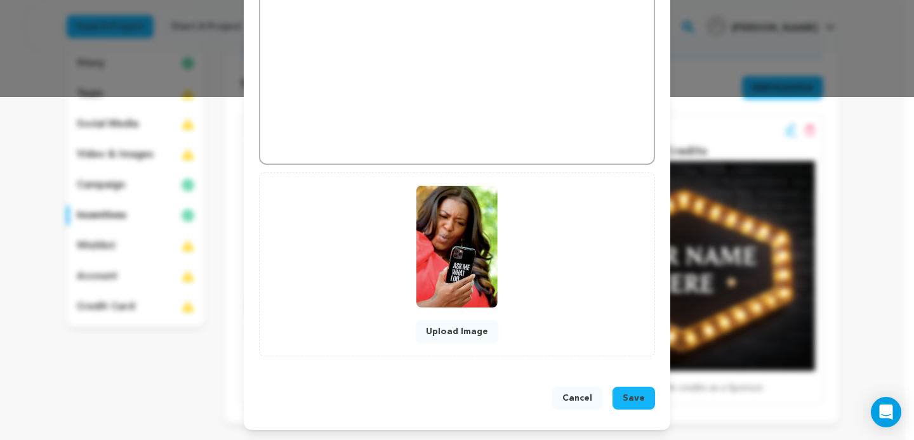
click at [647, 399] on button "Save" at bounding box center [633, 398] width 43 height 23
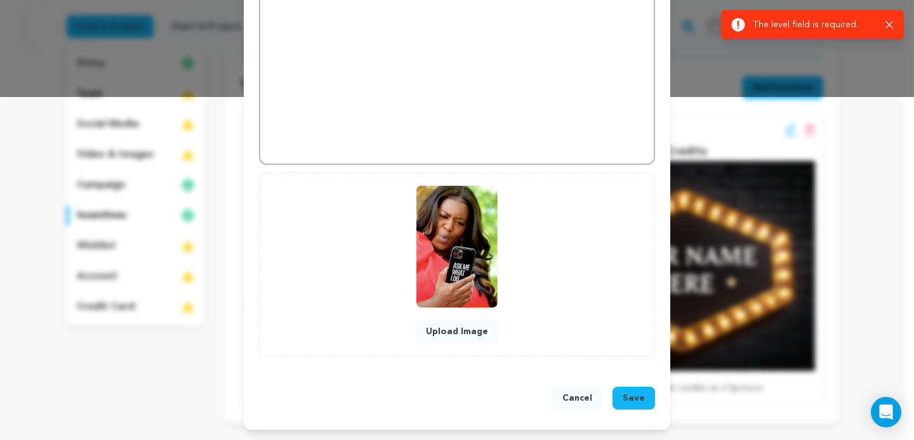
click at [743, 23] on icon at bounding box center [738, 24] width 13 height 13
click at [742, 23] on icon at bounding box center [738, 24] width 13 height 13
click at [741, 23] on icon at bounding box center [738, 24] width 13 height 13
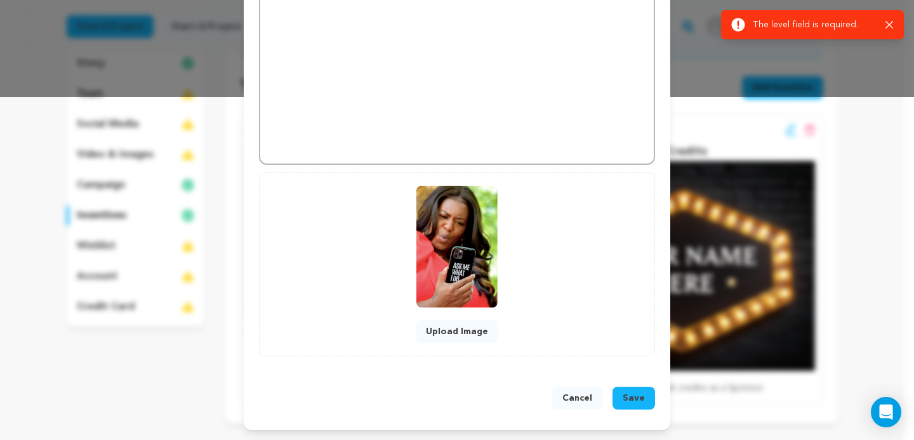
click at [741, 24] on icon at bounding box center [738, 24] width 13 height 13
click at [888, 23] on icon "button" at bounding box center [889, 25] width 8 height 8
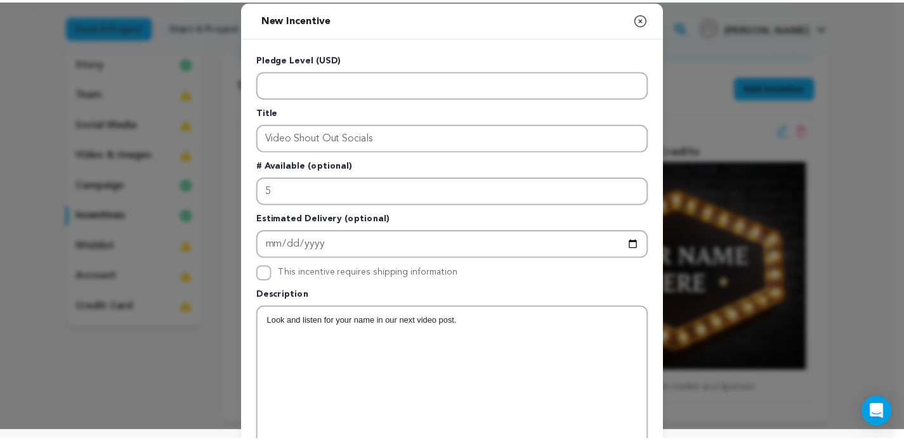
scroll to position [0, 0]
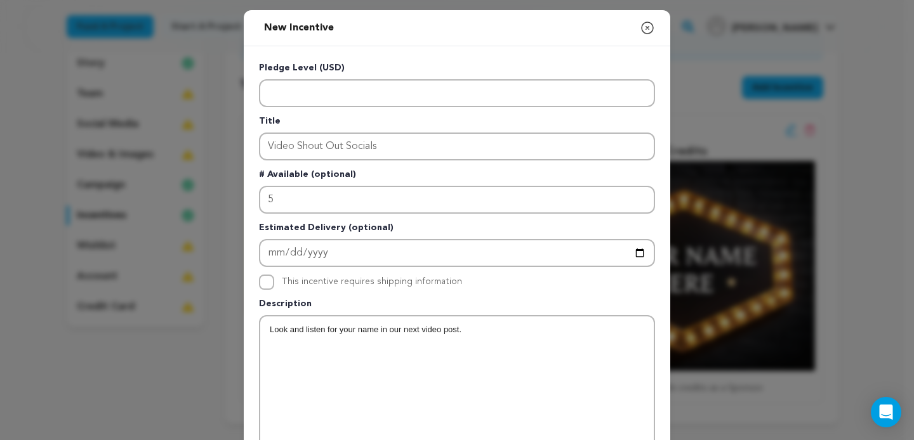
click at [649, 29] on icon "button" at bounding box center [647, 27] width 11 height 11
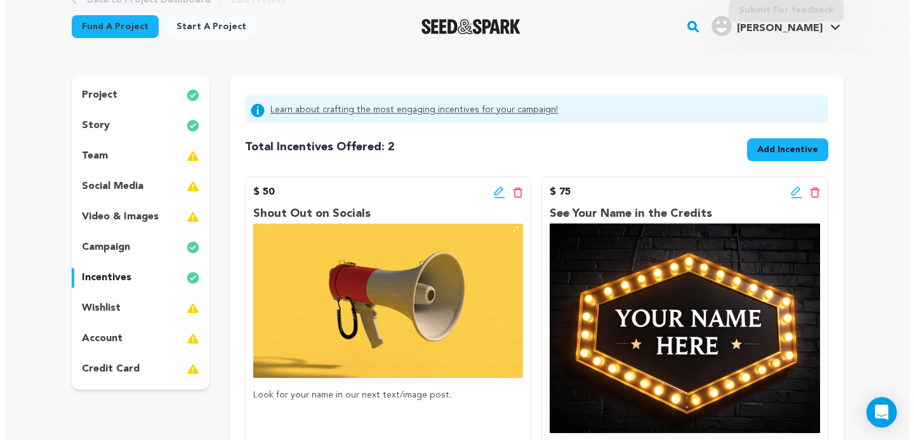
scroll to position [91, 0]
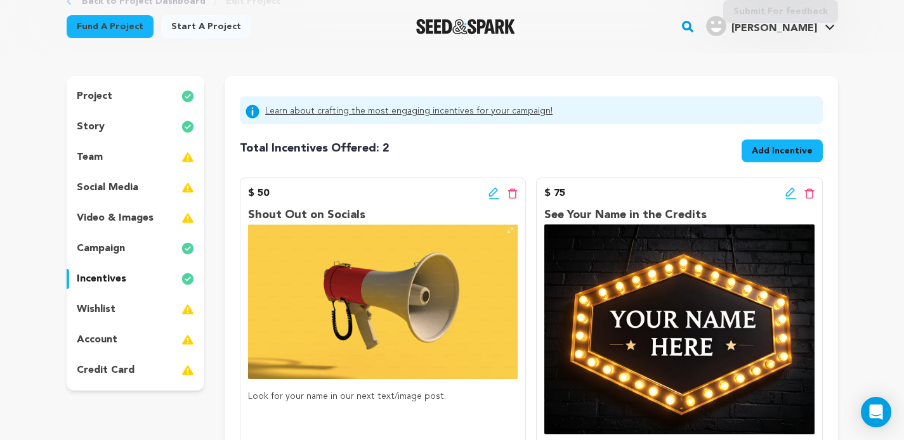
click at [771, 153] on span "Add Incentive" at bounding box center [782, 151] width 61 height 13
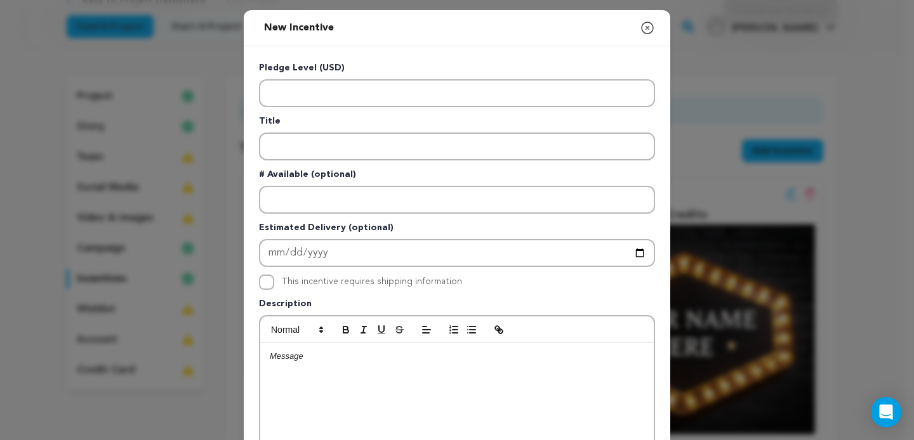
click at [336, 356] on p at bounding box center [457, 356] width 374 height 11
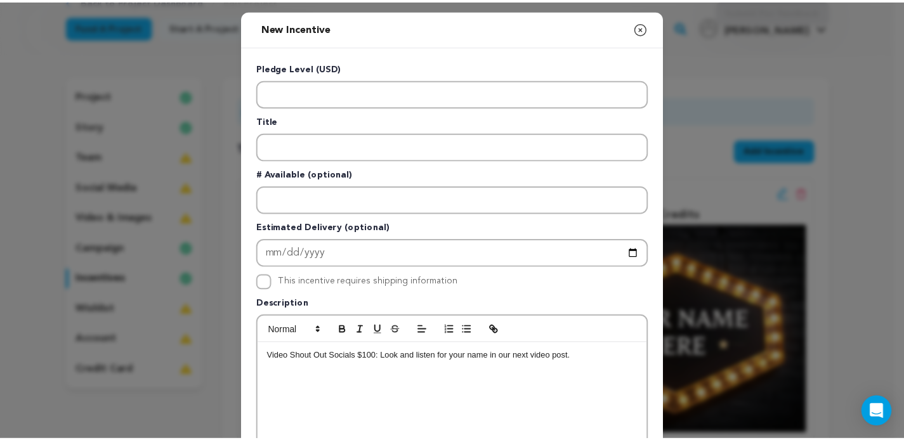
scroll to position [0, 0]
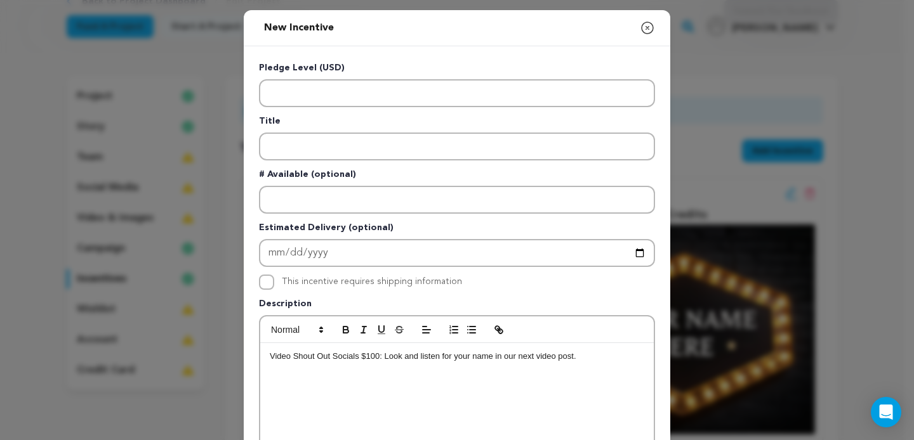
click at [644, 32] on icon "button" at bounding box center [647, 27] width 15 height 15
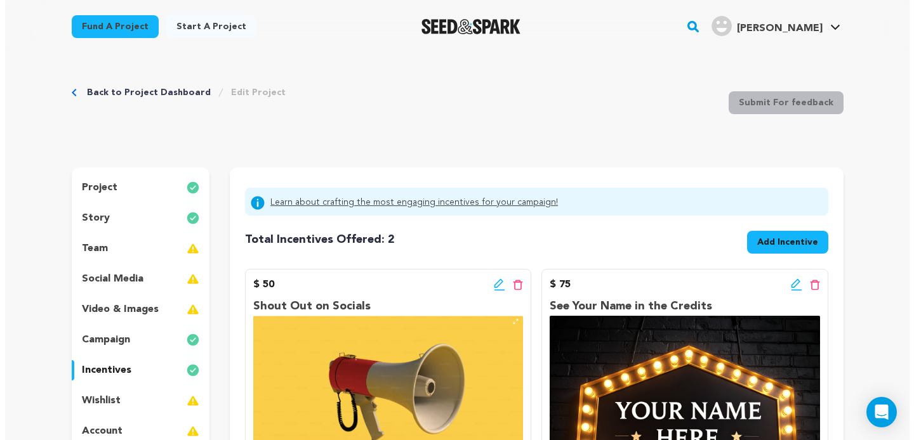
scroll to position [91, 0]
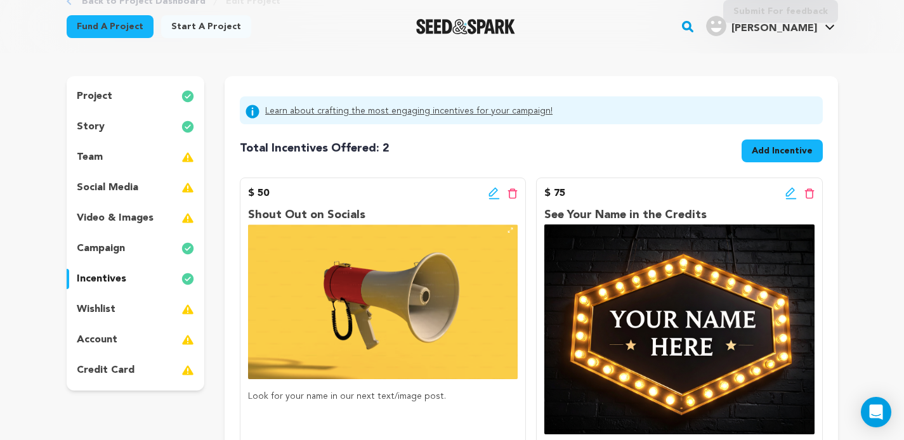
click at [88, 91] on p "project" at bounding box center [95, 96] width 36 height 15
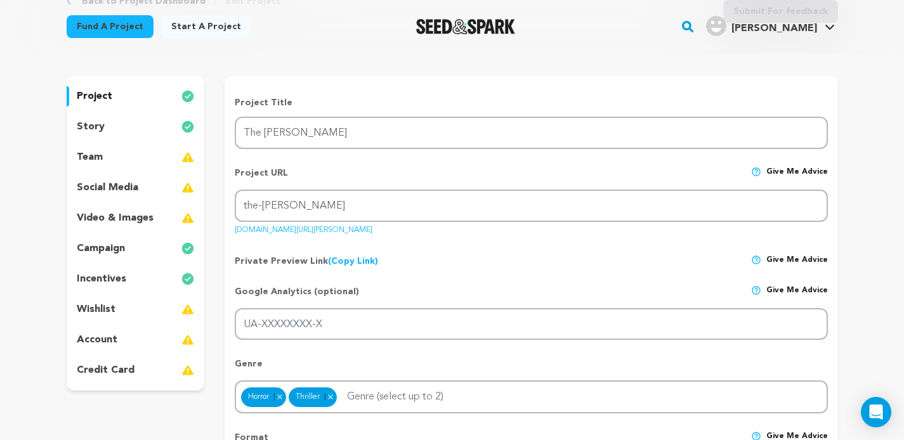
click at [105, 292] on div "project story team social media video & images campaign incentives wishlist acc…" at bounding box center [136, 233] width 138 height 315
click at [107, 284] on p "incentives" at bounding box center [102, 279] width 50 height 15
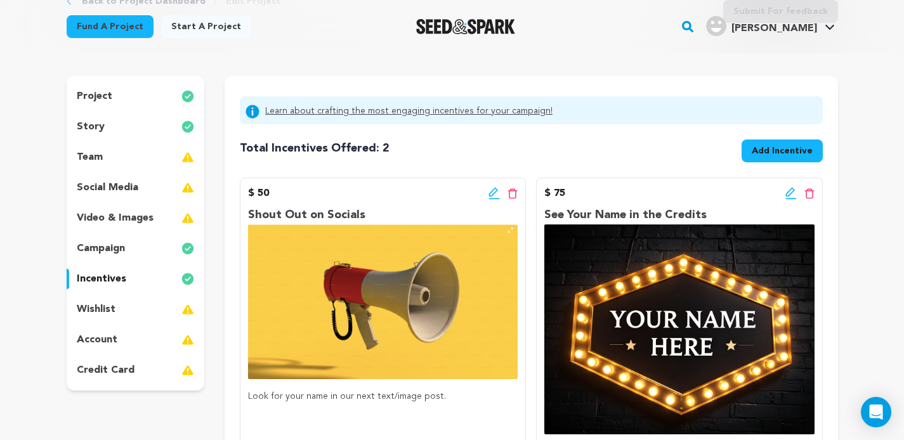
click at [772, 157] on button "Add Incentive" at bounding box center [782, 151] width 81 height 23
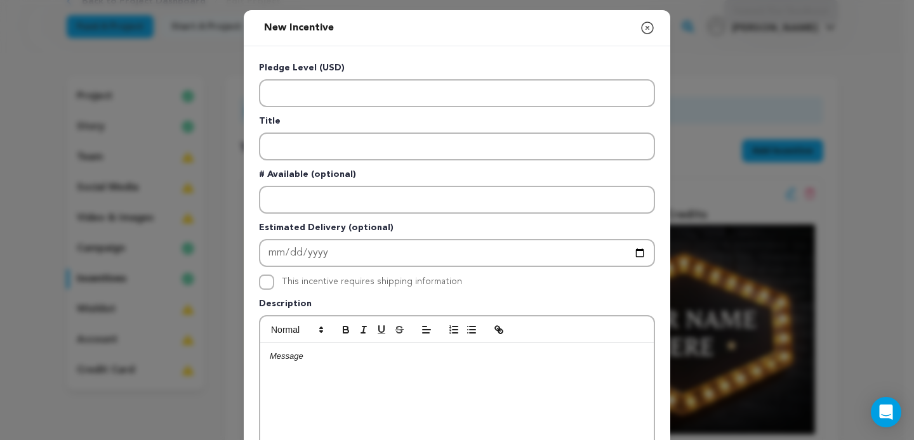
click at [644, 29] on icon "button" at bounding box center [647, 27] width 11 height 11
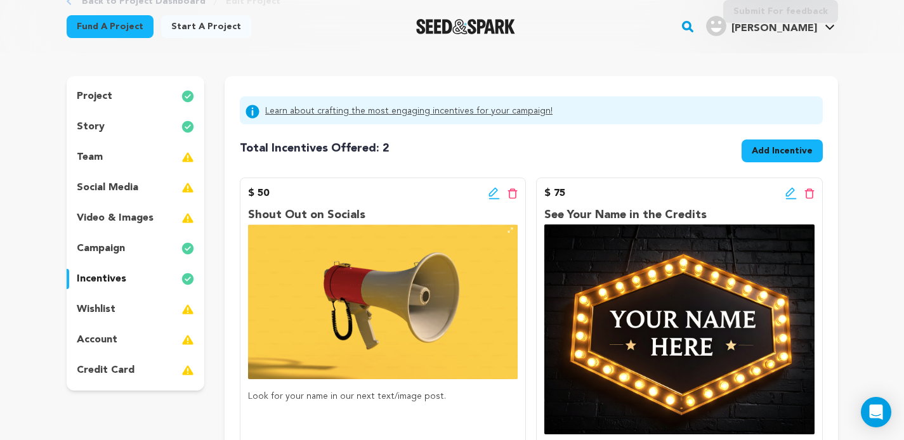
click at [102, 317] on p "wishlist" at bounding box center [96, 309] width 39 height 15
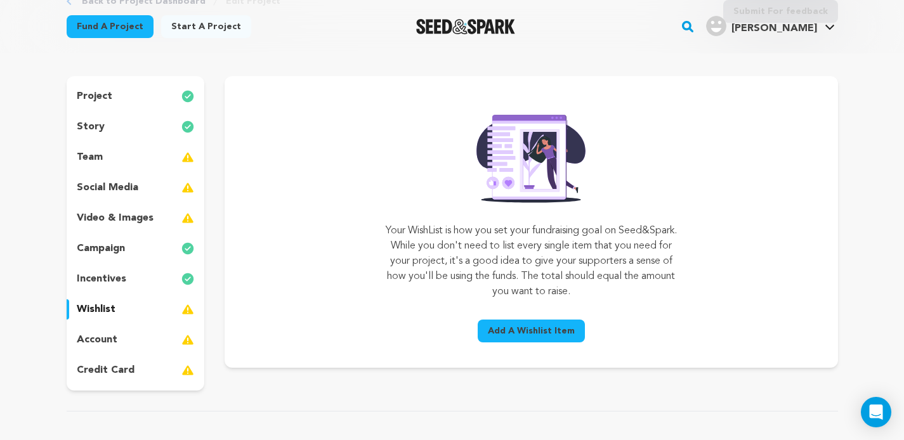
click at [553, 336] on span "Add A Wishlist Item" at bounding box center [531, 331] width 87 height 13
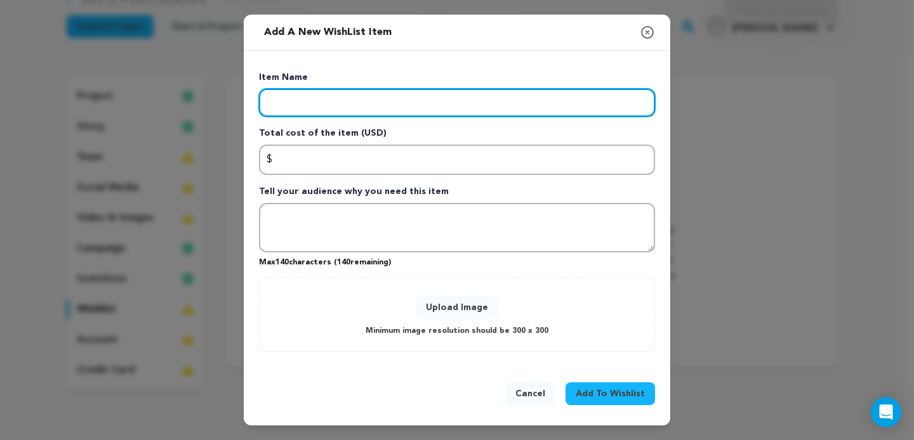
click at [327, 99] on input "Enter item name" at bounding box center [457, 103] width 396 height 28
paste input "Cast and crew"
click at [317, 102] on input "Cast and crew" at bounding box center [457, 103] width 396 height 28
type input "Cast and Crew"
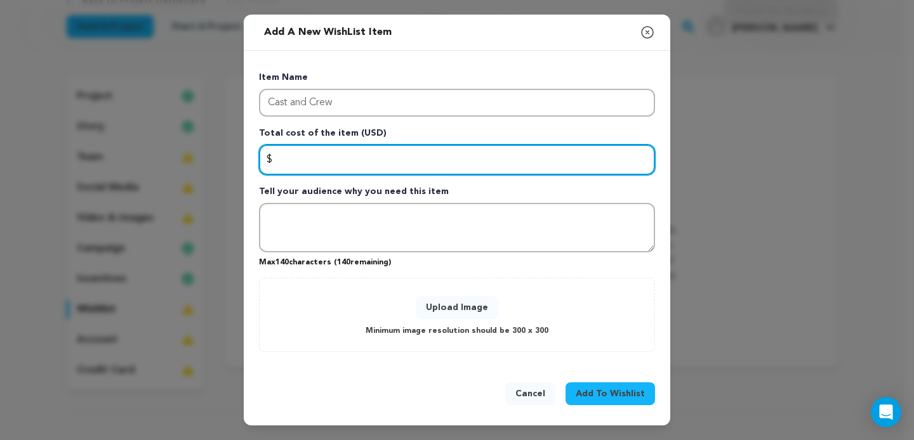
click at [371, 166] on input "Enter total cost of the item" at bounding box center [457, 160] width 396 height 30
paste input "4000"
click at [282, 159] on input "4000" at bounding box center [457, 160] width 396 height 30
type input "4000"
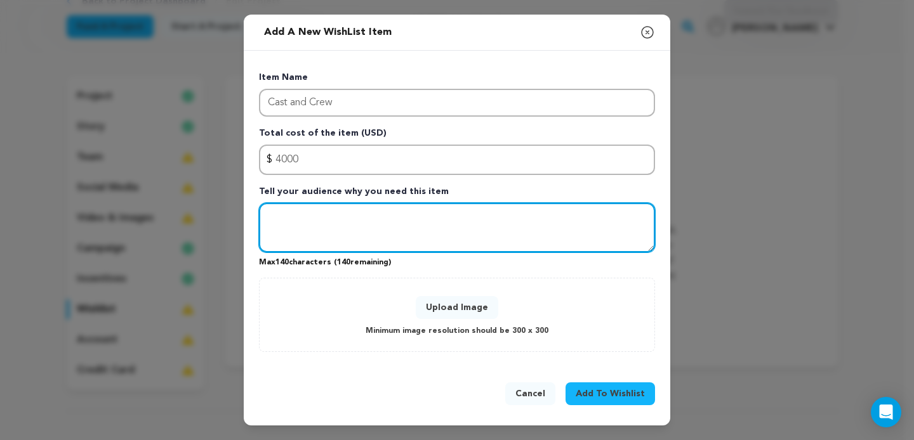
click at [383, 229] on textarea "Tell your audience why you need this item" at bounding box center [457, 228] width 396 height 50
drag, startPoint x: 401, startPoint y: 218, endPoint x: 212, endPoint y: 213, distance: 189.2
click at [259, 213] on textarea "Every member of our team" at bounding box center [457, 228] width 396 height 50
type textarea "The actors and crew are the heart and soul of the film."
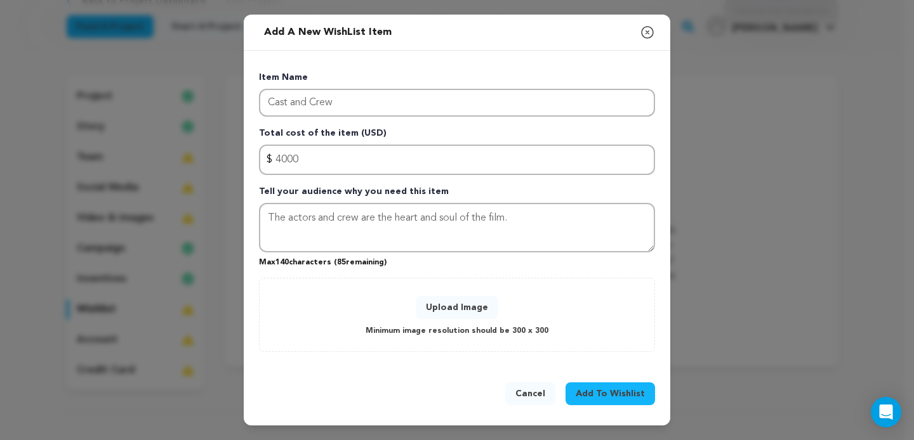
click at [472, 299] on button "Upload Image" at bounding box center [457, 307] width 83 height 23
click at [460, 314] on button "Upload Image" at bounding box center [457, 307] width 83 height 23
click at [478, 301] on button "Upload Image" at bounding box center [457, 307] width 83 height 23
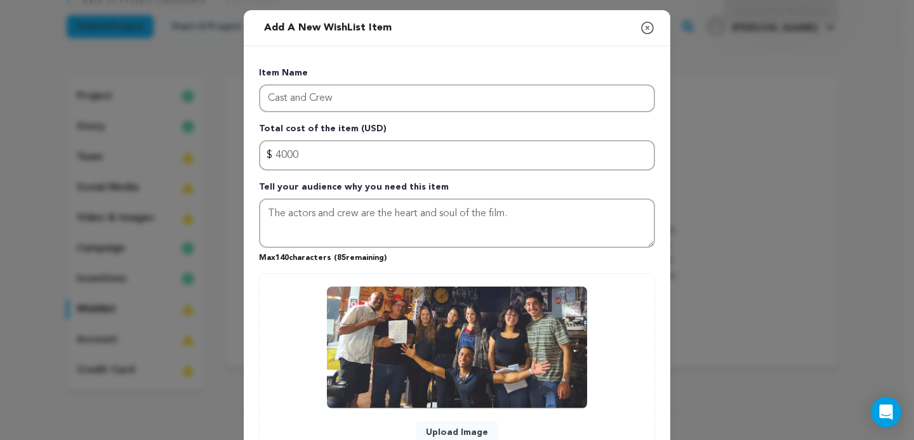
scroll to position [119, 0]
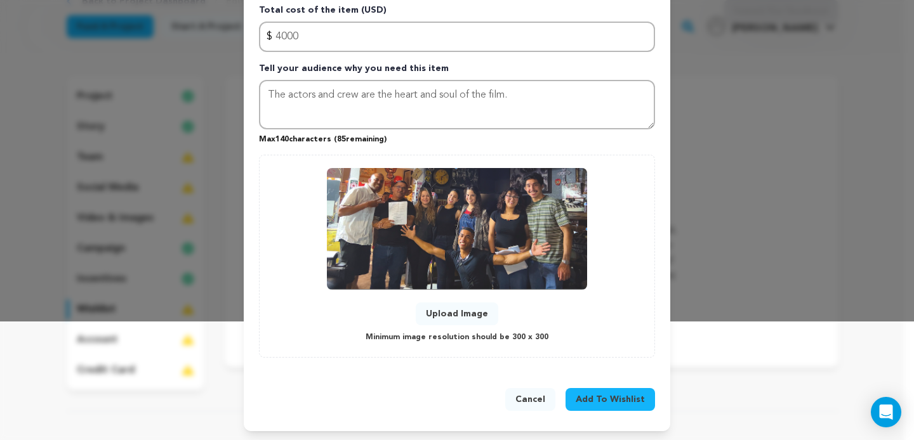
click at [611, 404] on span "Add To Wishlist" at bounding box center [610, 400] width 69 height 13
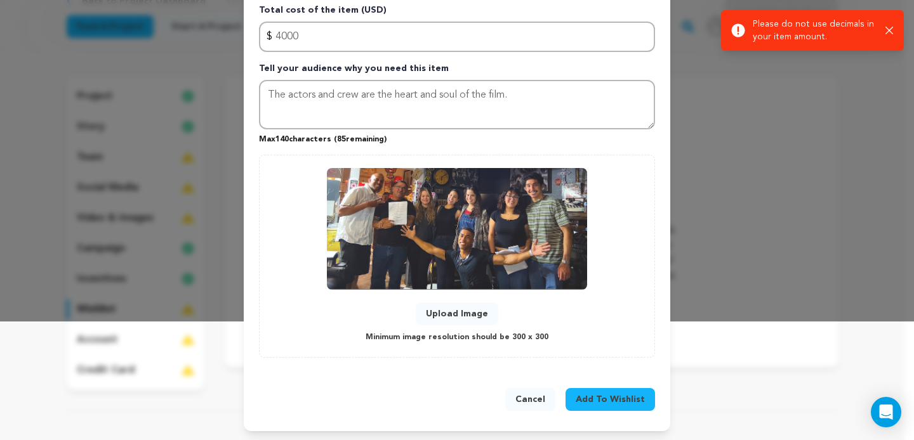
click at [890, 32] on icon "button" at bounding box center [889, 31] width 8 height 8
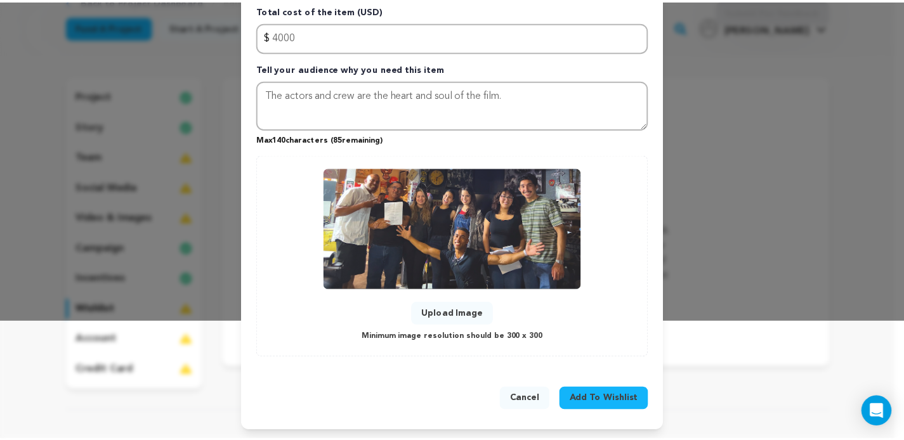
scroll to position [0, 0]
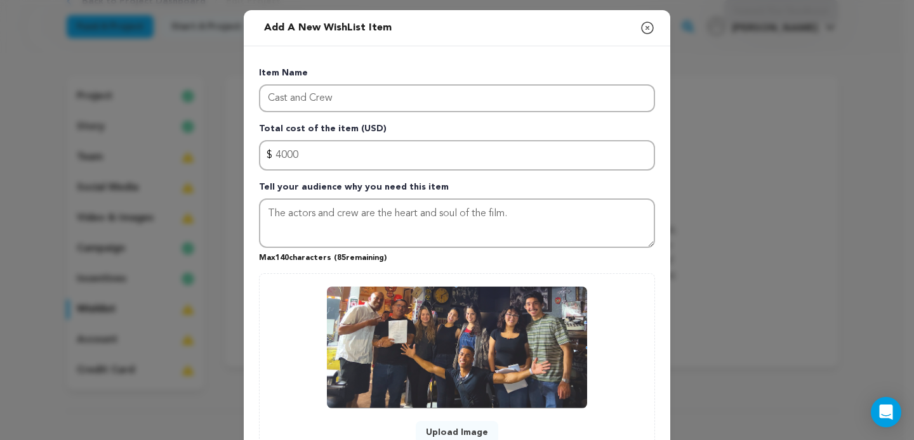
click at [644, 25] on icon "button" at bounding box center [647, 27] width 15 height 15
